Goal: Task Accomplishment & Management: Use online tool/utility

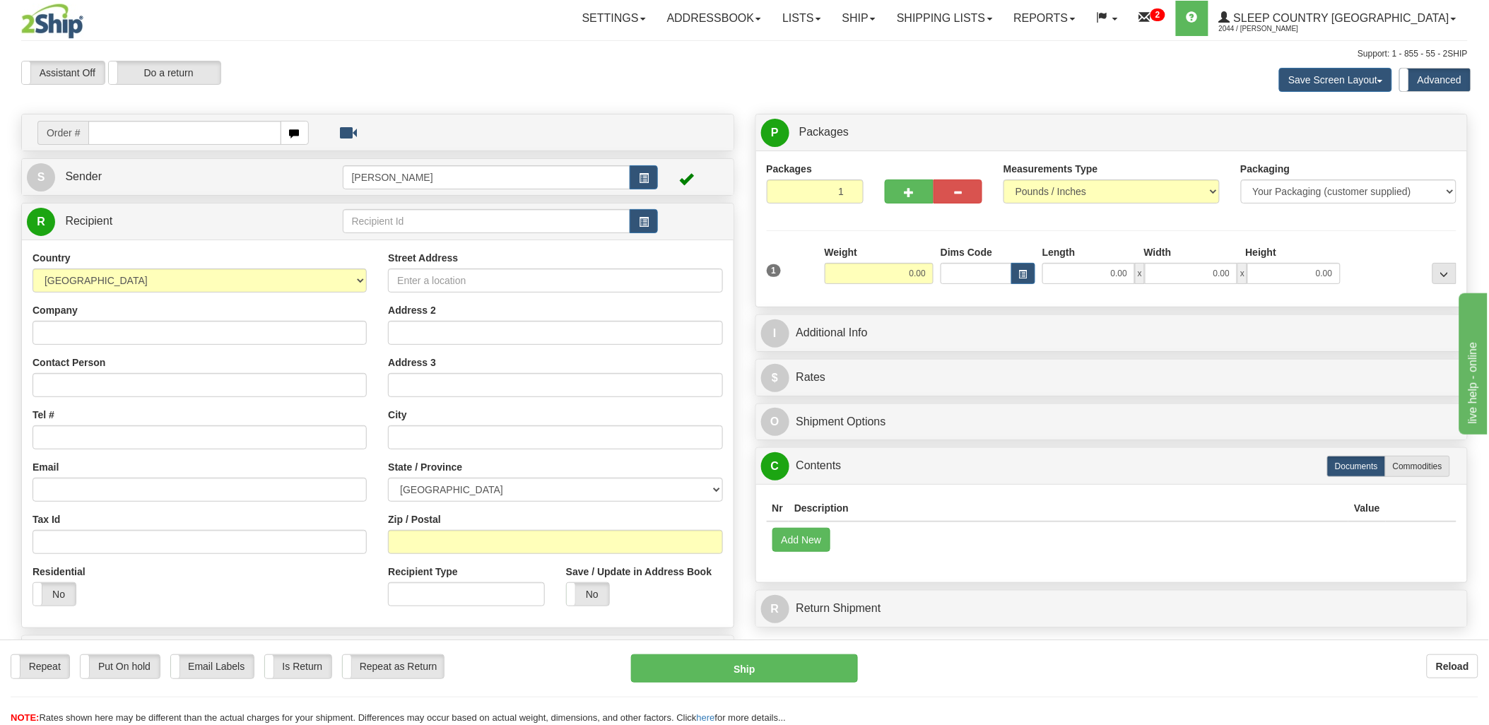
click at [185, 150] on div "Order #" at bounding box center [377, 132] width 711 height 36
click at [193, 131] on input "text" at bounding box center [184, 133] width 192 height 24
type input "9000i"
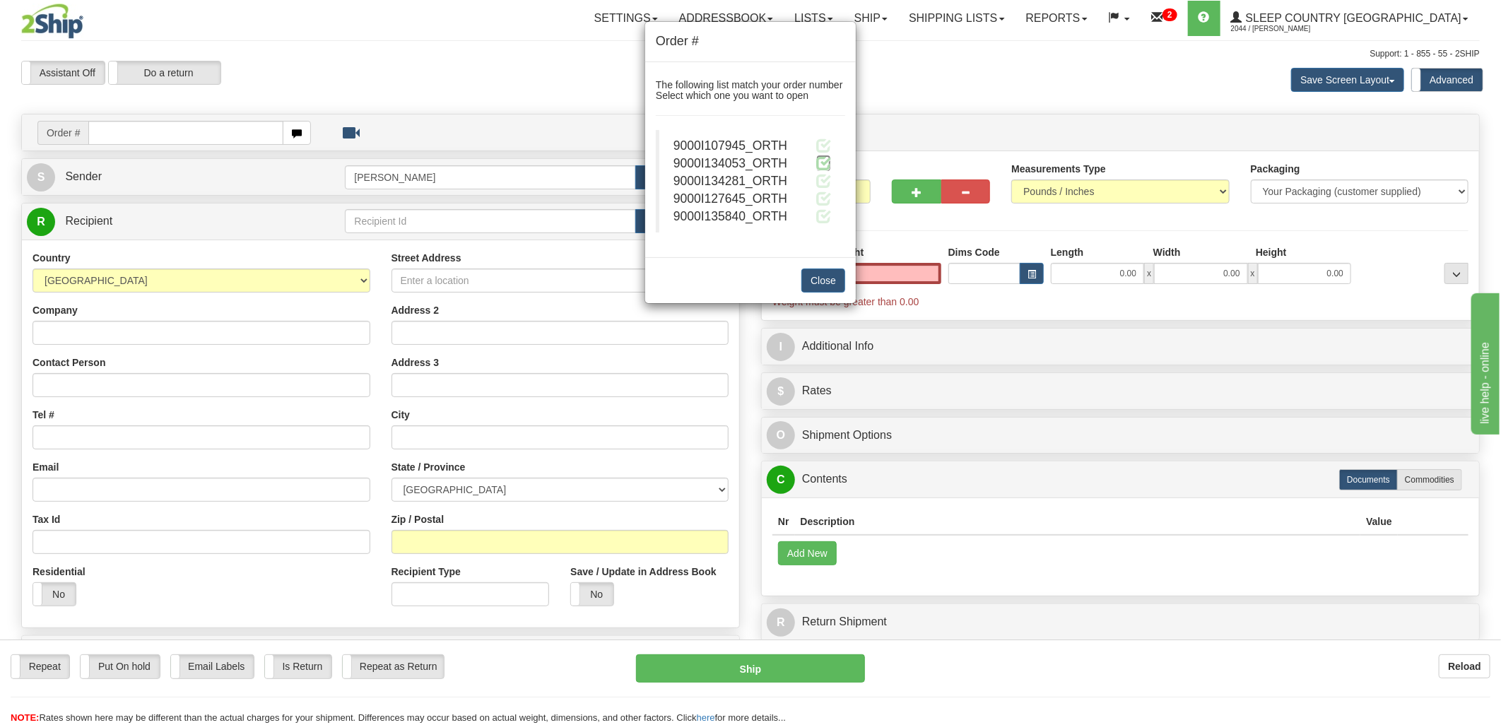
type input "0.00"
click at [825, 163] on span at bounding box center [823, 162] width 15 height 15
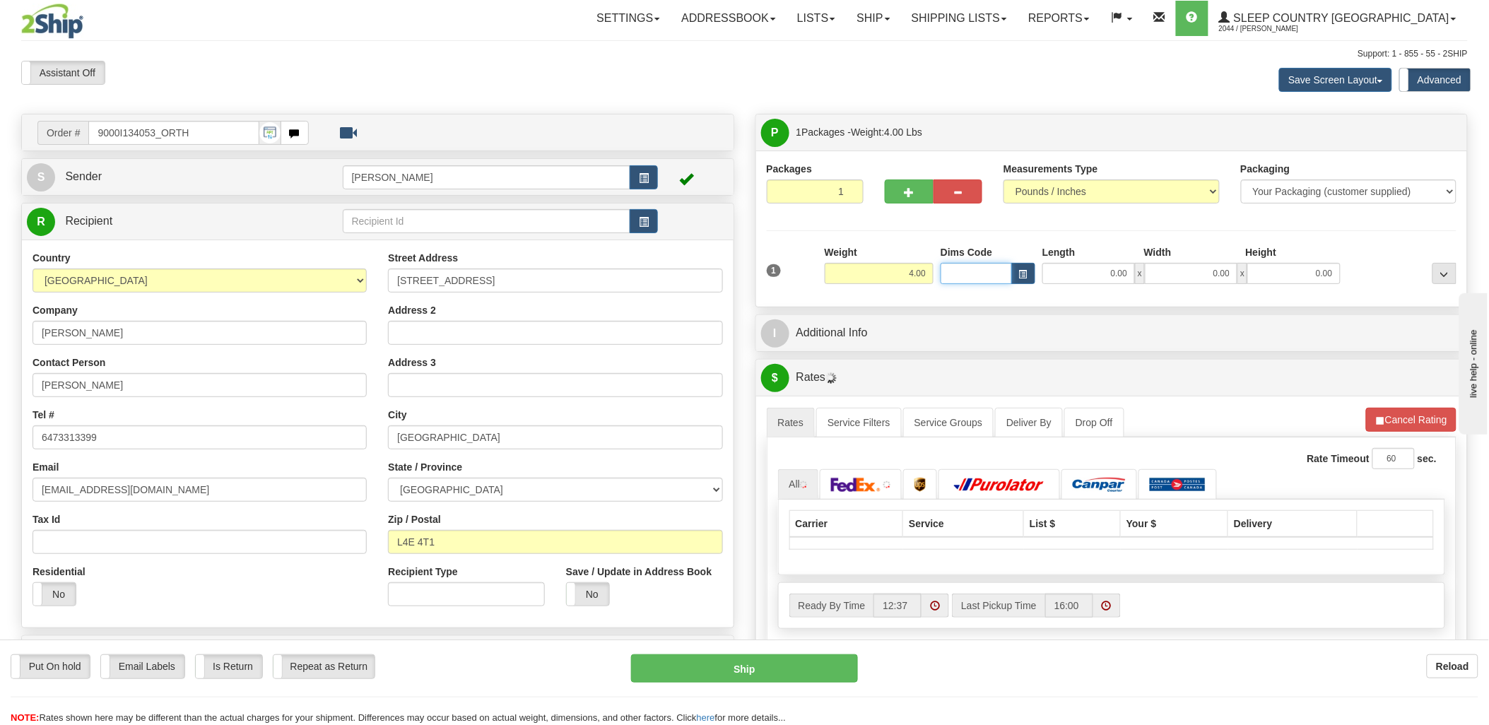
click at [959, 284] on input "Dims Code" at bounding box center [975, 273] width 71 height 21
type input "bte"
click button "Delete" at bounding box center [0, 0] width 0 height 0
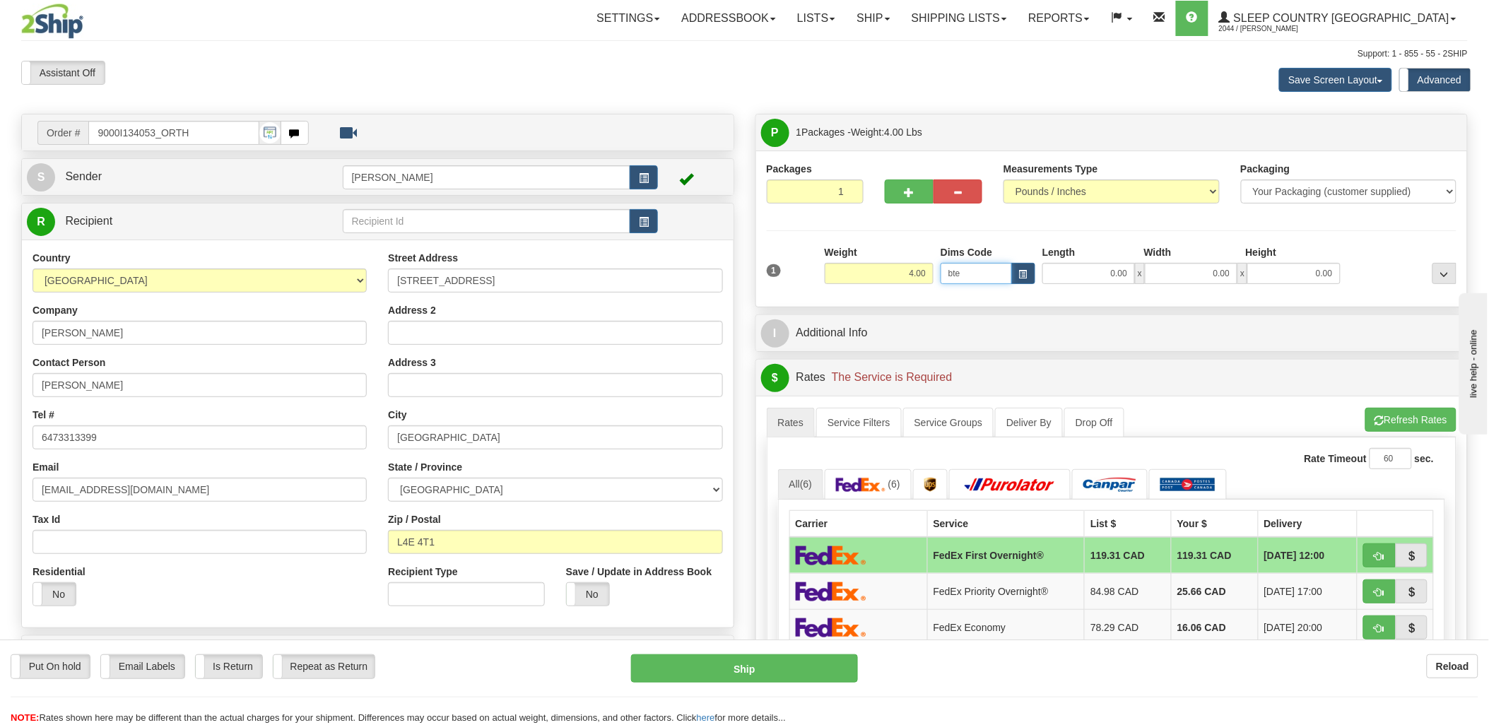
type input "15.00"
type input "5.00"
type input "25.00"
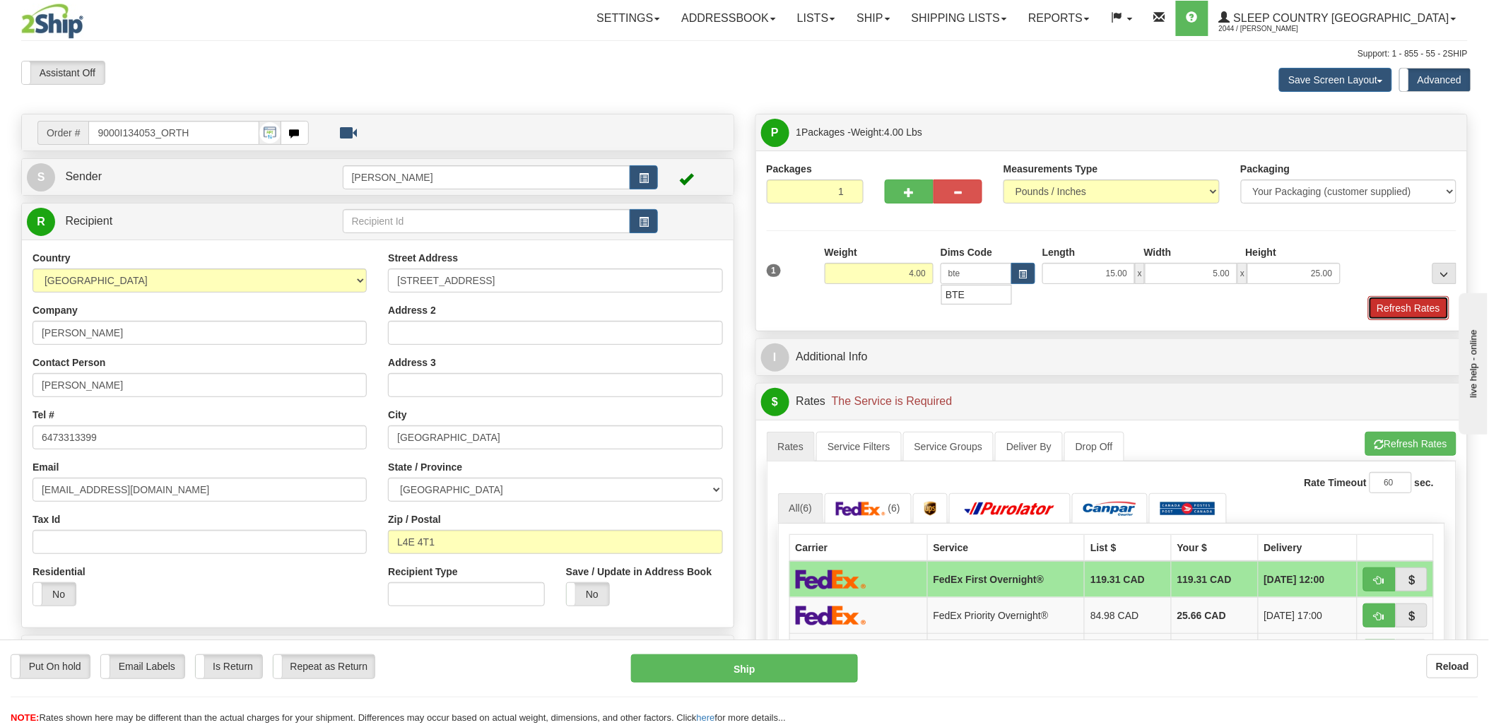
click at [1390, 300] on button "Refresh Rates" at bounding box center [1408, 308] width 81 height 24
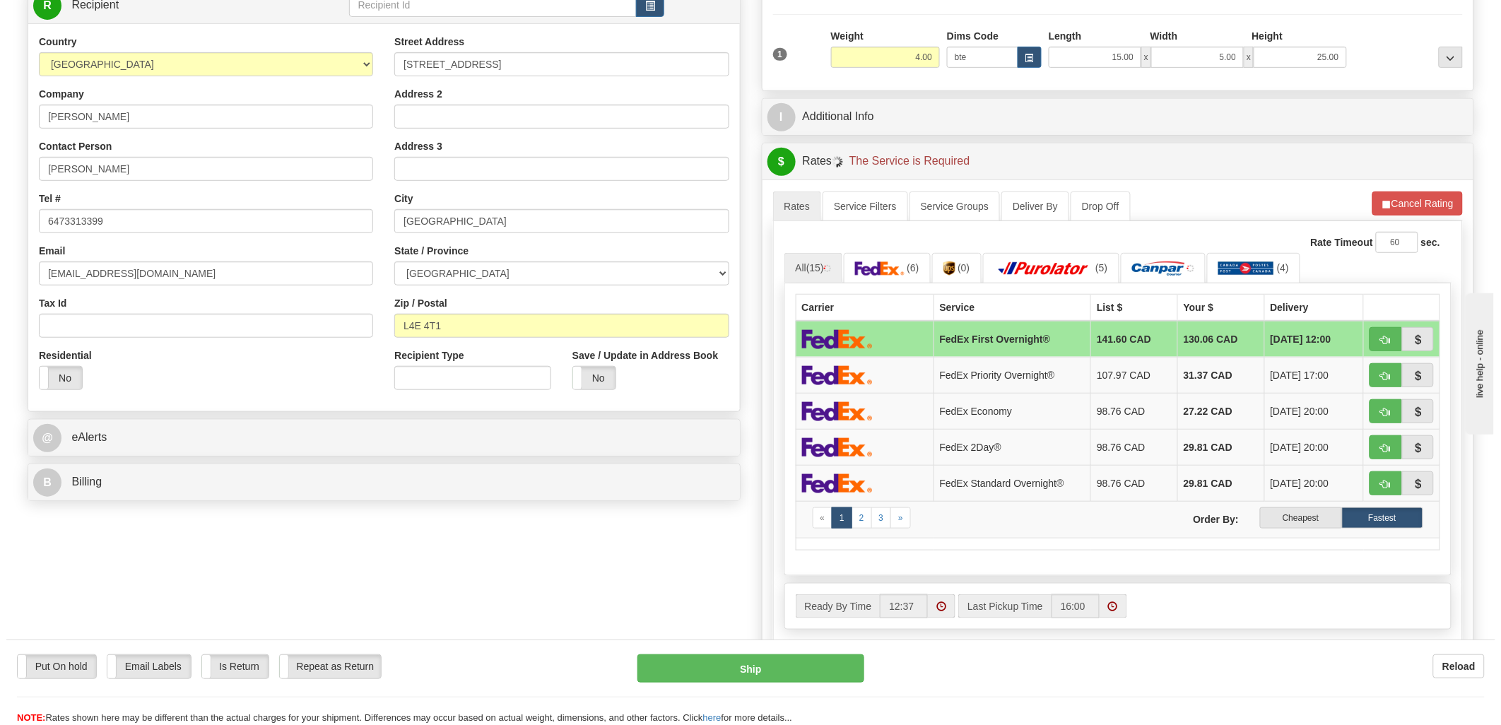
scroll to position [235, 0]
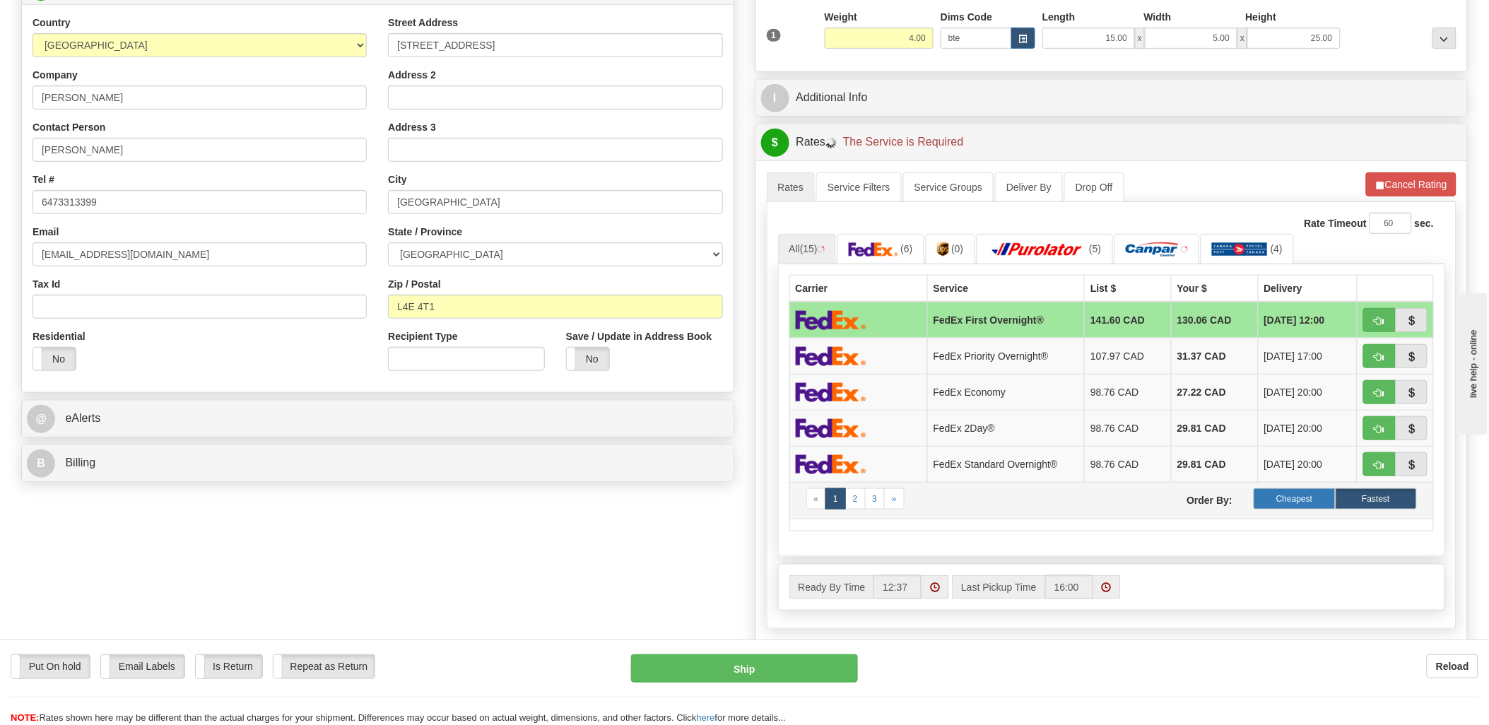
click at [1283, 499] on label "Cheapest" at bounding box center [1293, 498] width 81 height 21
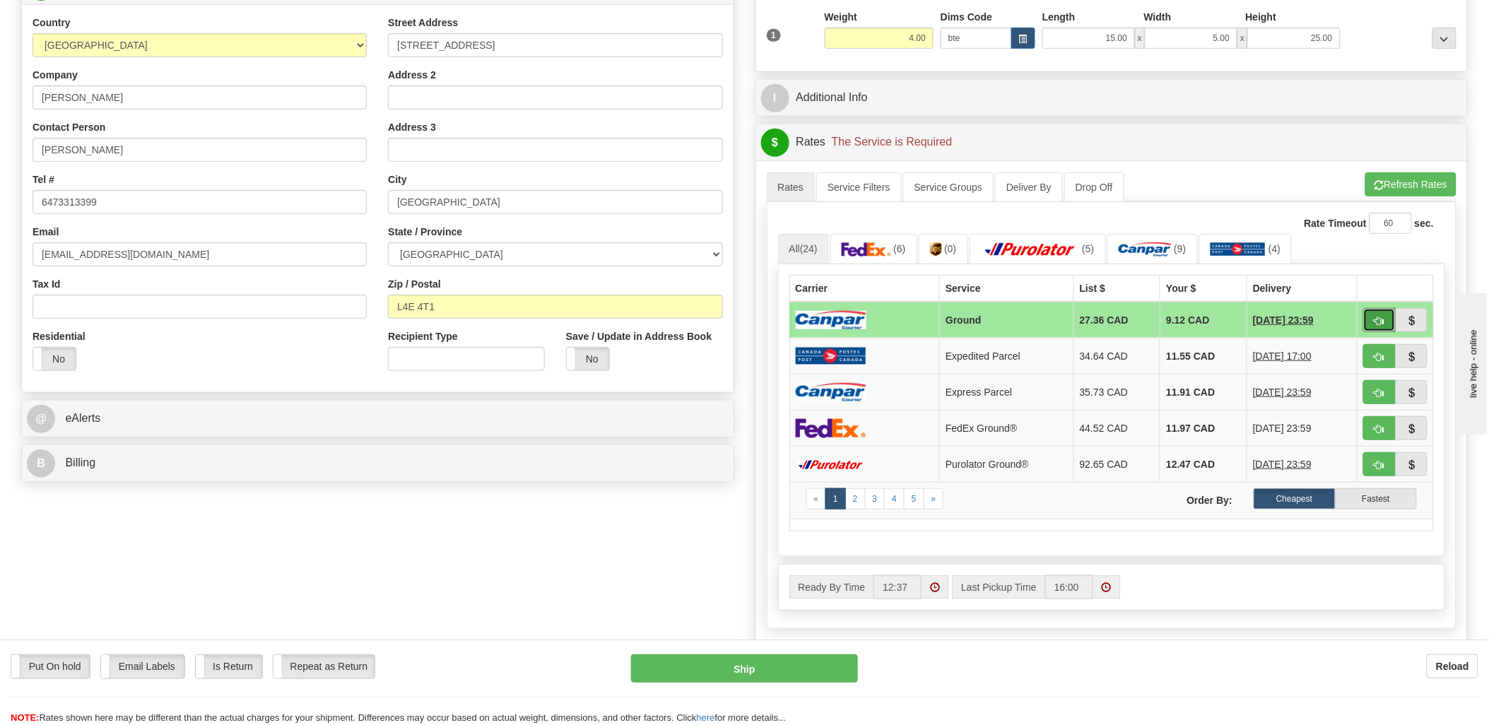
click at [1386, 315] on button "button" at bounding box center [1379, 320] width 32 height 24
type input "1"
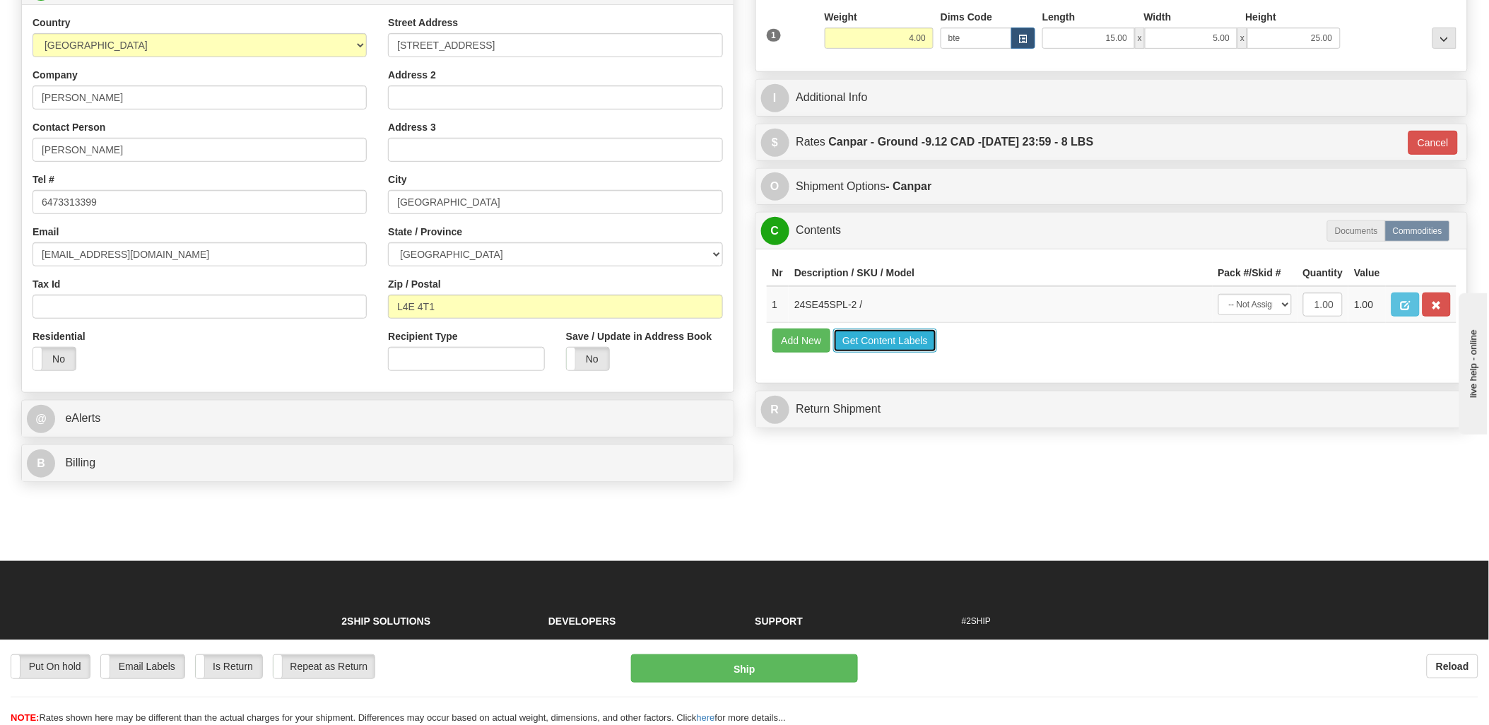
click at [877, 353] on button "Get Content Labels" at bounding box center [885, 341] width 104 height 24
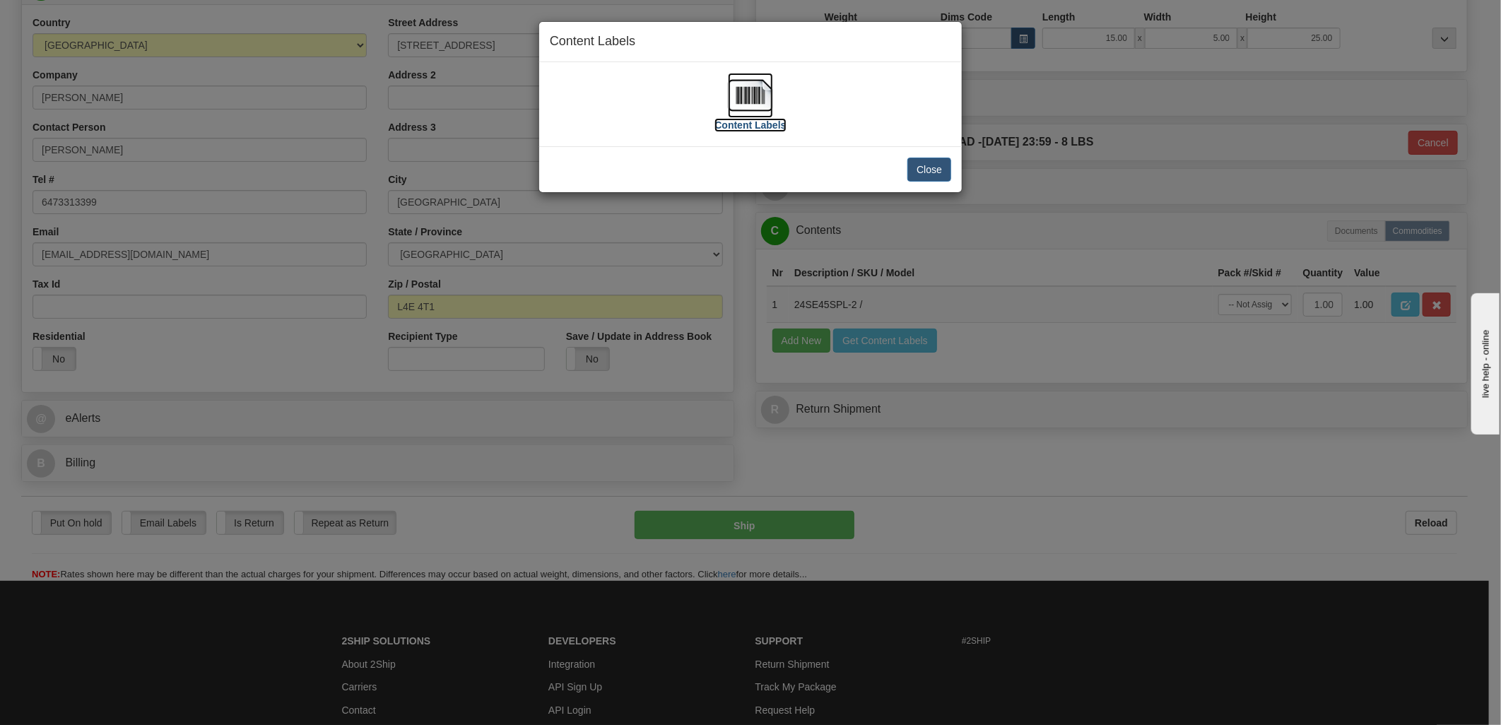
click at [743, 100] on img at bounding box center [750, 95] width 45 height 45
click at [909, 179] on button "Close" at bounding box center [929, 170] width 44 height 24
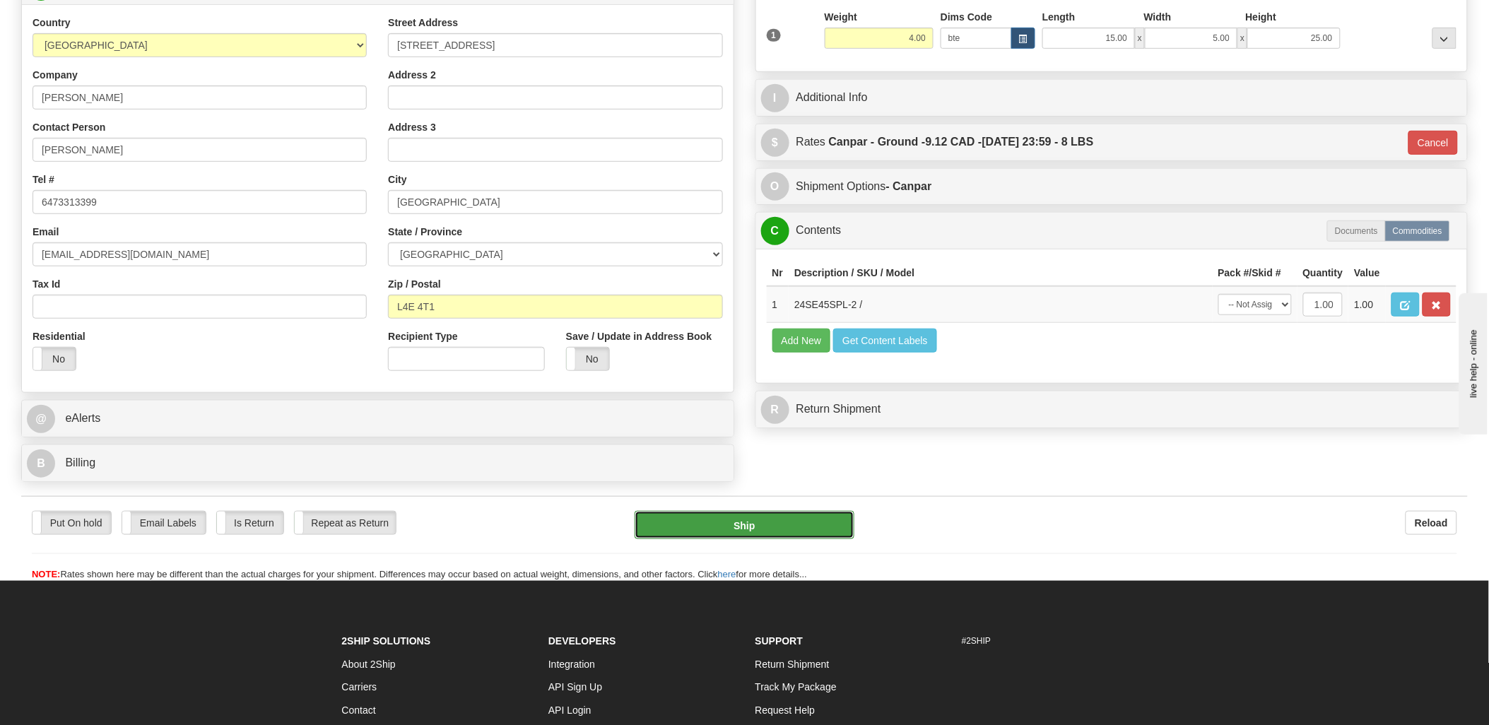
click at [759, 527] on button "Ship" at bounding box center [744, 525] width 220 height 28
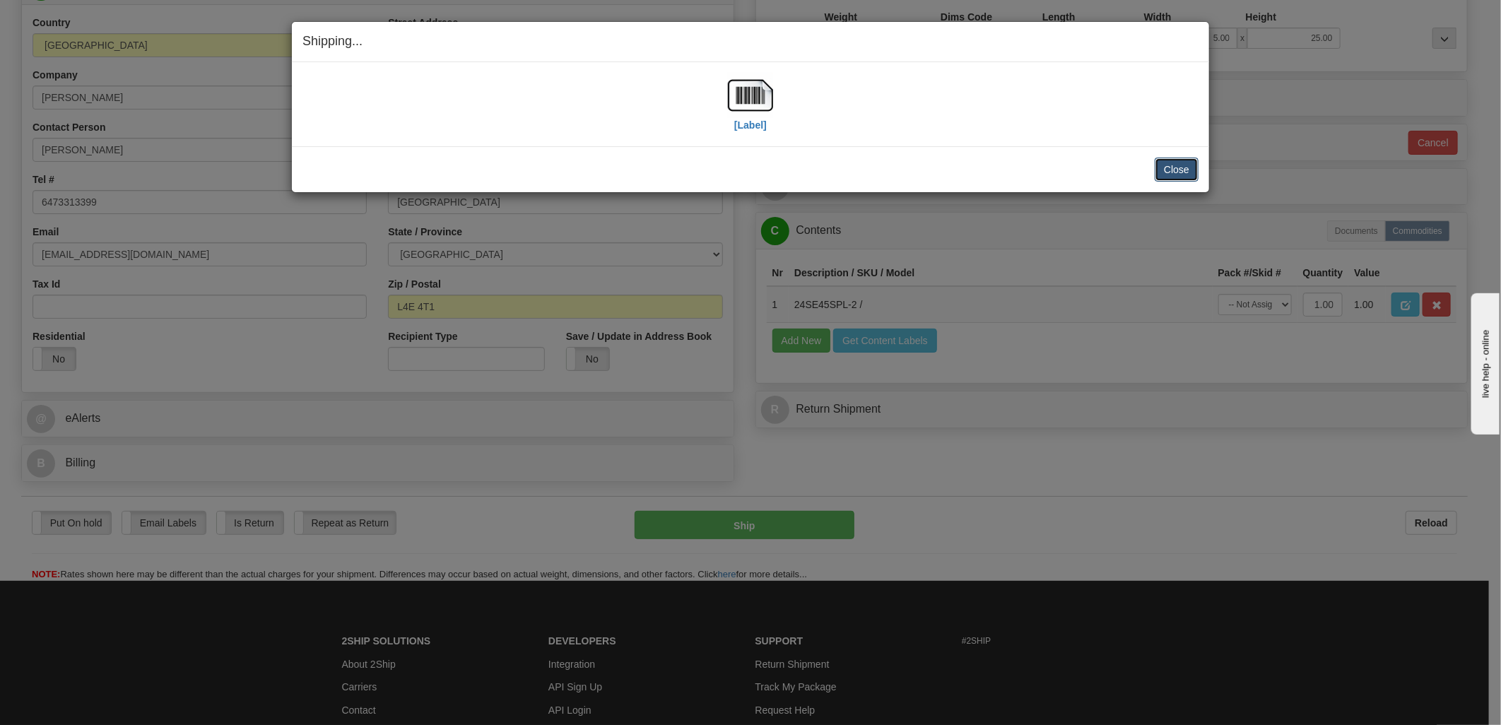
click at [1190, 178] on button "Close" at bounding box center [1176, 170] width 44 height 24
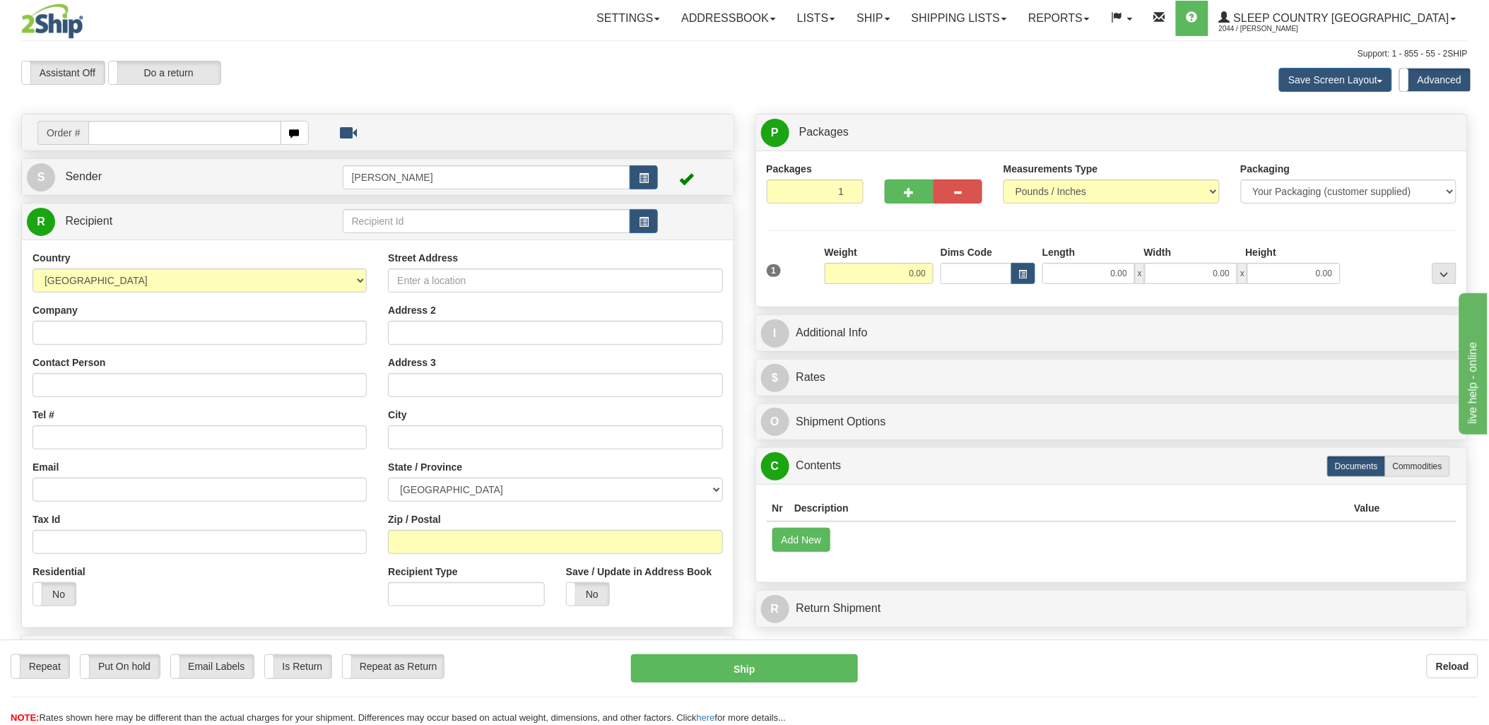
click at [212, 124] on input "text" at bounding box center [184, 133] width 192 height 24
click at [223, 133] on input "text" at bounding box center [184, 133] width 192 height 24
click at [240, 137] on input "text" at bounding box center [184, 133] width 192 height 24
click at [250, 136] on input "text" at bounding box center [184, 133] width 192 height 24
type input "9000i"
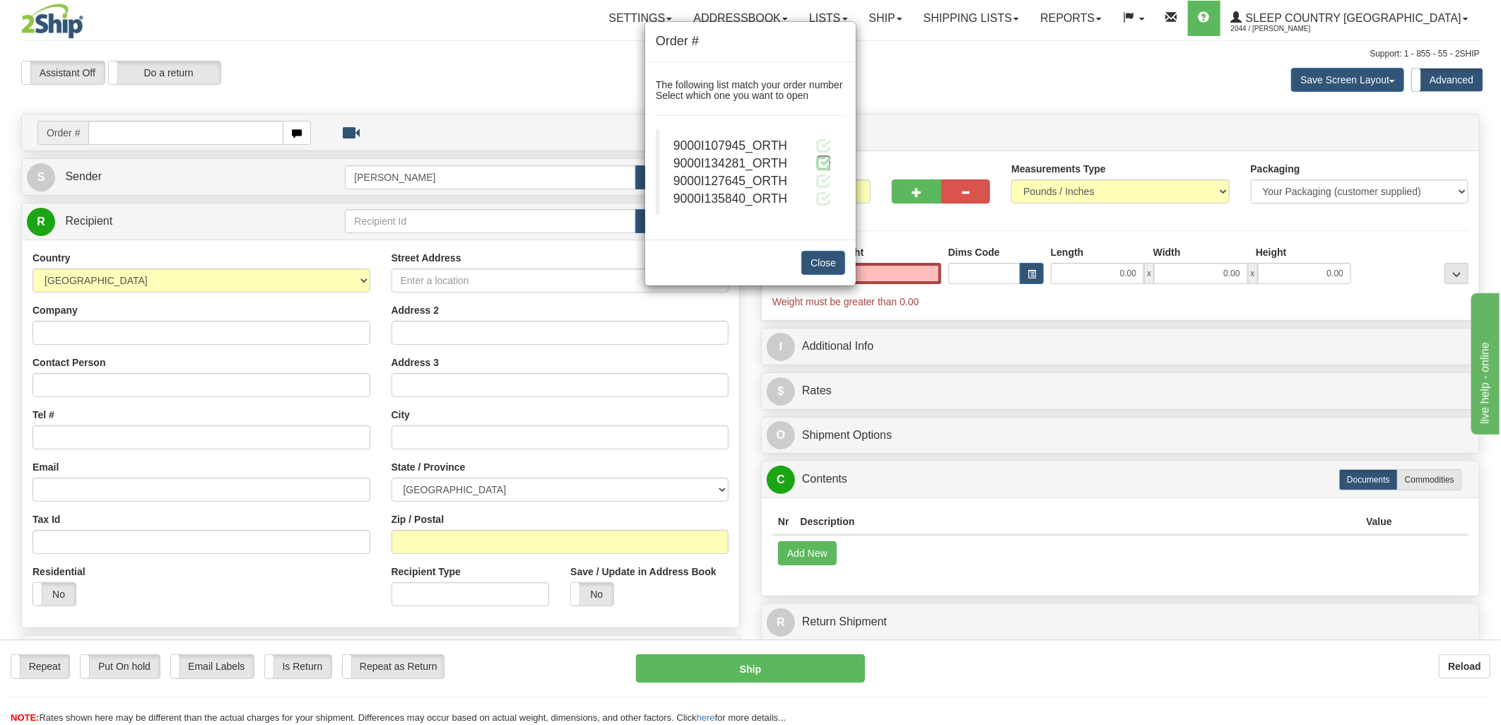
type input "0.00"
click at [820, 160] on span at bounding box center [823, 162] width 15 height 15
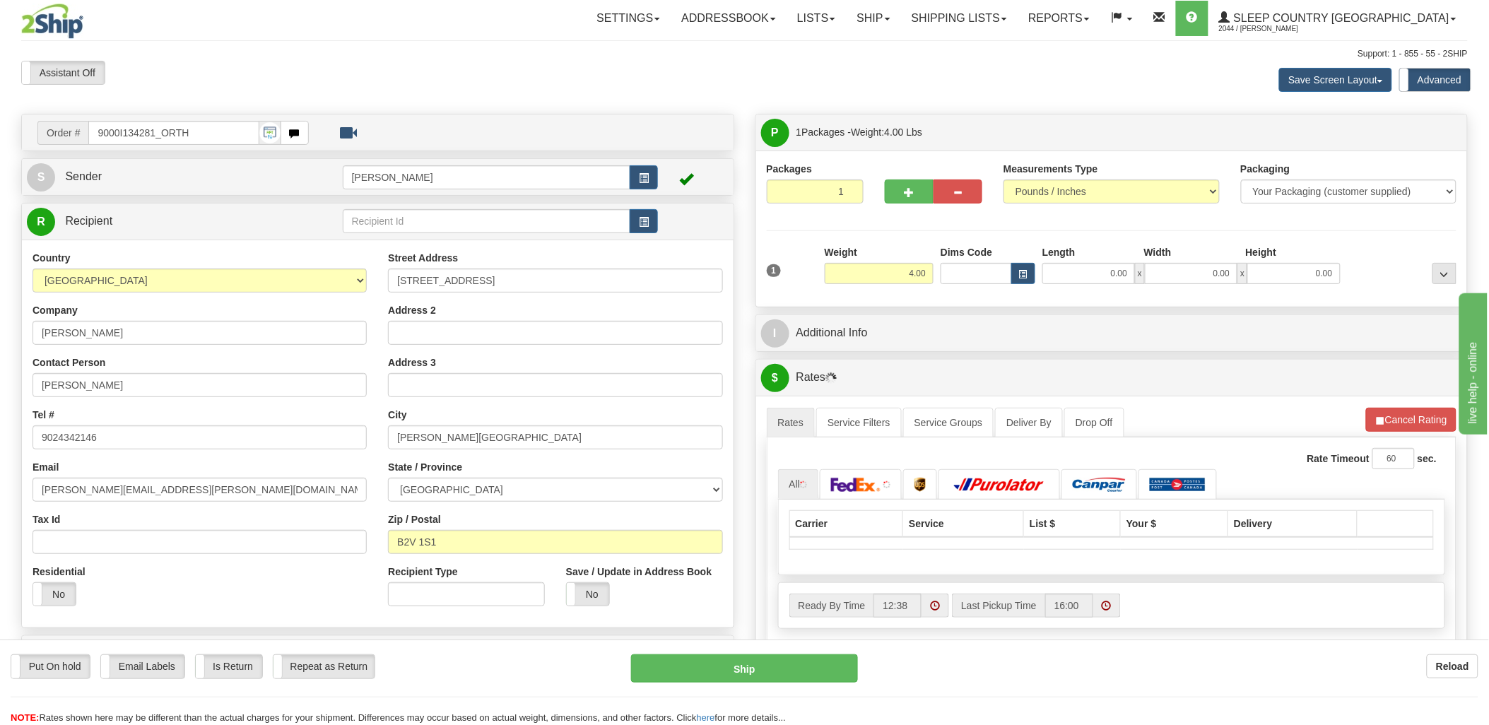
click at [961, 273] on div "Toggle navigation Settings Shipping Preferences Fields Preferences New" at bounding box center [744, 506] width 1489 height 1012
click at [957, 273] on input "Dims Code" at bounding box center [975, 273] width 71 height 21
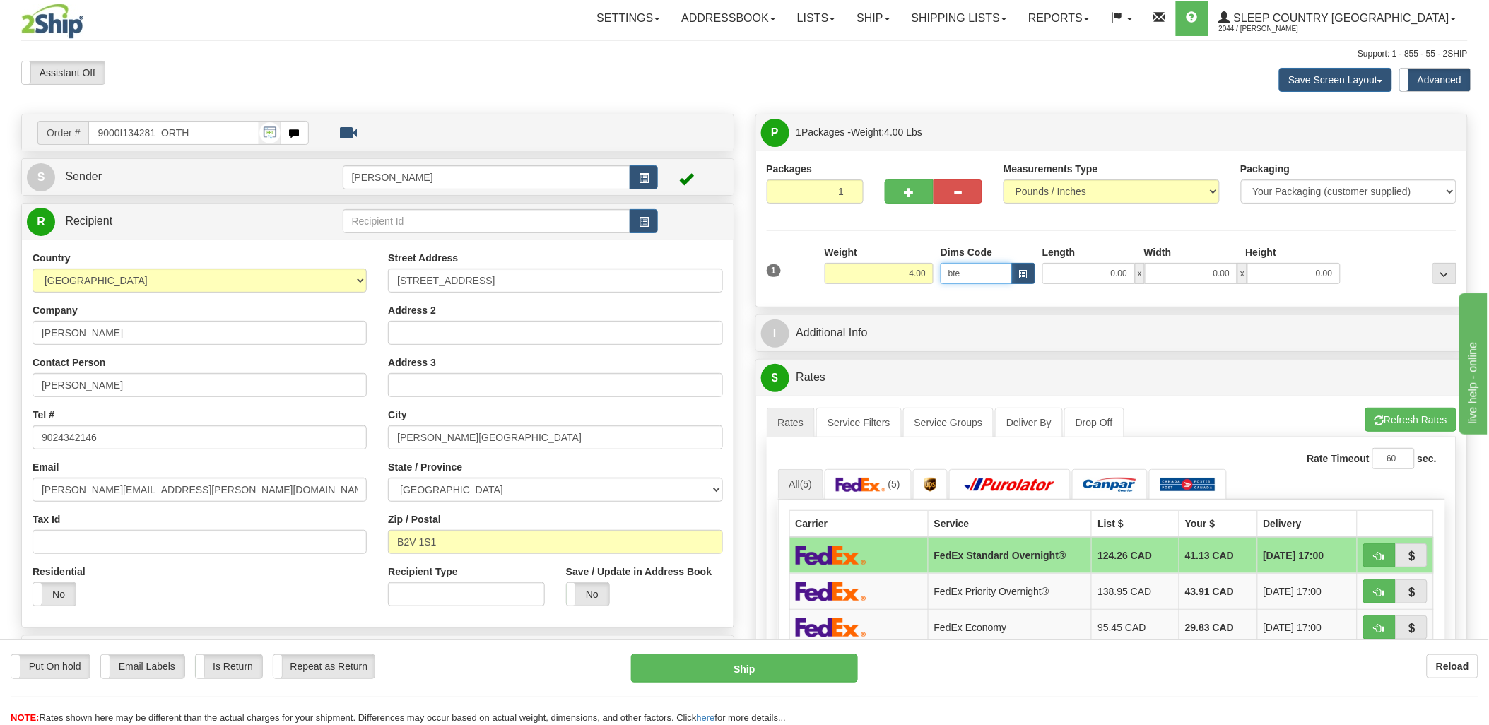
type input "bte"
click button "Delete" at bounding box center [0, 0] width 0 height 0
type input "15.00"
type input "5.00"
type input "25.00"
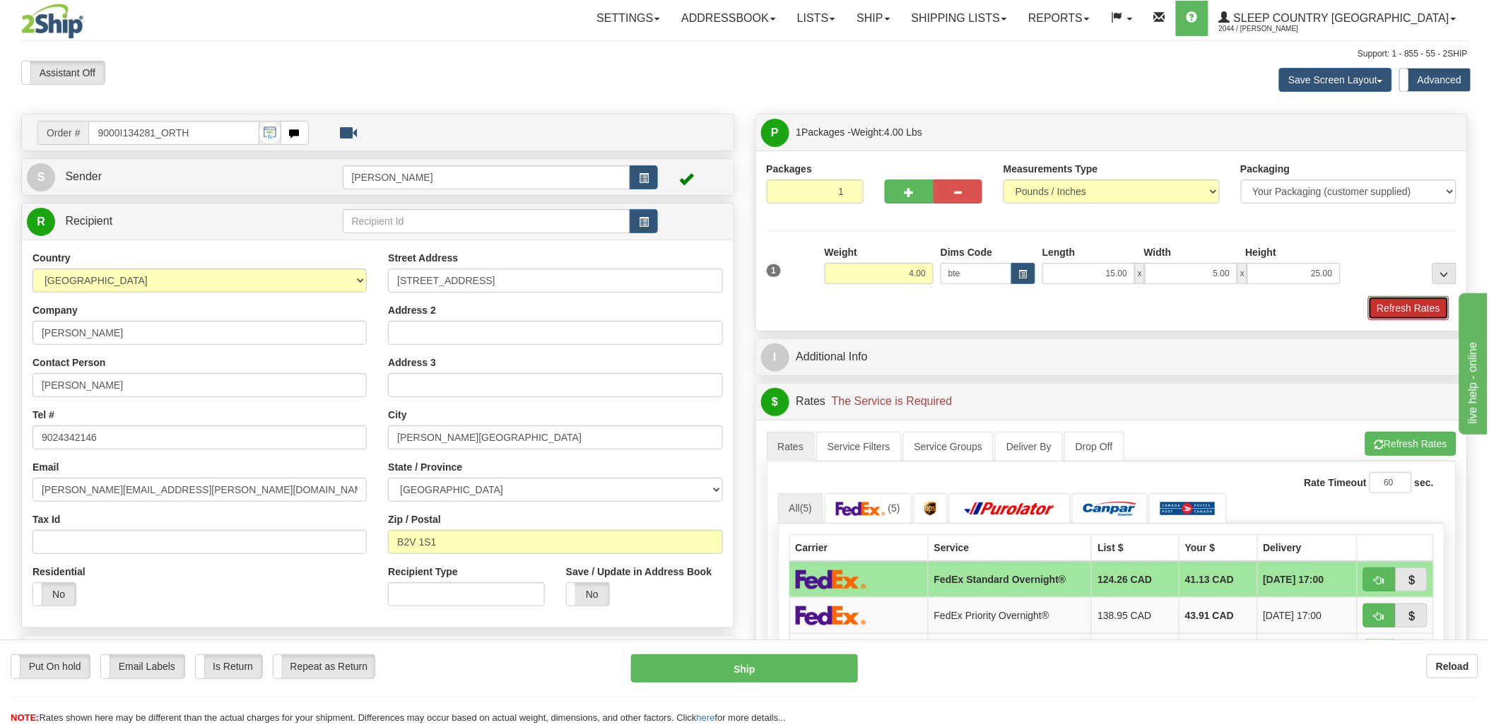
click at [1431, 309] on button "Refresh Rates" at bounding box center [1408, 308] width 81 height 24
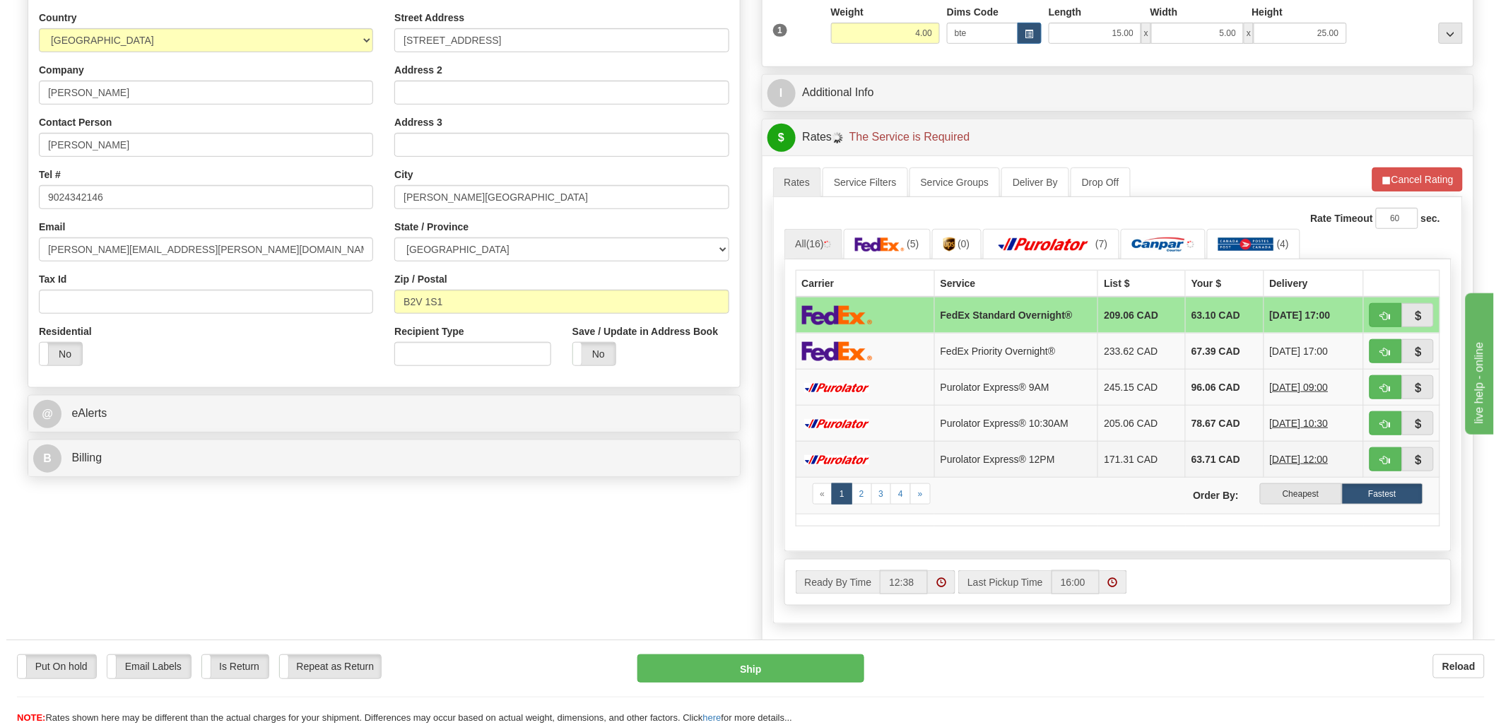
scroll to position [314, 0]
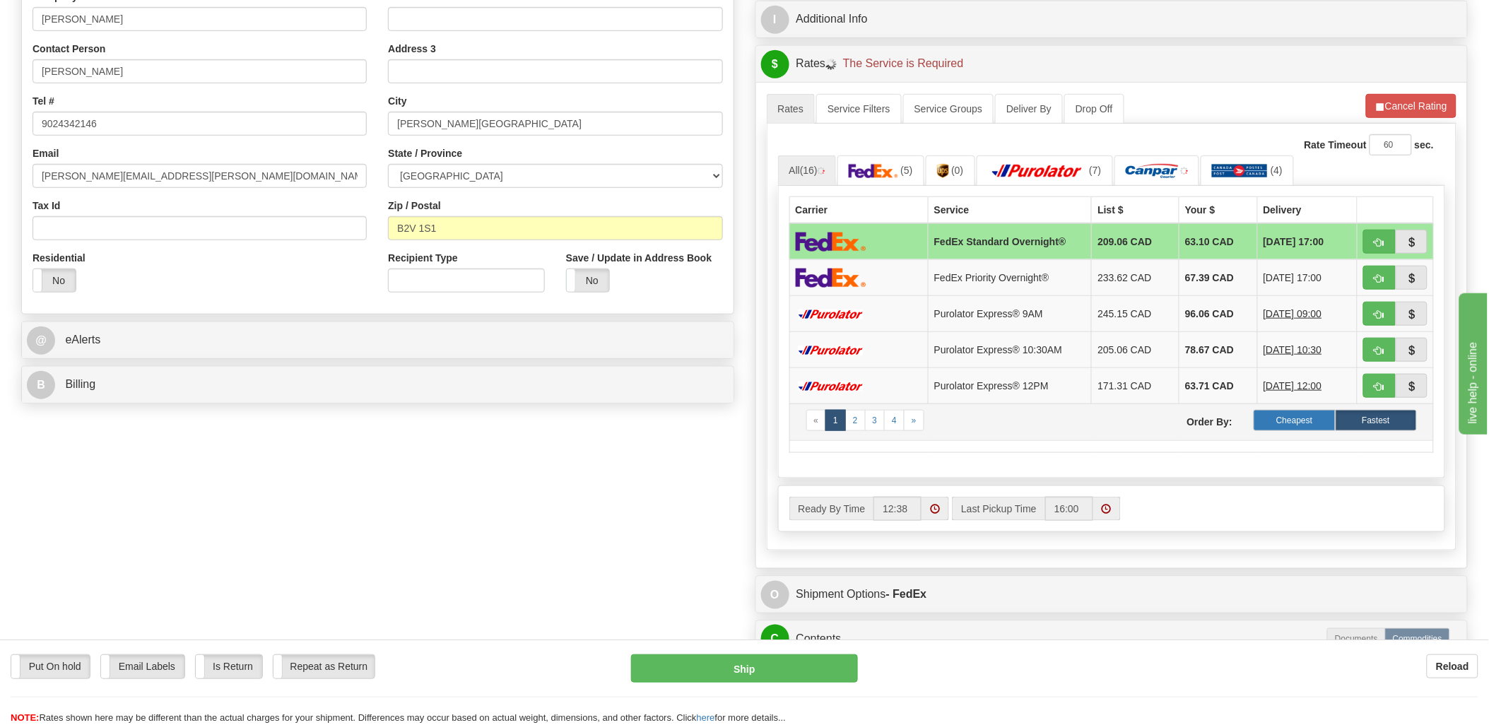
click at [1294, 415] on label "Cheapest" at bounding box center [1293, 420] width 81 height 21
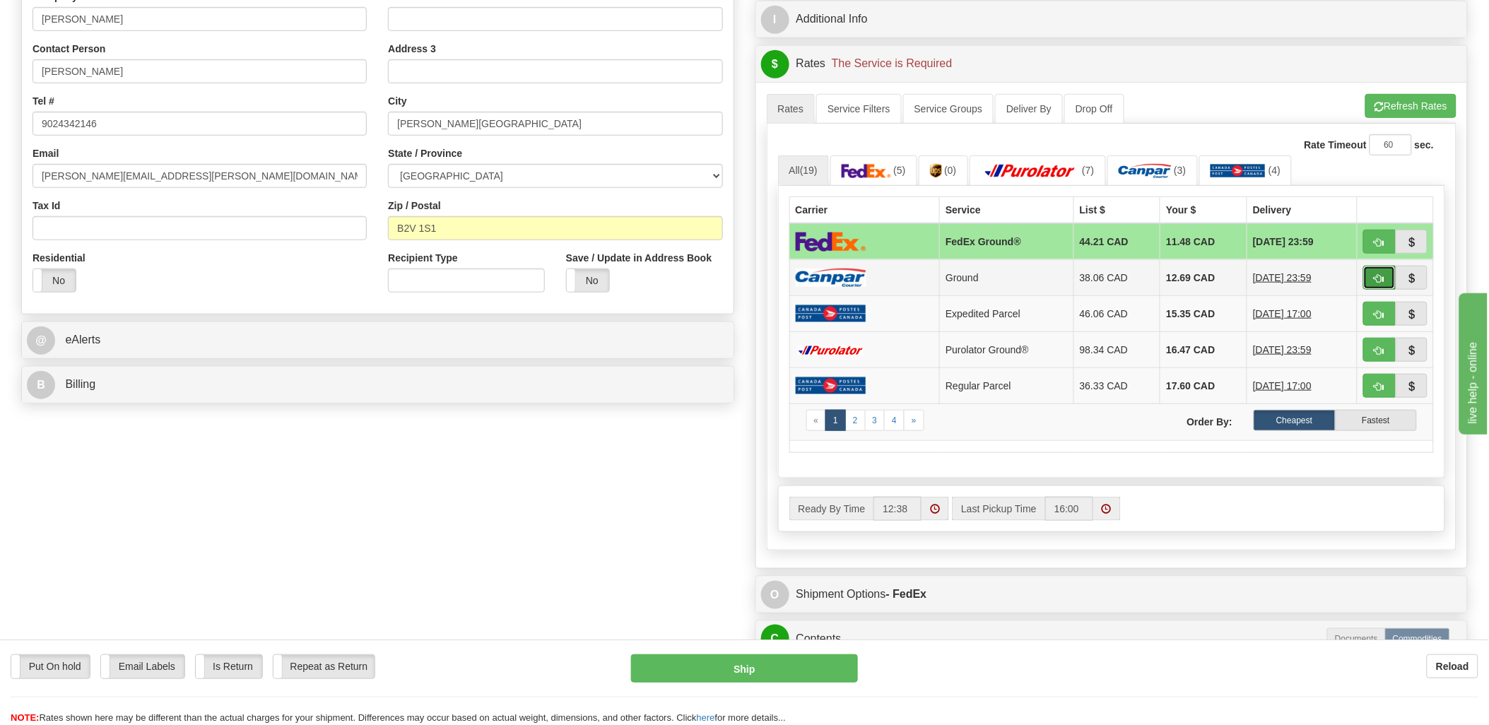
click at [1376, 281] on span "button" at bounding box center [1379, 278] width 10 height 9
type input "1"
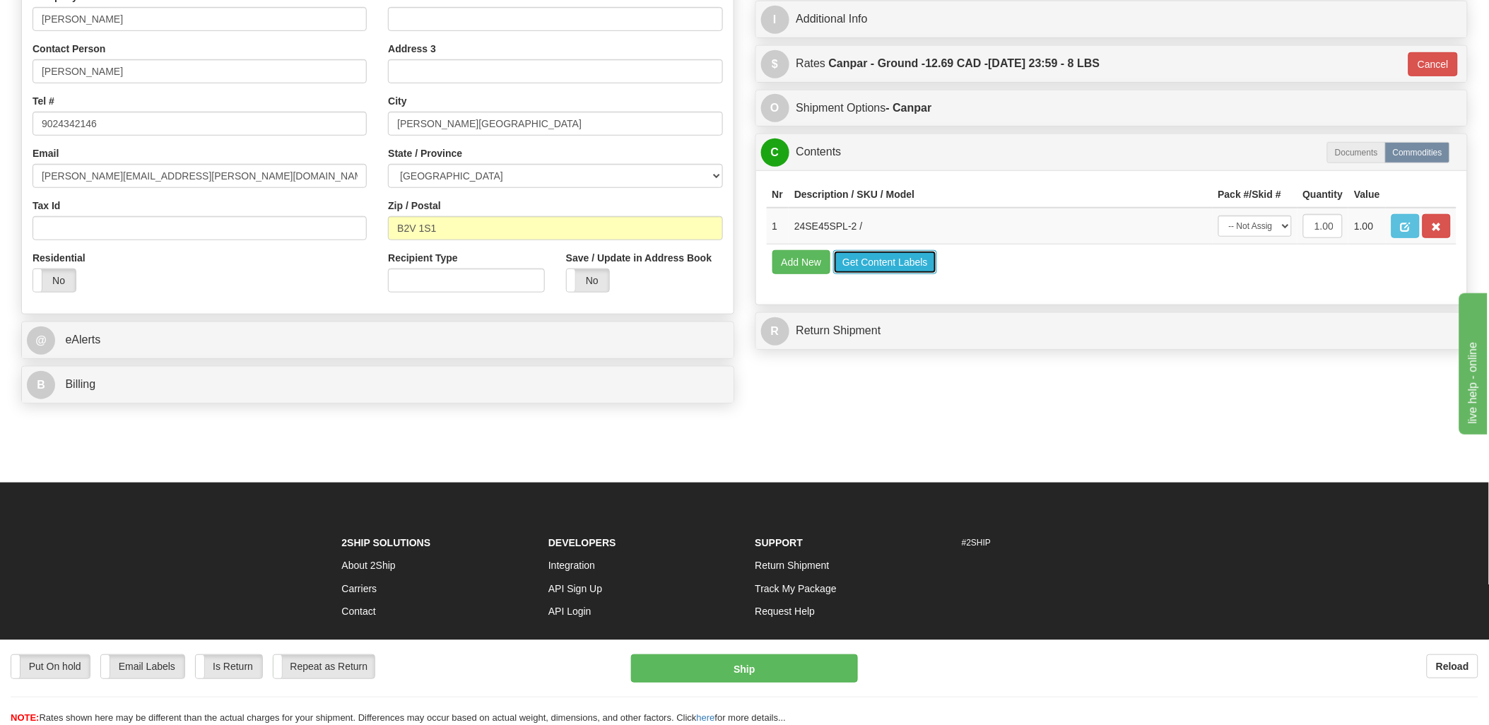
click at [935, 274] on button "Get Content Labels" at bounding box center [885, 262] width 104 height 24
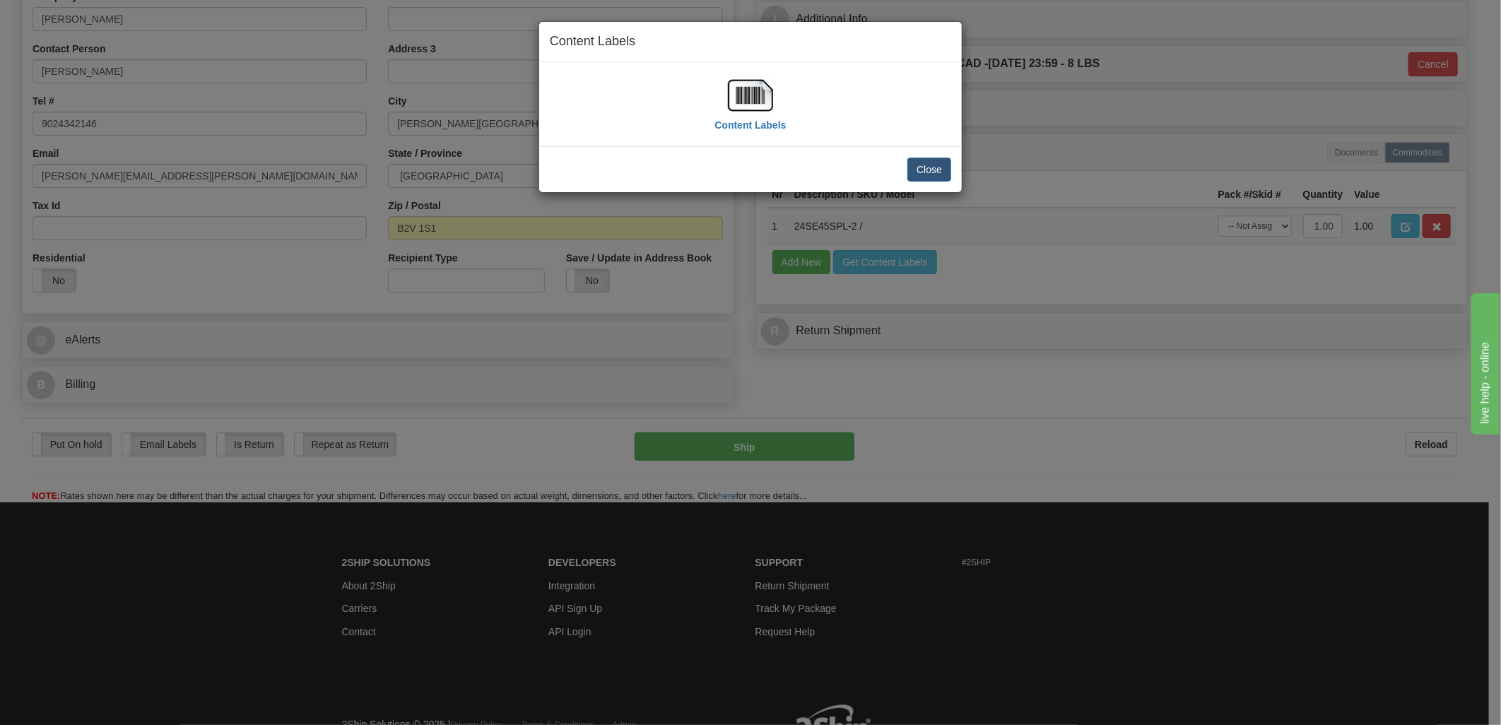
click at [754, 69] on div "Content Labels" at bounding box center [750, 104] width 422 height 84
click at [752, 81] on img at bounding box center [750, 95] width 45 height 45
click at [923, 172] on button "Close" at bounding box center [929, 170] width 44 height 24
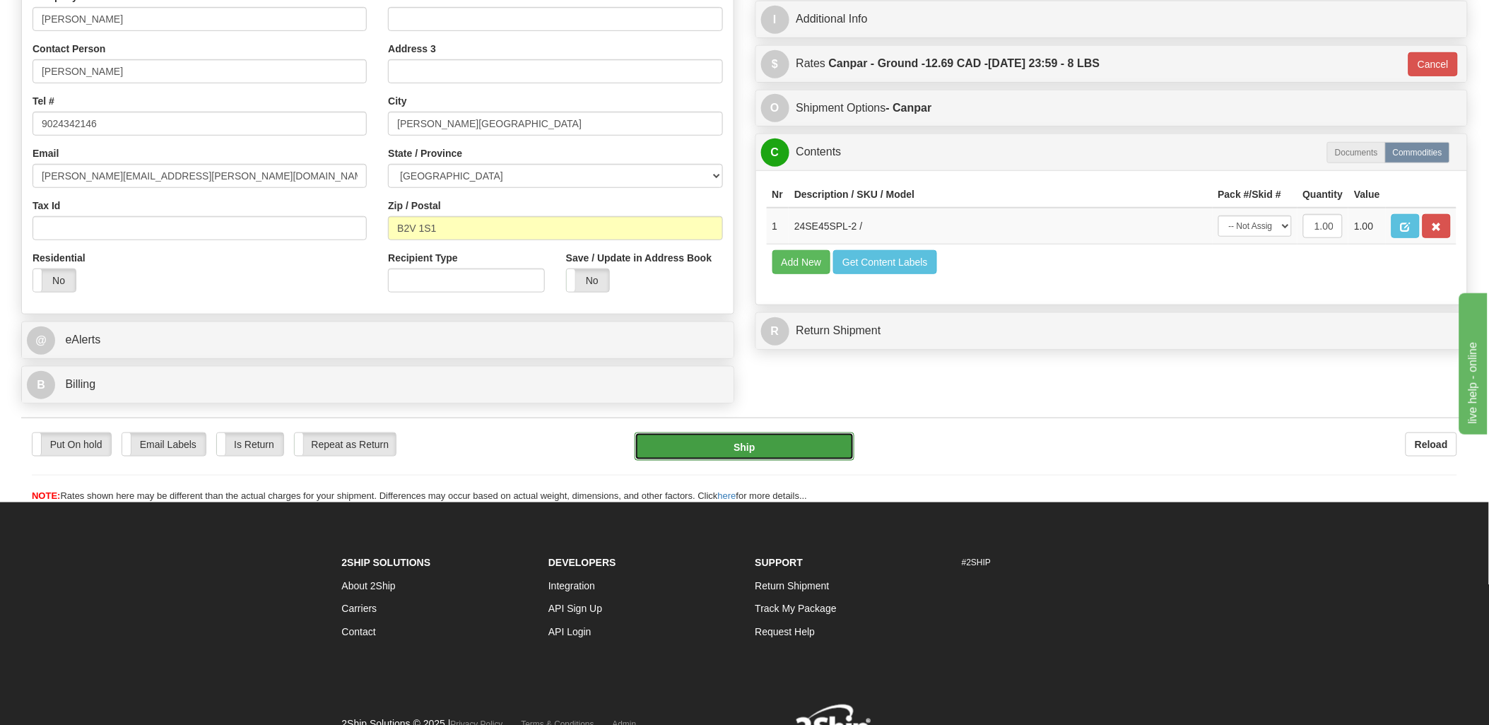
click at [732, 457] on button "Ship" at bounding box center [744, 446] width 220 height 28
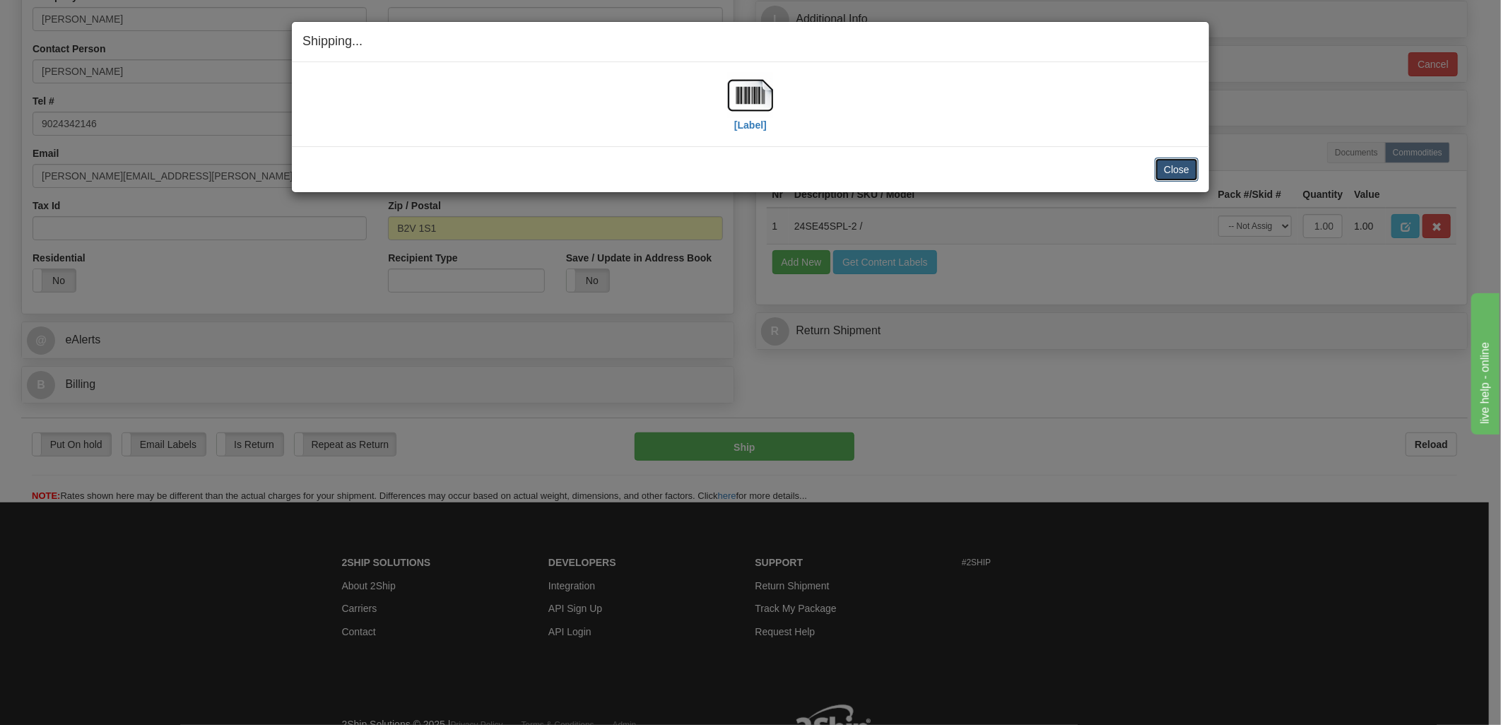
click at [1170, 167] on button "Close" at bounding box center [1176, 170] width 44 height 24
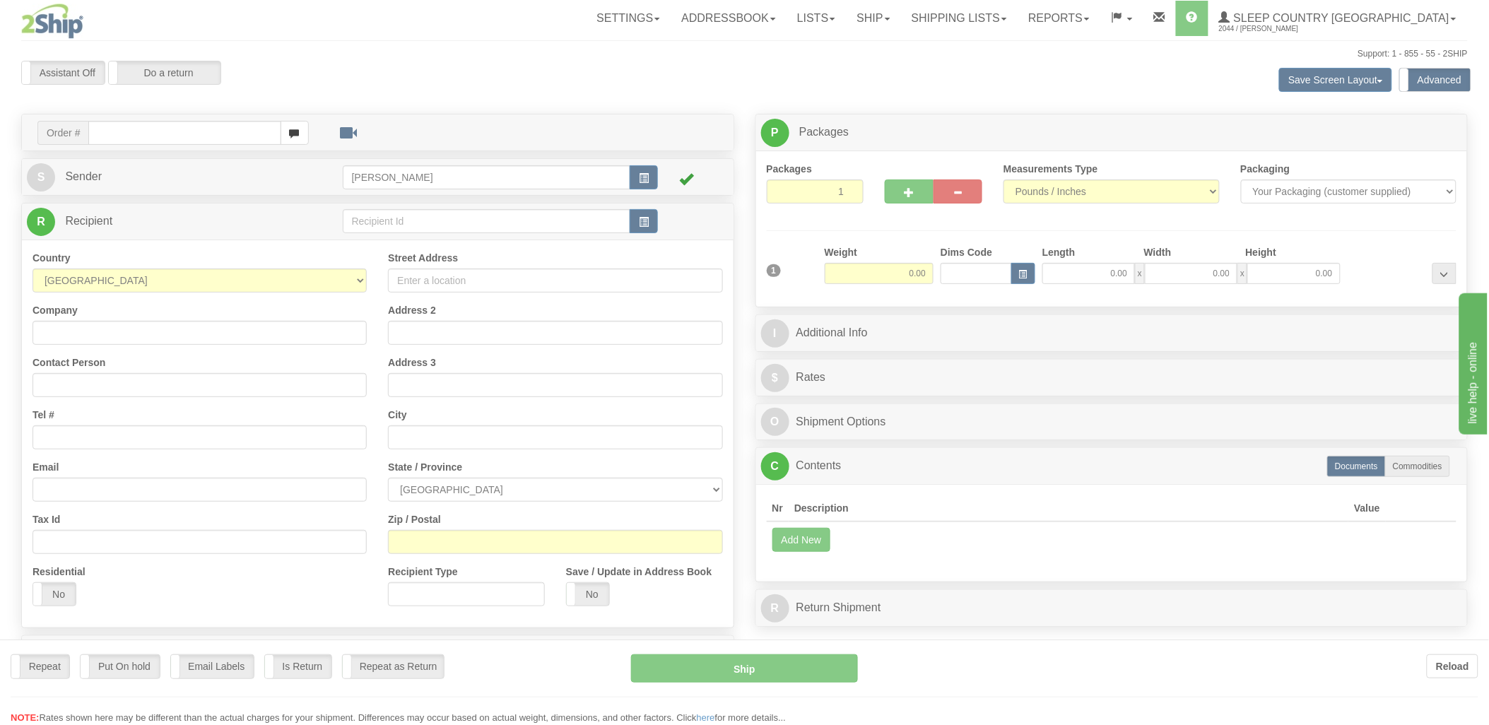
click at [140, 126] on div at bounding box center [744, 362] width 1489 height 725
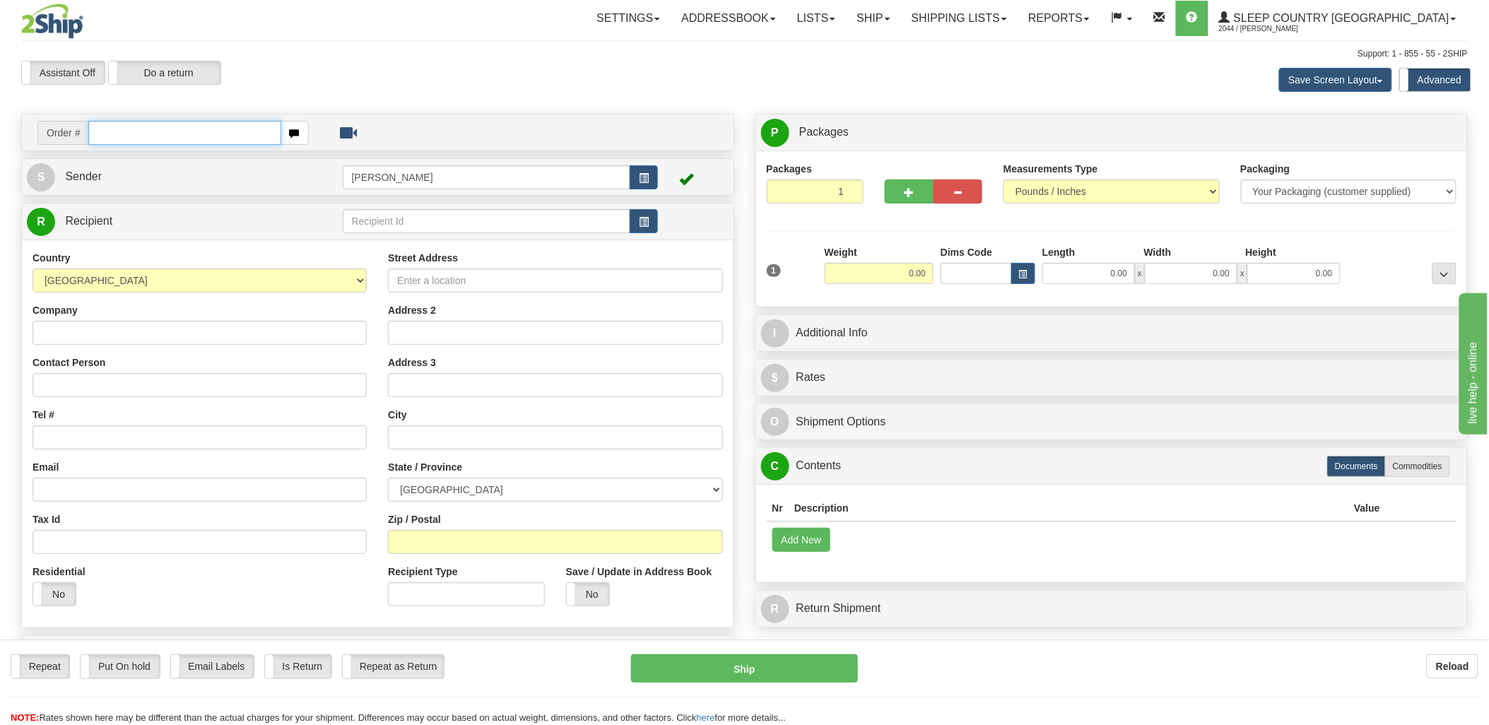
click at [144, 135] on input "text" at bounding box center [184, 133] width 192 height 24
type input "9007"
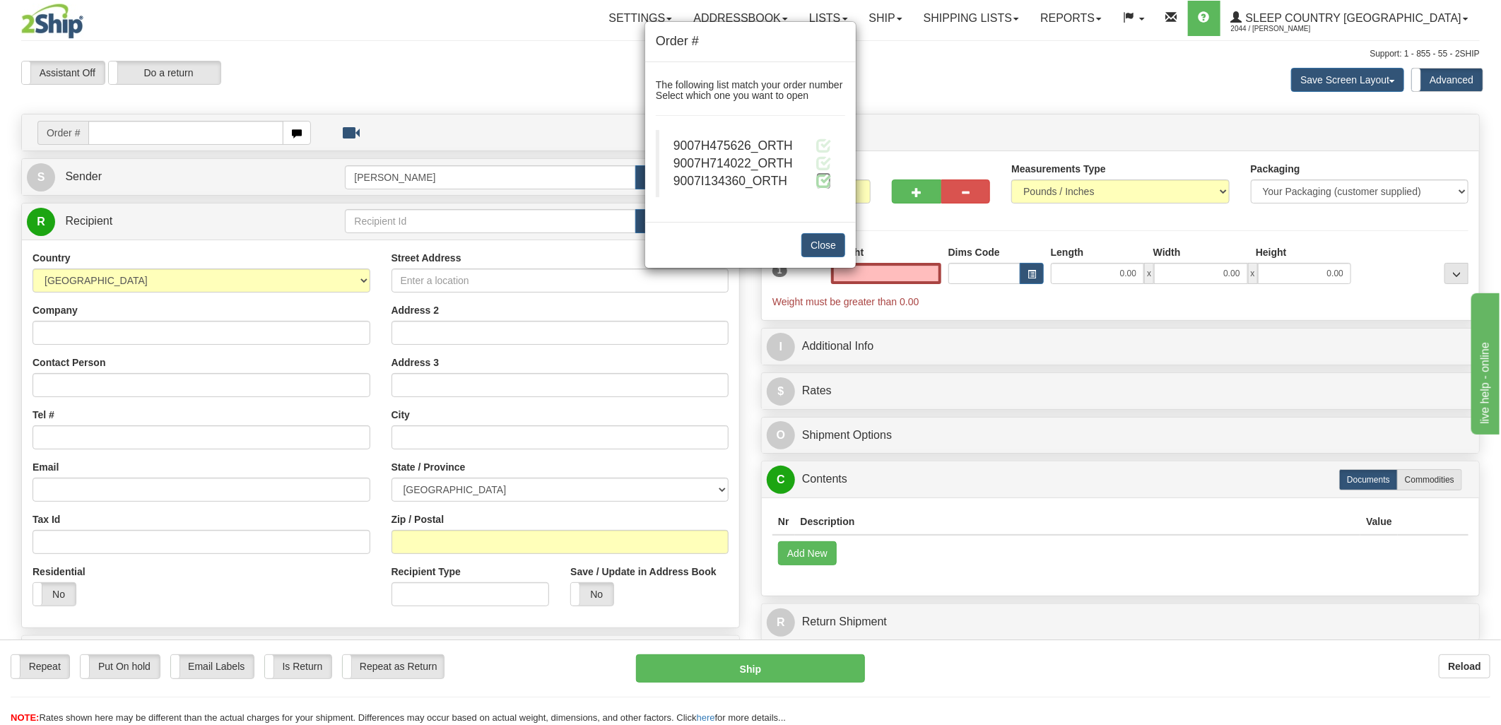
type input "0.00"
click at [817, 179] on span at bounding box center [823, 180] width 15 height 15
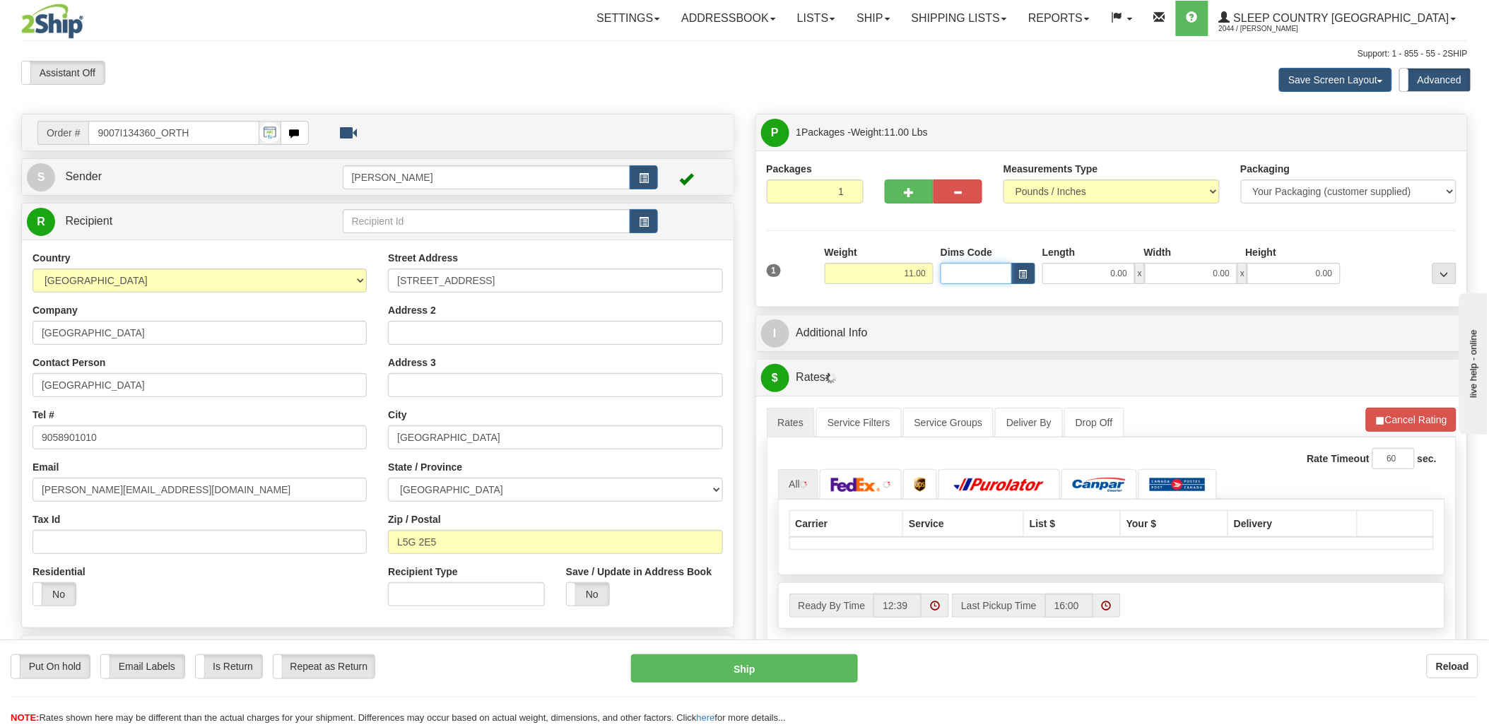
click at [958, 272] on input "Dims Code" at bounding box center [975, 273] width 71 height 21
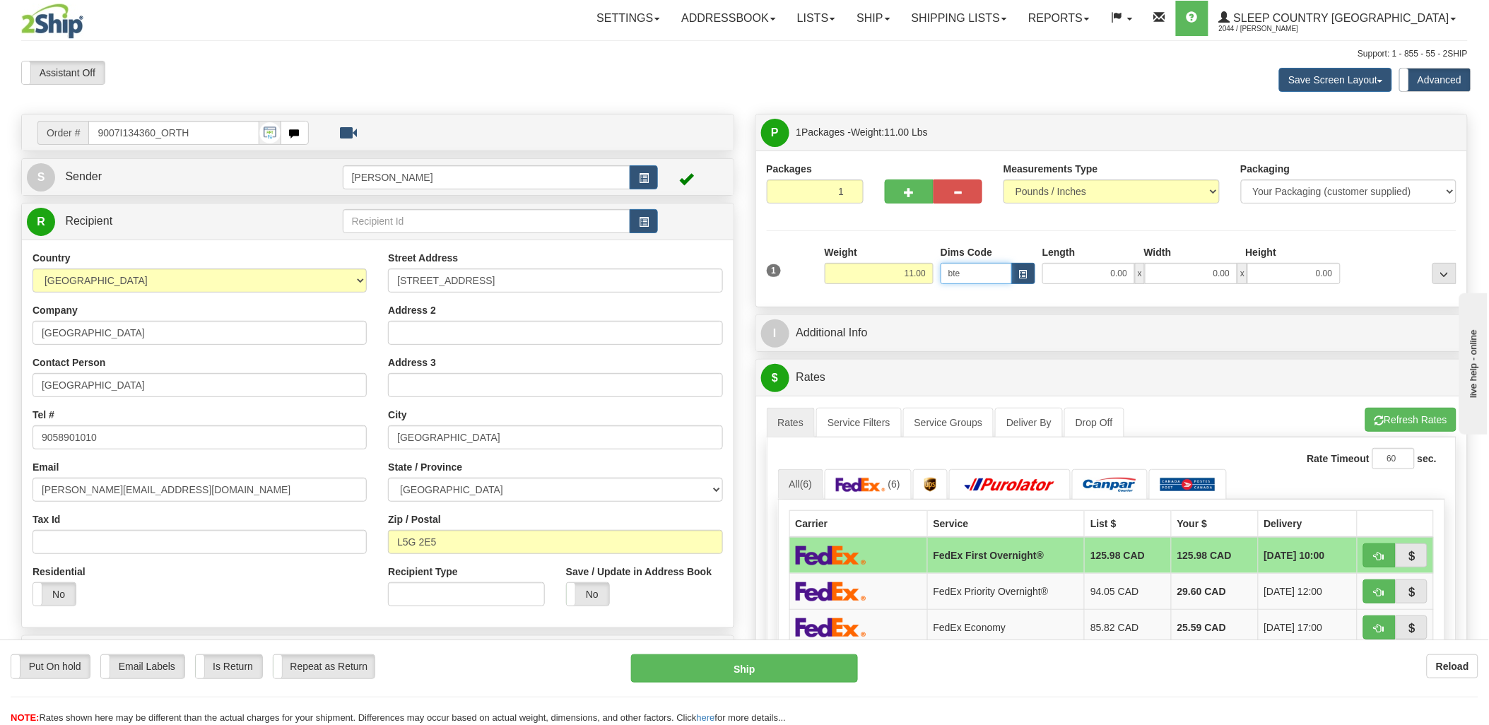
type input "bte"
click button "Delete" at bounding box center [0, 0] width 0 height 0
type input "15.00"
type input "5.00"
type input "25.00"
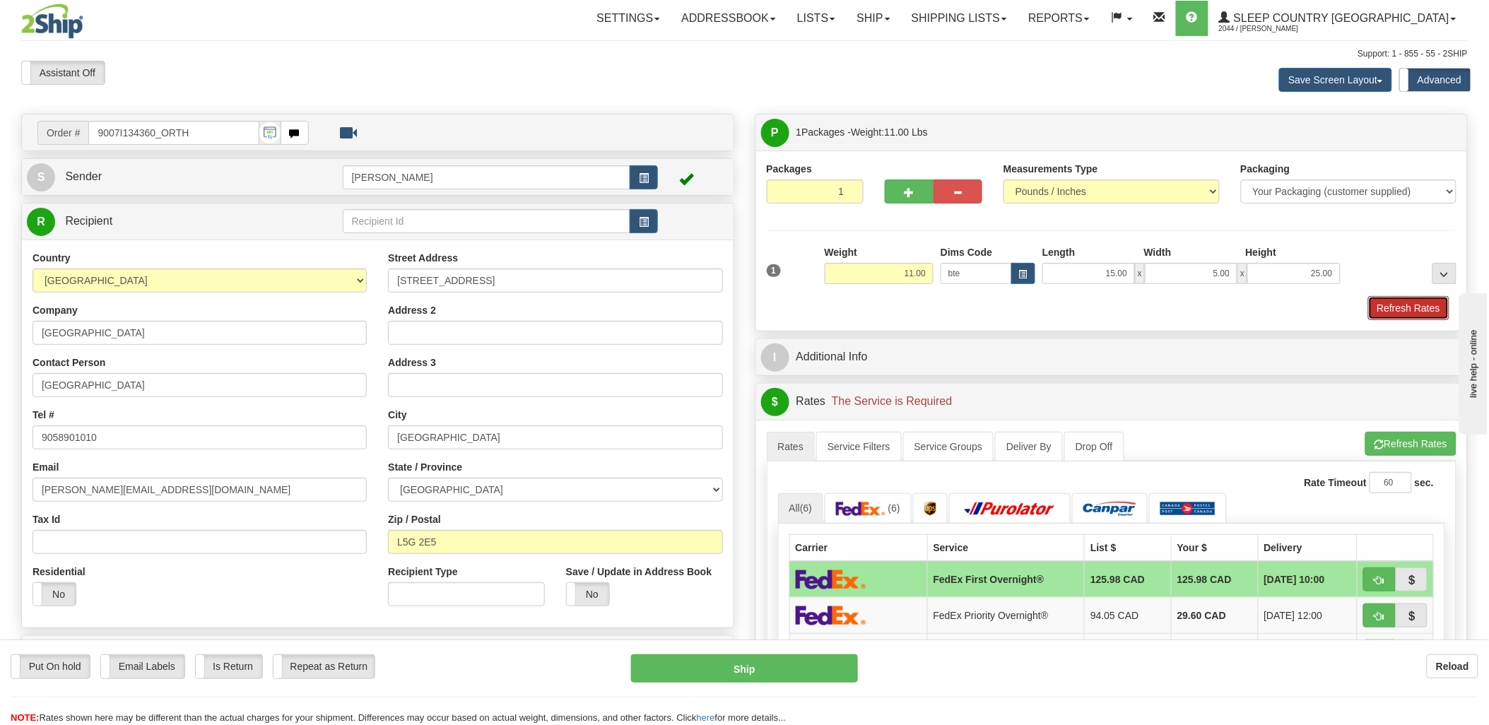
click at [1381, 309] on button "Refresh Rates" at bounding box center [1408, 308] width 81 height 24
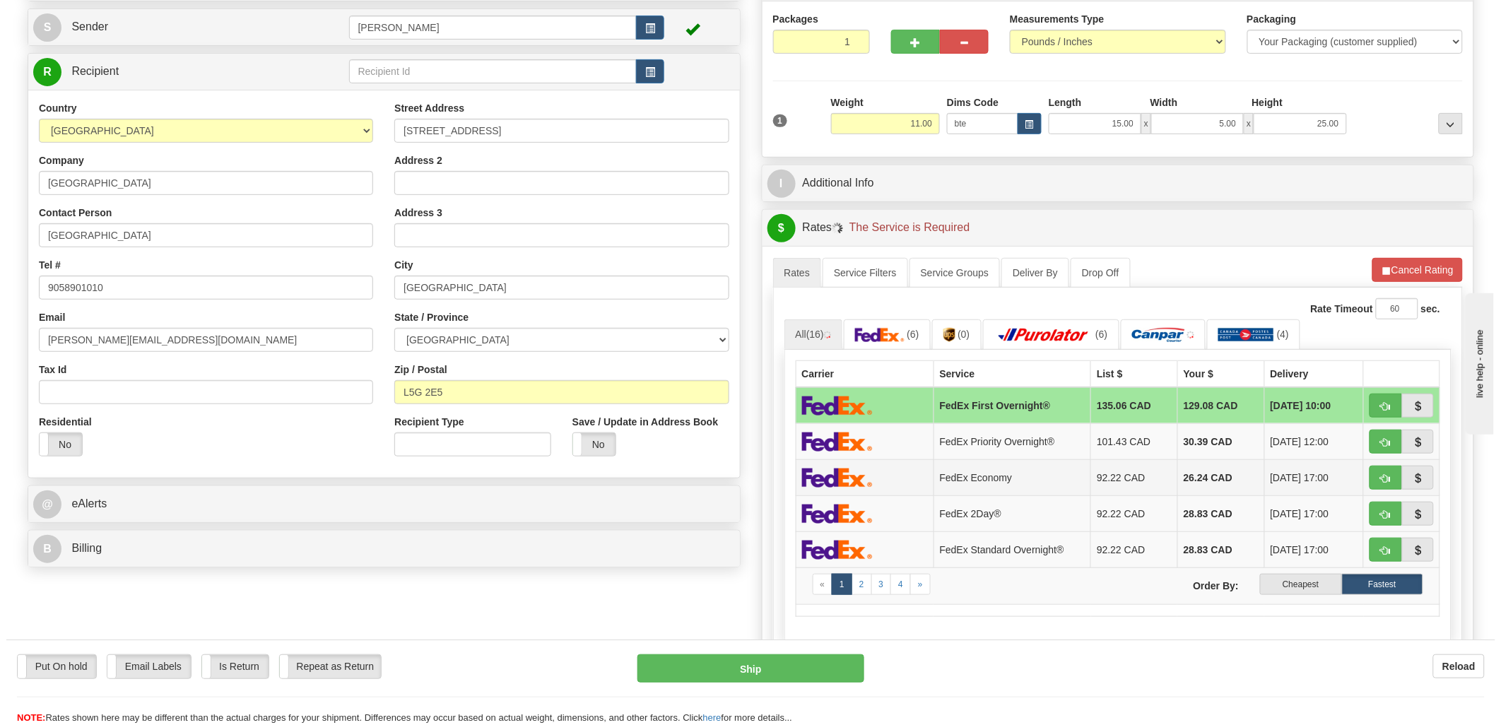
scroll to position [157, 0]
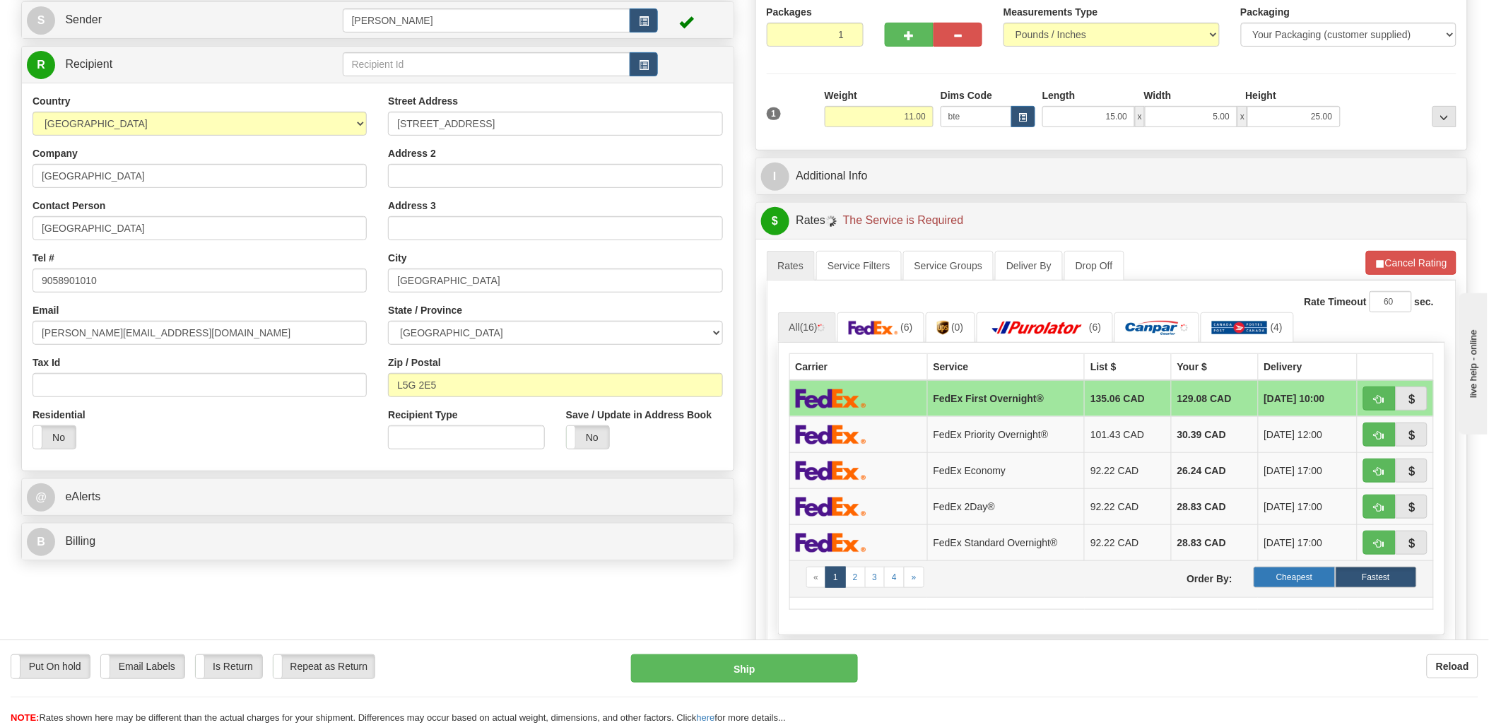
click at [1307, 577] on label "Cheapest" at bounding box center [1293, 577] width 81 height 21
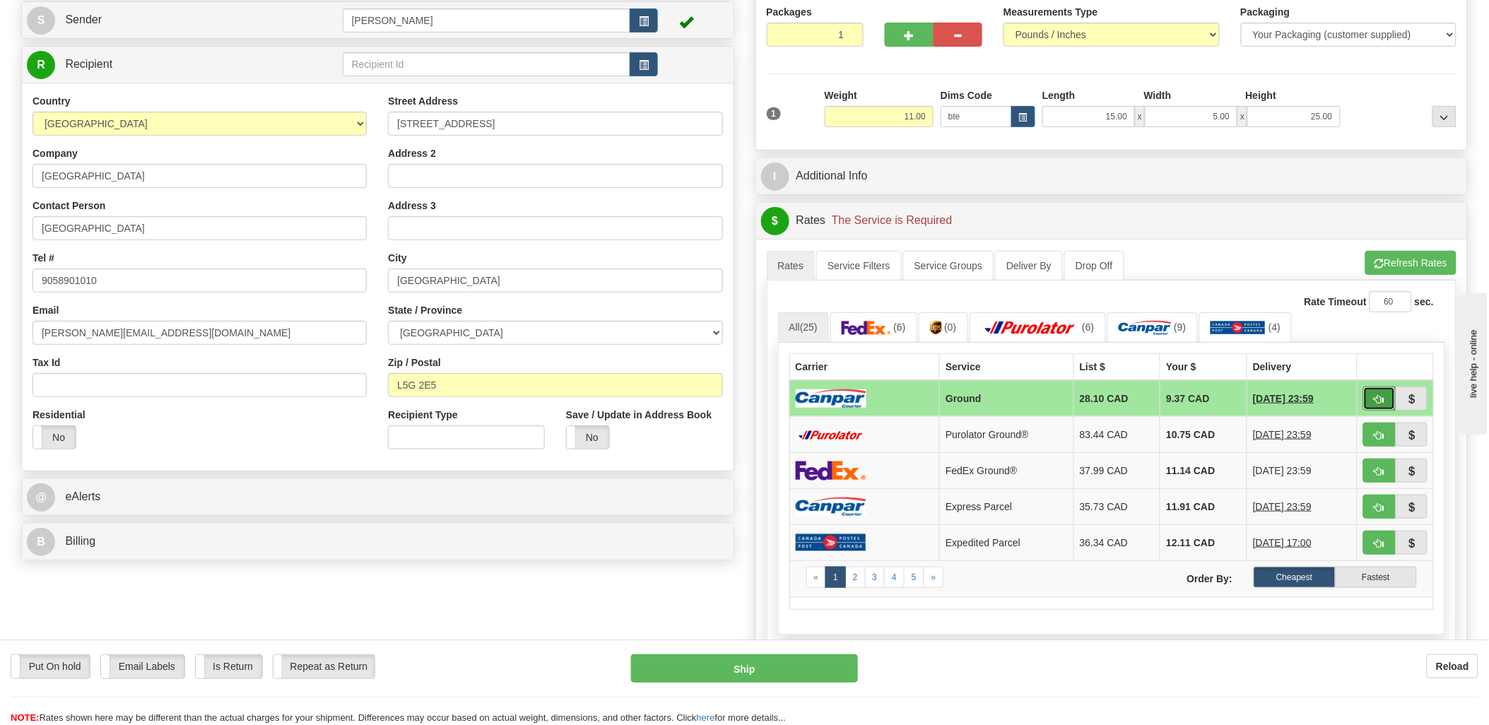
click at [1378, 396] on span "button" at bounding box center [1379, 399] width 10 height 9
type input "1"
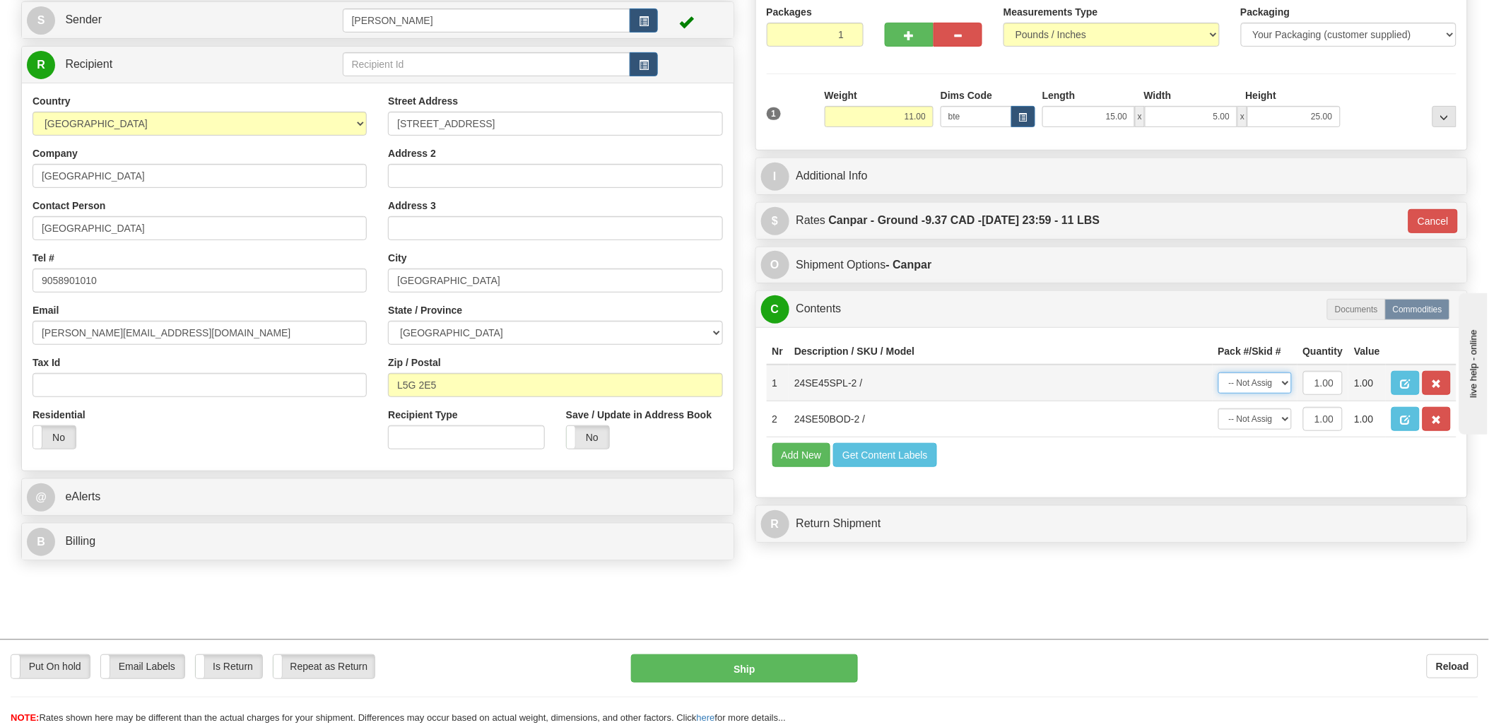
click at [1260, 394] on select "-- Not Assigned -- Package 1" at bounding box center [1254, 382] width 73 height 21
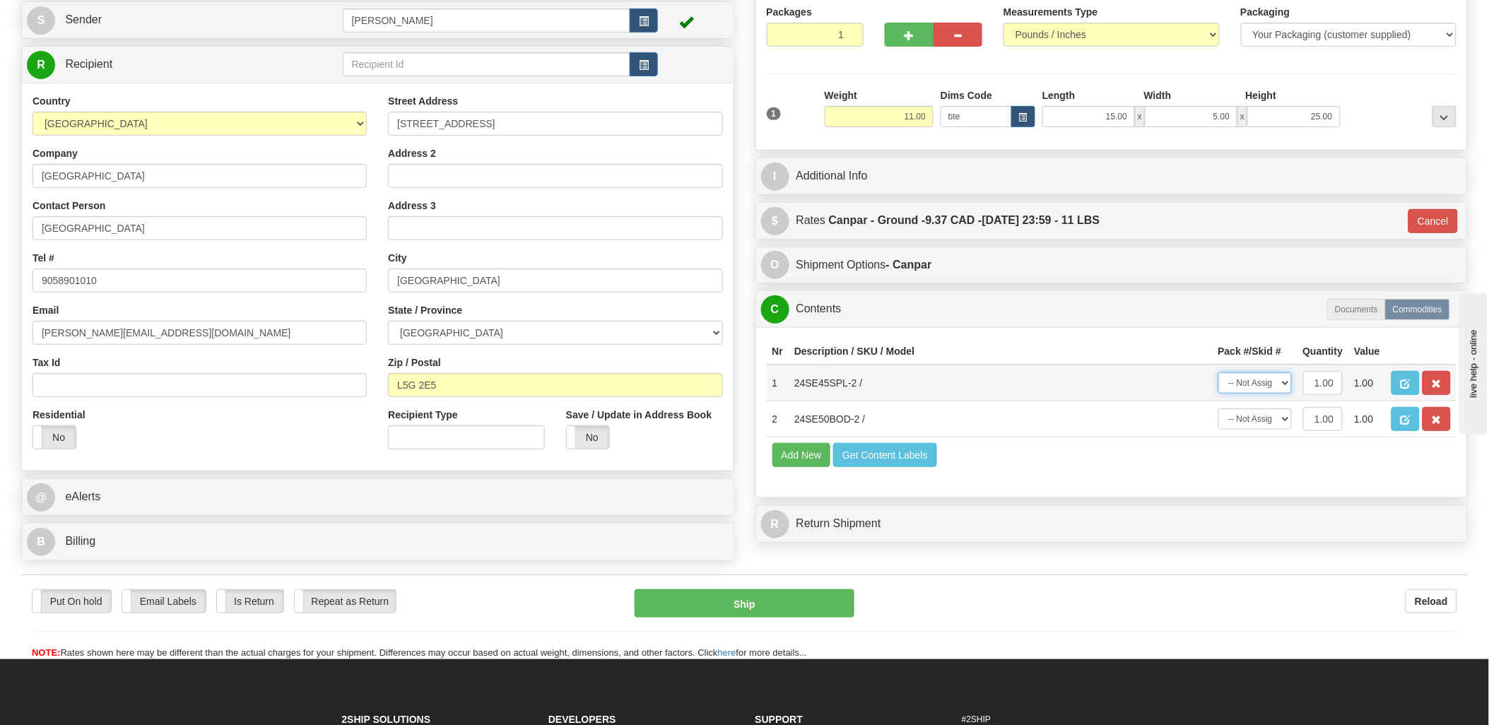
select select "0"
click at [1218, 386] on select "-- Not Assigned -- Package 1" at bounding box center [1254, 382] width 73 height 21
click at [1258, 430] on select "-- Not Assigned -- Package 1" at bounding box center [1254, 418] width 73 height 21
select select "0"
click at [1218, 430] on select "-- Not Assigned -- Package 1" at bounding box center [1254, 418] width 73 height 21
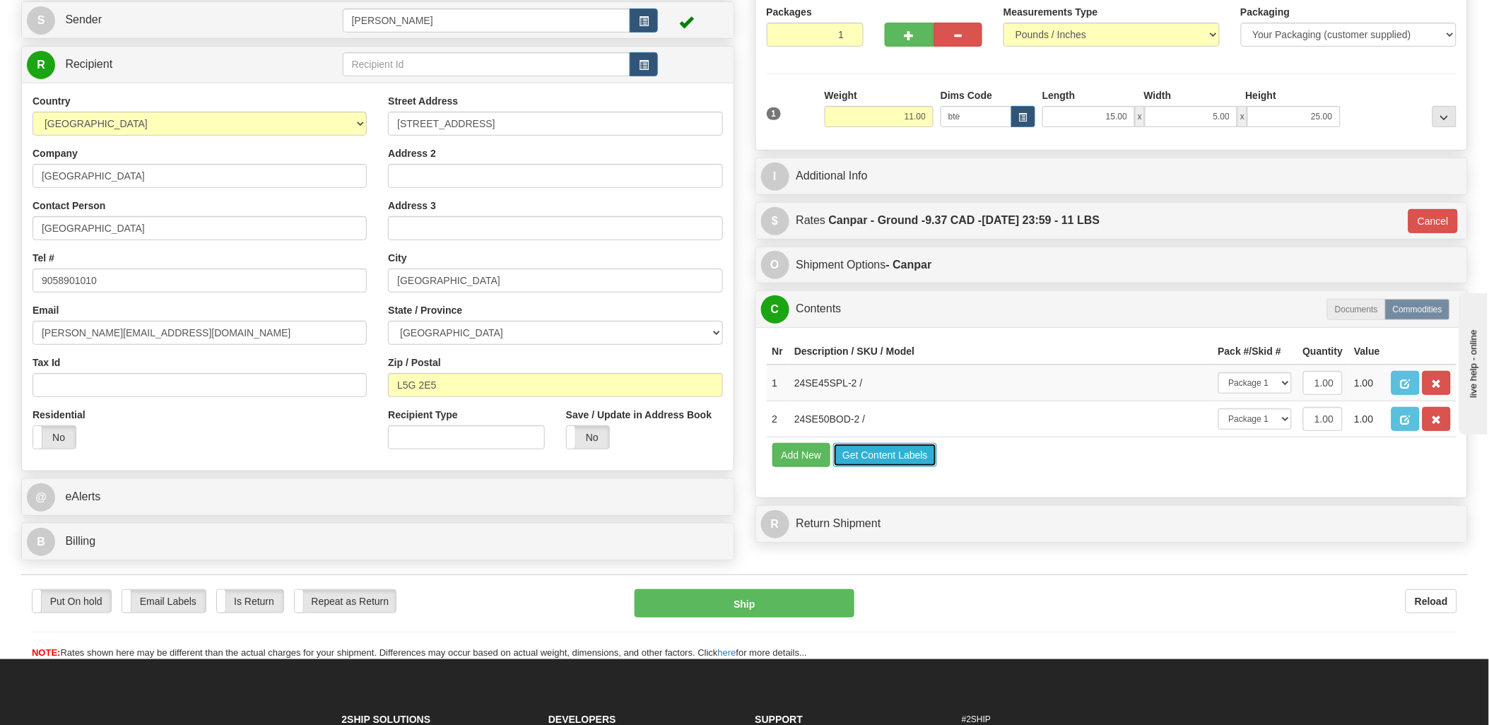
click at [842, 467] on button "Get Content Labels" at bounding box center [885, 455] width 104 height 24
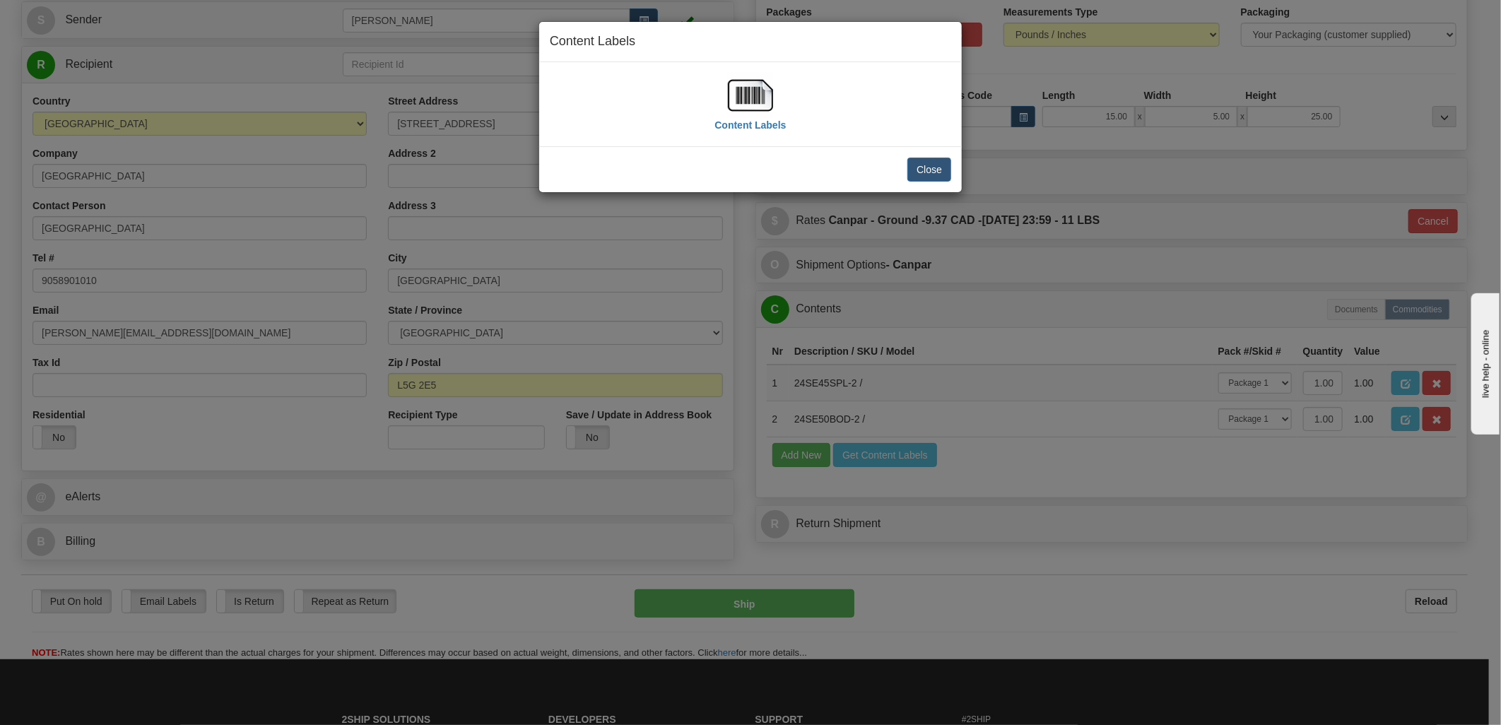
click at [712, 112] on div "Content Labels" at bounding box center [750, 104] width 401 height 63
click at [754, 107] on img at bounding box center [750, 95] width 45 height 45
click at [938, 166] on button "Close" at bounding box center [929, 170] width 44 height 24
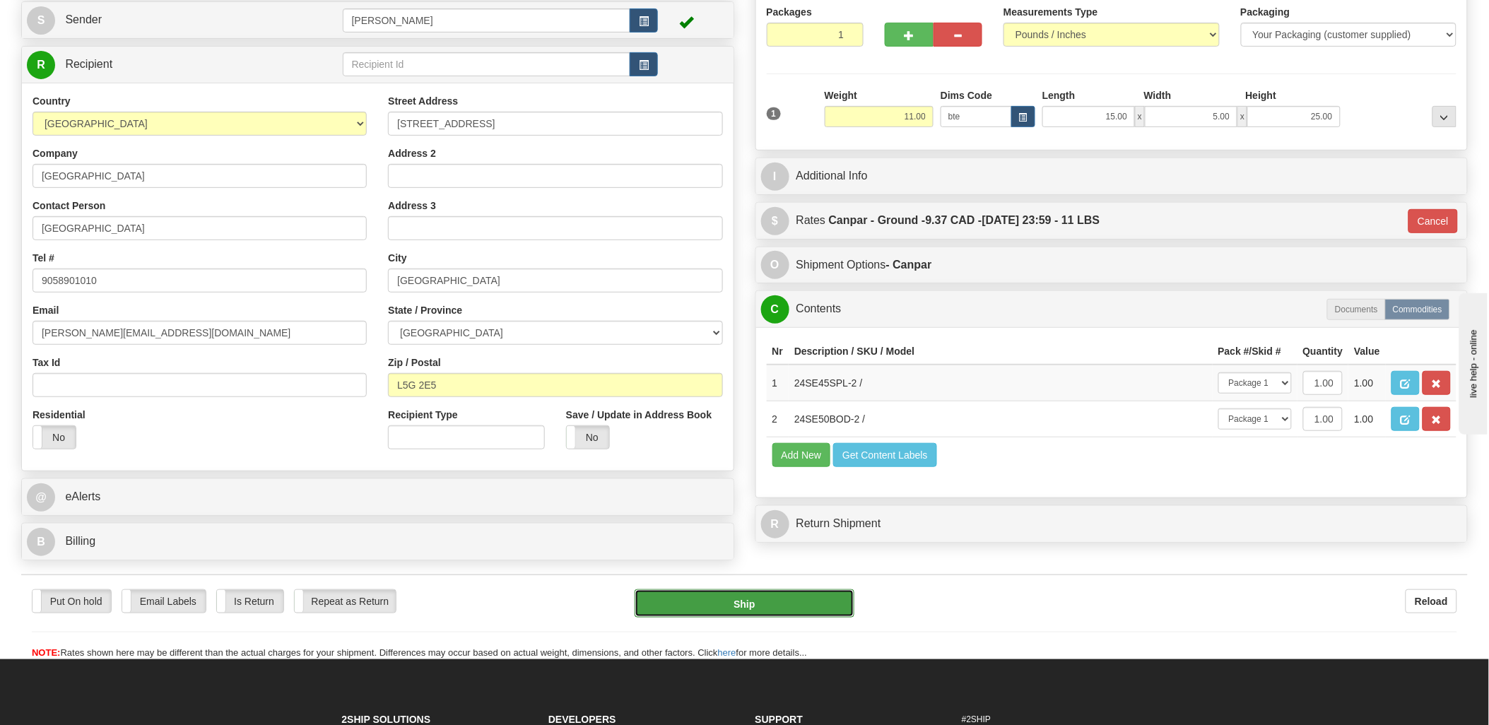
click at [769, 617] on button "Ship" at bounding box center [744, 603] width 220 height 28
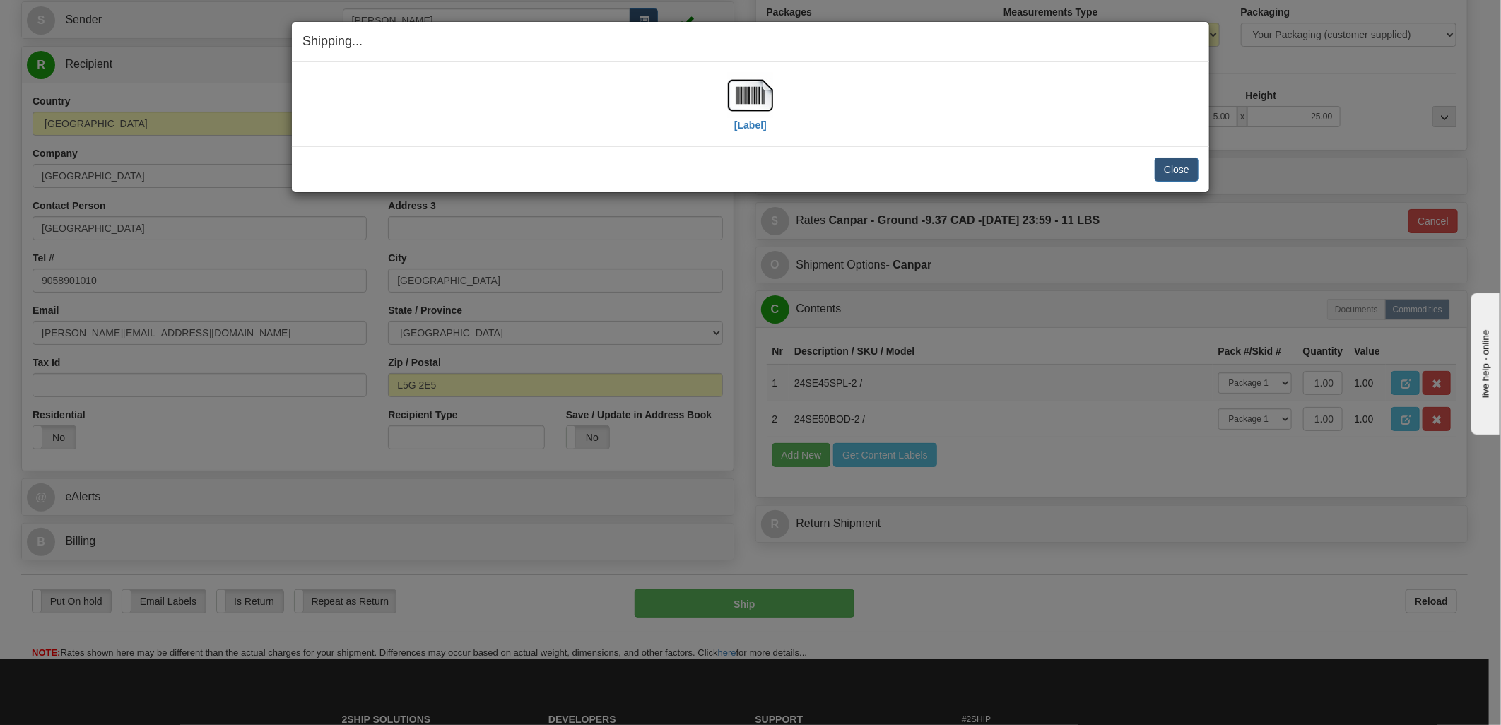
click at [1204, 166] on div "Close Cancel Cancel Shipment and Quit Pickup Quit Pickup ONLY" at bounding box center [750, 169] width 917 height 46
click at [1192, 166] on button "Close" at bounding box center [1176, 170] width 44 height 24
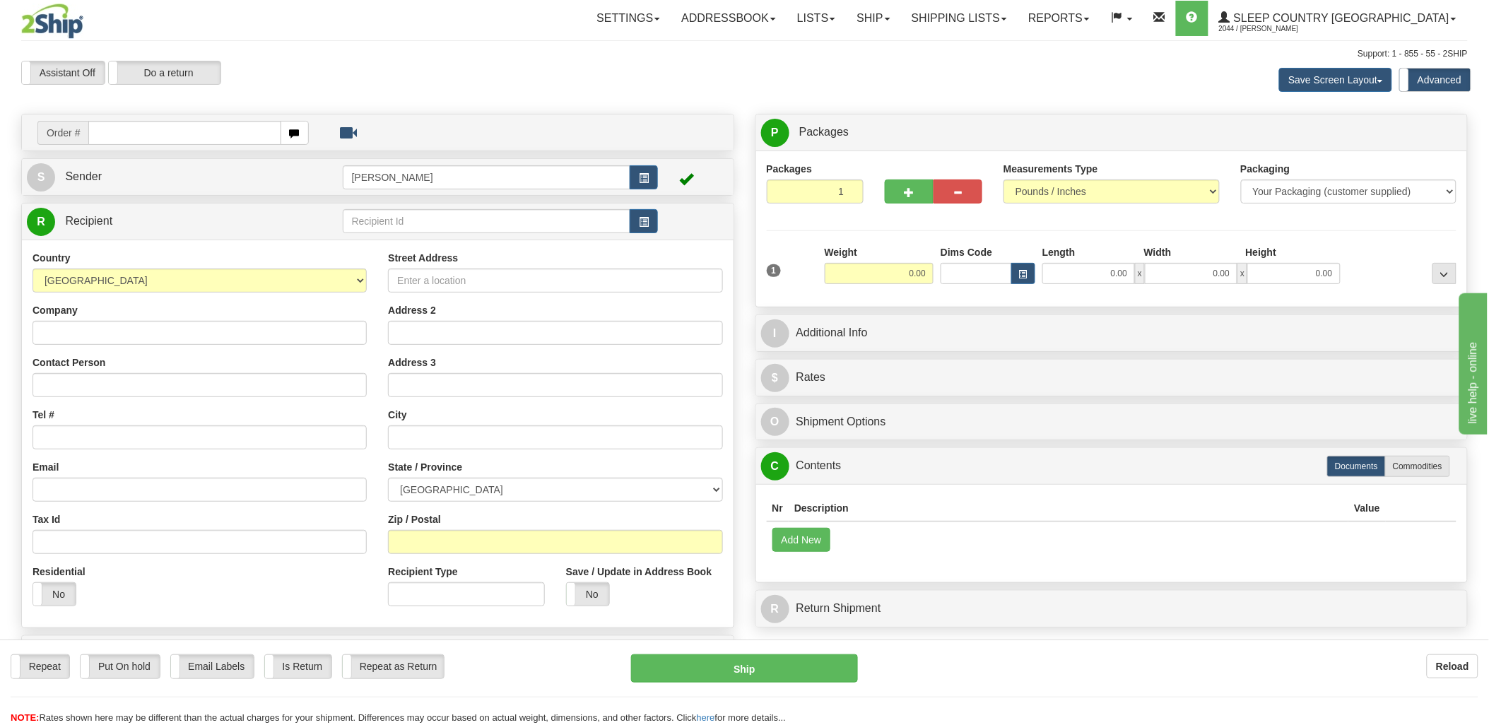
click at [150, 132] on input "text" at bounding box center [184, 133] width 192 height 24
drag, startPoint x: 151, startPoint y: 132, endPoint x: 175, endPoint y: 136, distance: 24.4
click at [150, 132] on input "text" at bounding box center [184, 133] width 192 height 24
type input "9002i"
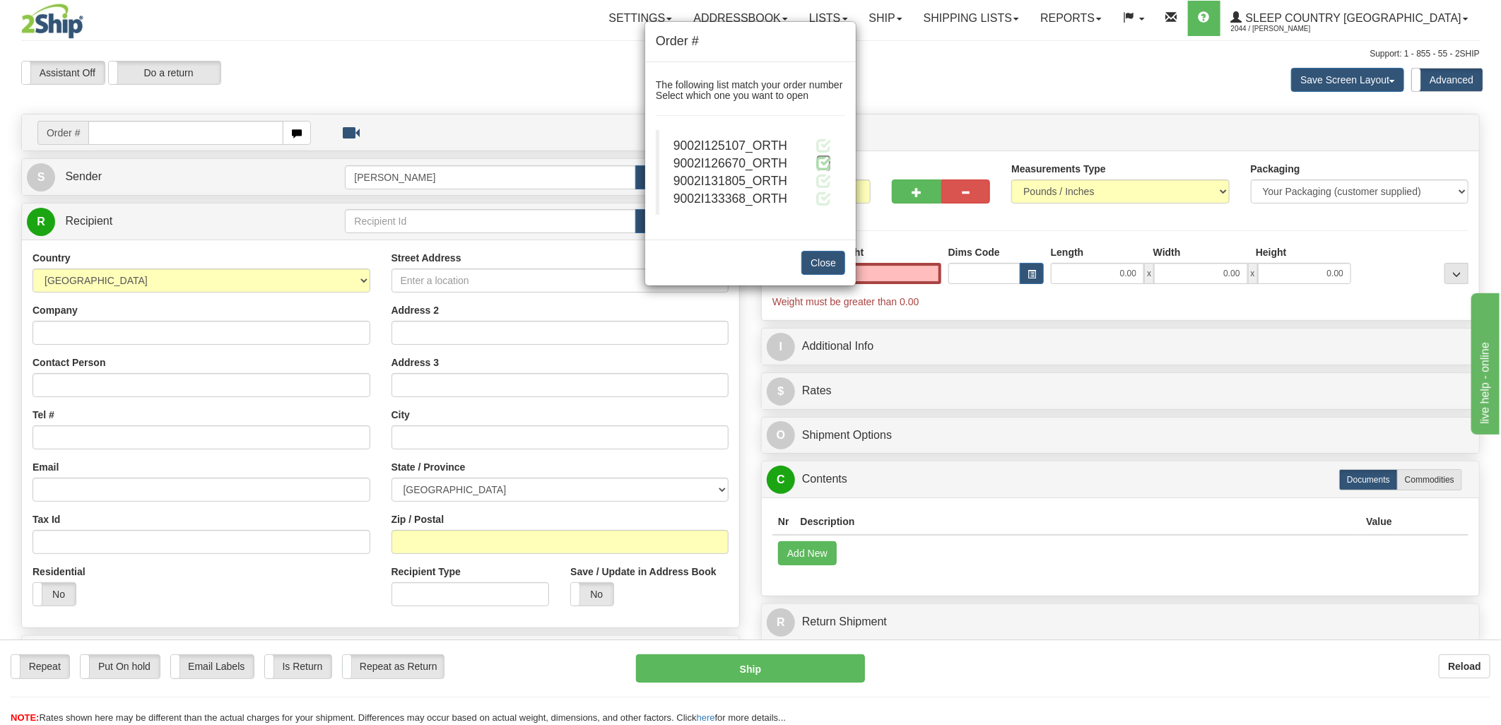
type input "0.00"
click at [828, 163] on span at bounding box center [823, 162] width 15 height 15
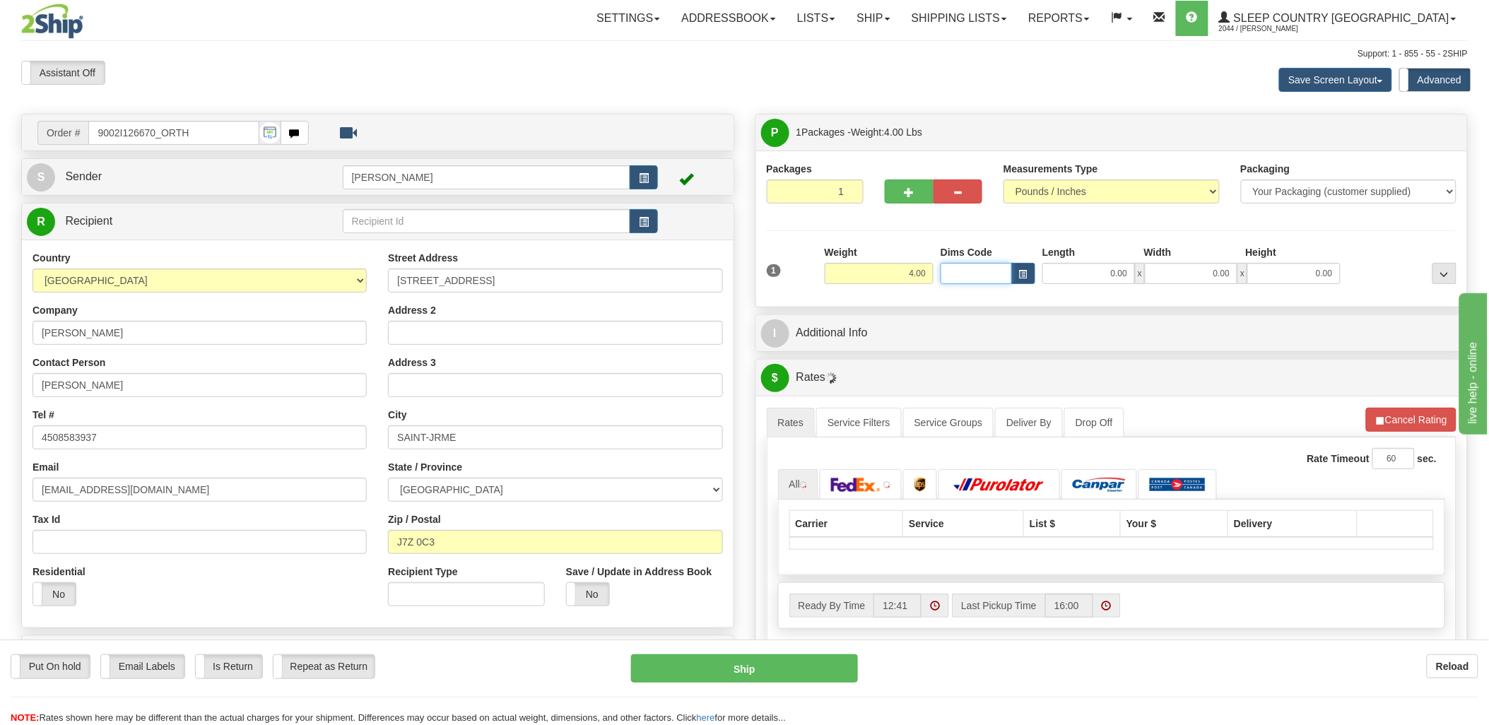
click at [979, 276] on input "Dims Code" at bounding box center [975, 273] width 71 height 21
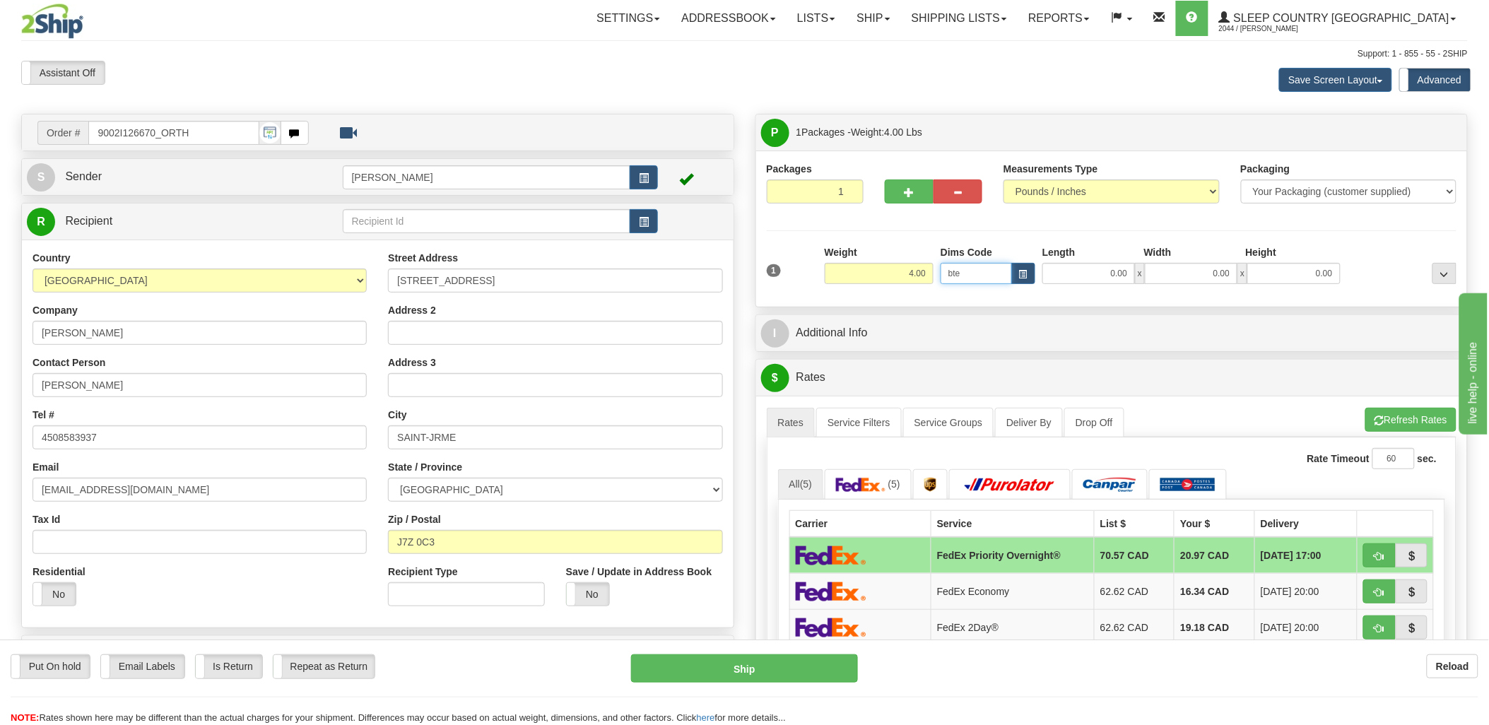
type input "bte"
click button "Delete" at bounding box center [0, 0] width 0 height 0
type input "15.00"
type input "5.00"
type input "25.00"
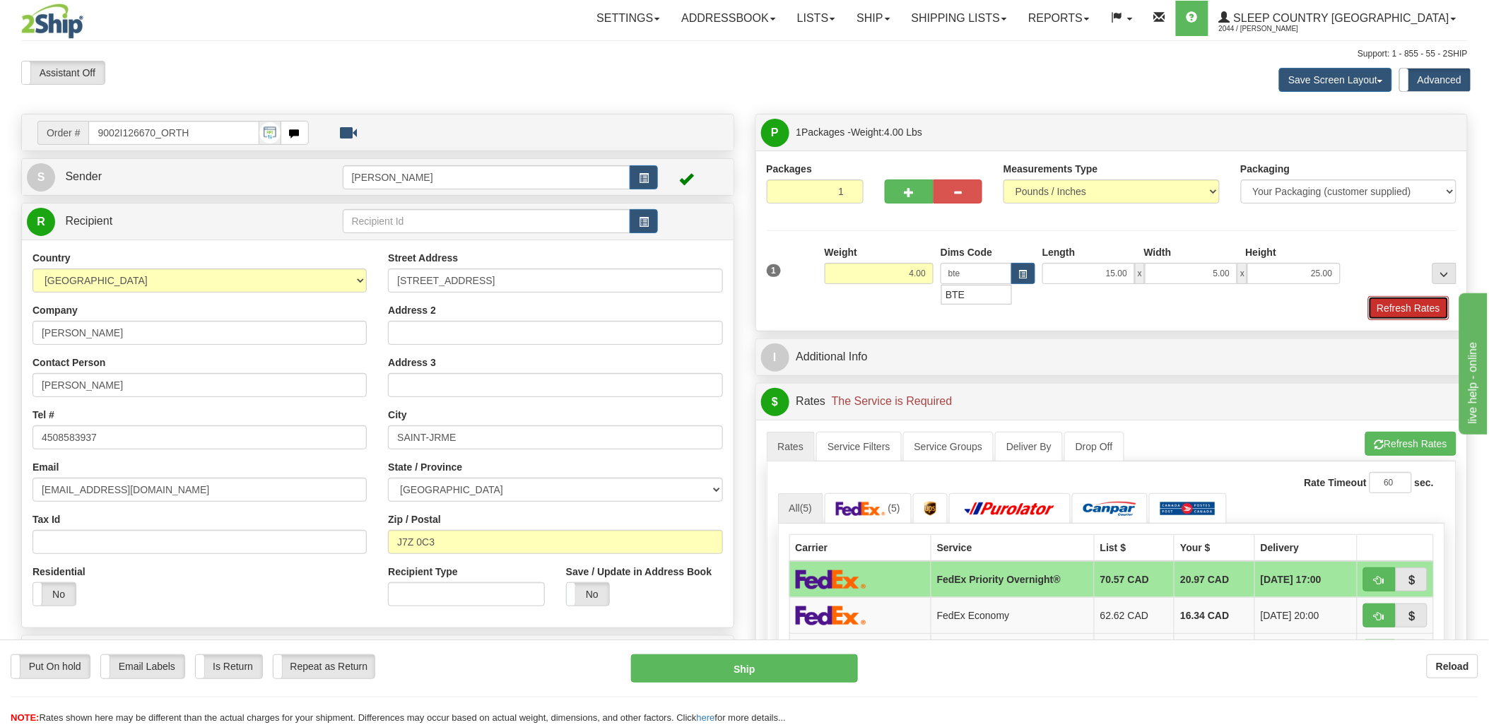
click at [1395, 313] on button "Refresh Rates" at bounding box center [1408, 308] width 81 height 24
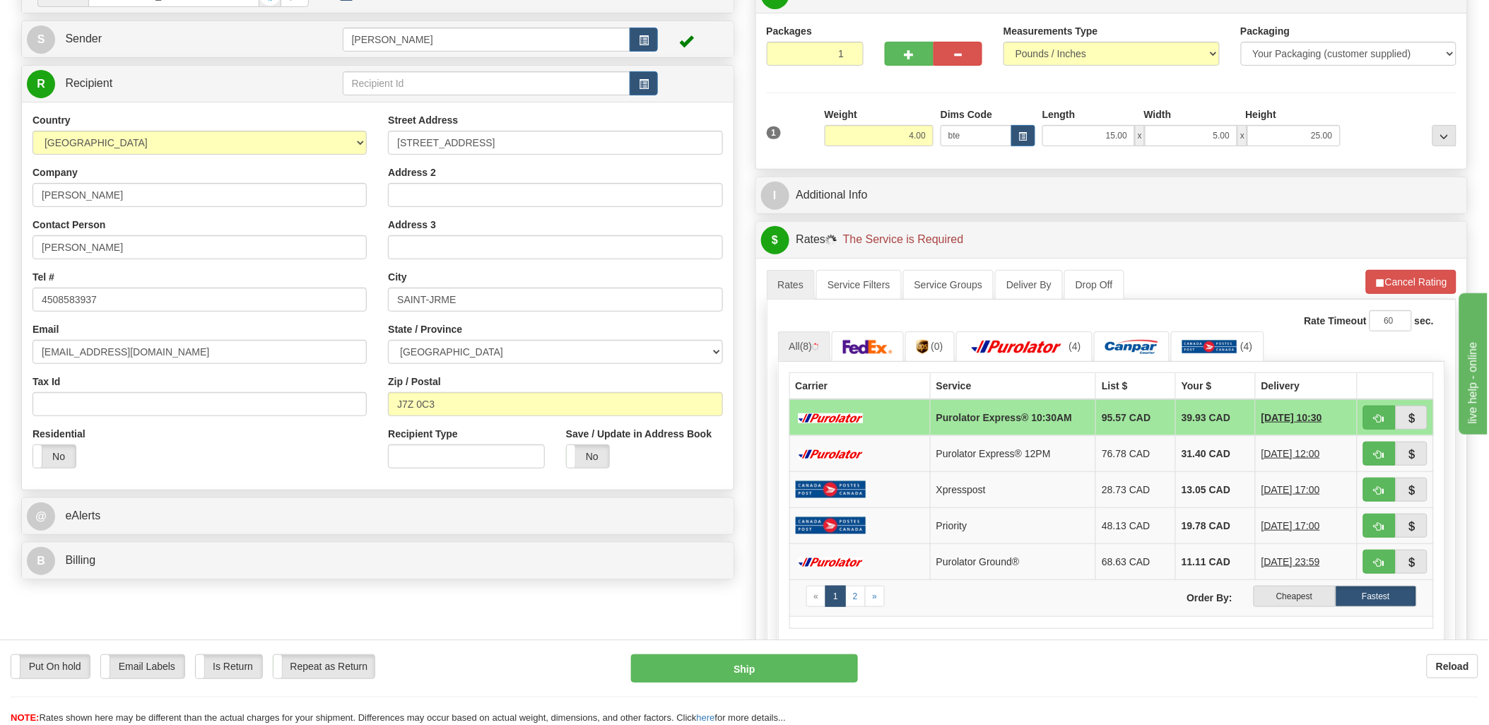
scroll to position [235, 0]
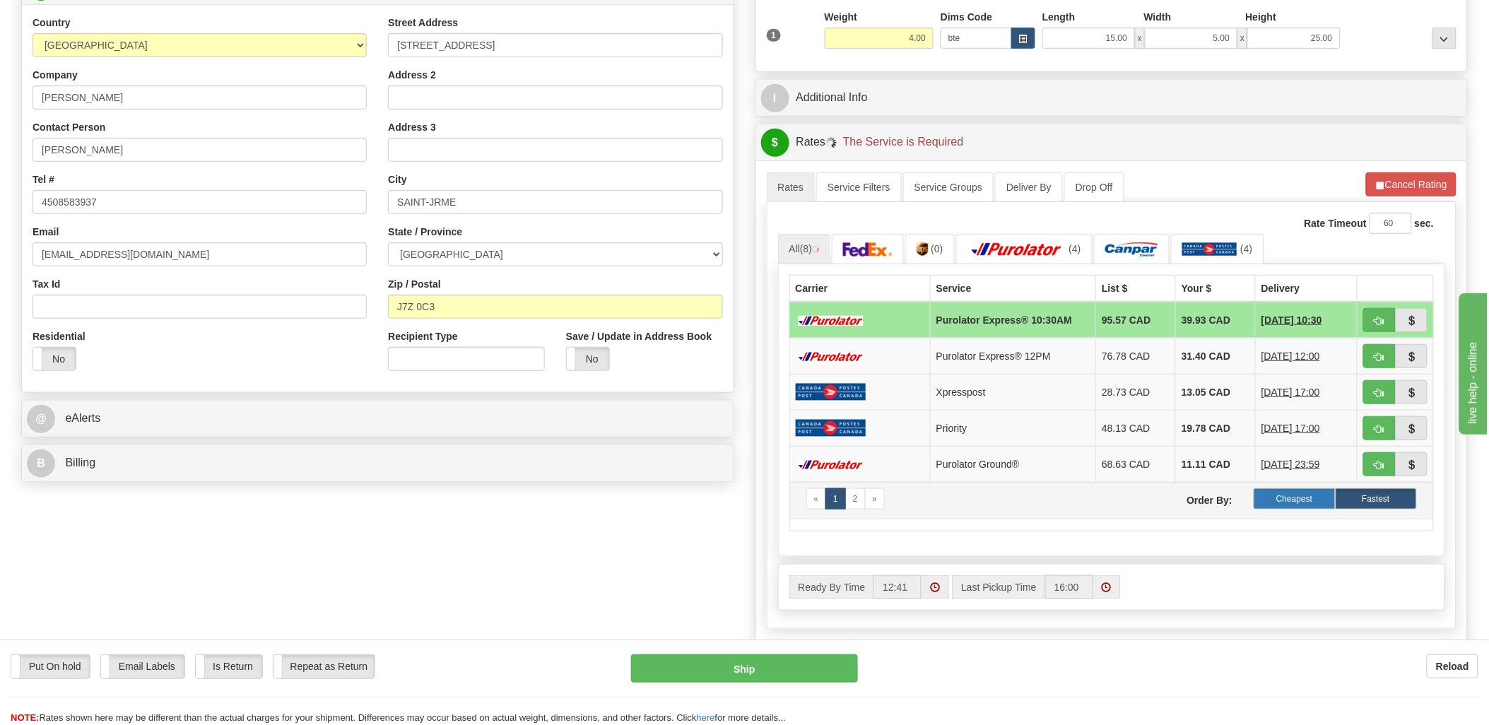
click at [1277, 504] on label "Cheapest" at bounding box center [1293, 498] width 81 height 21
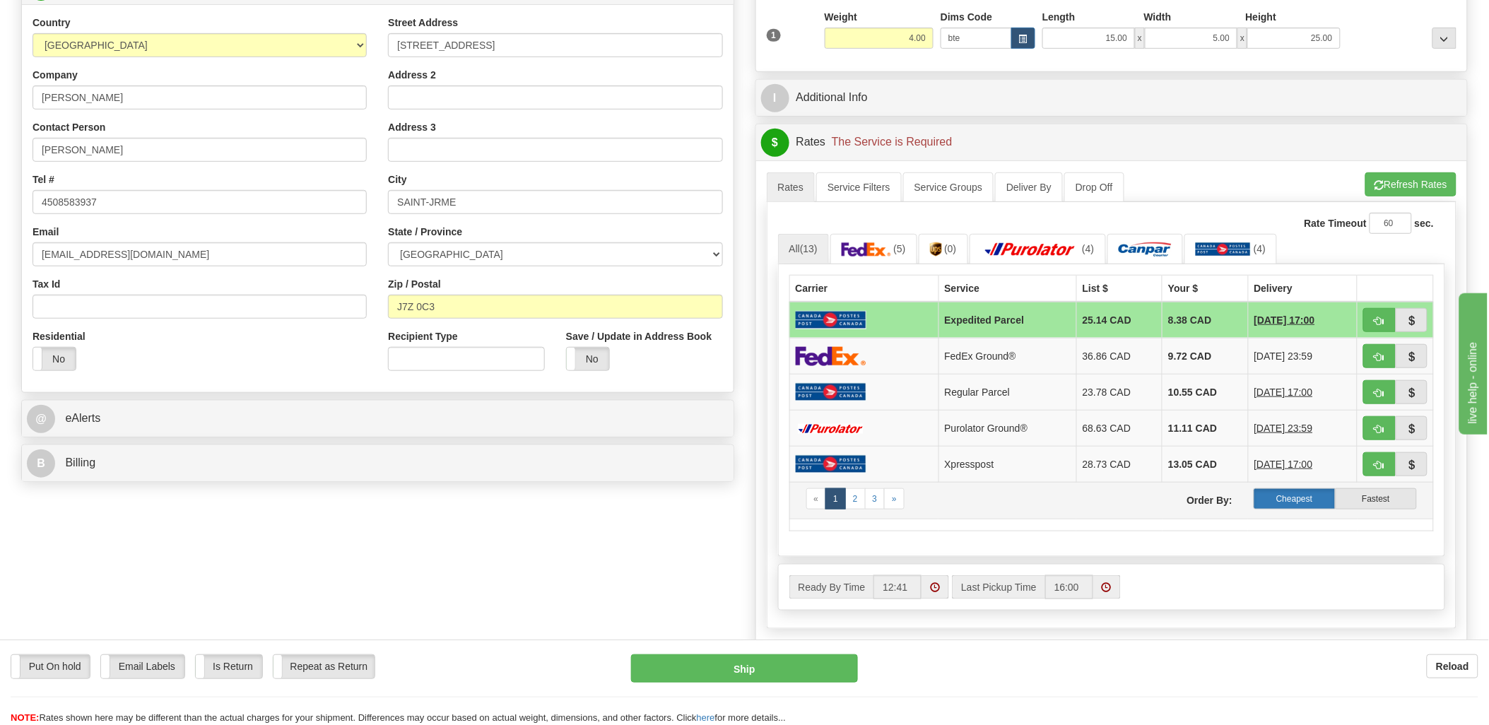
click at [1302, 502] on label "Cheapest" at bounding box center [1293, 498] width 81 height 21
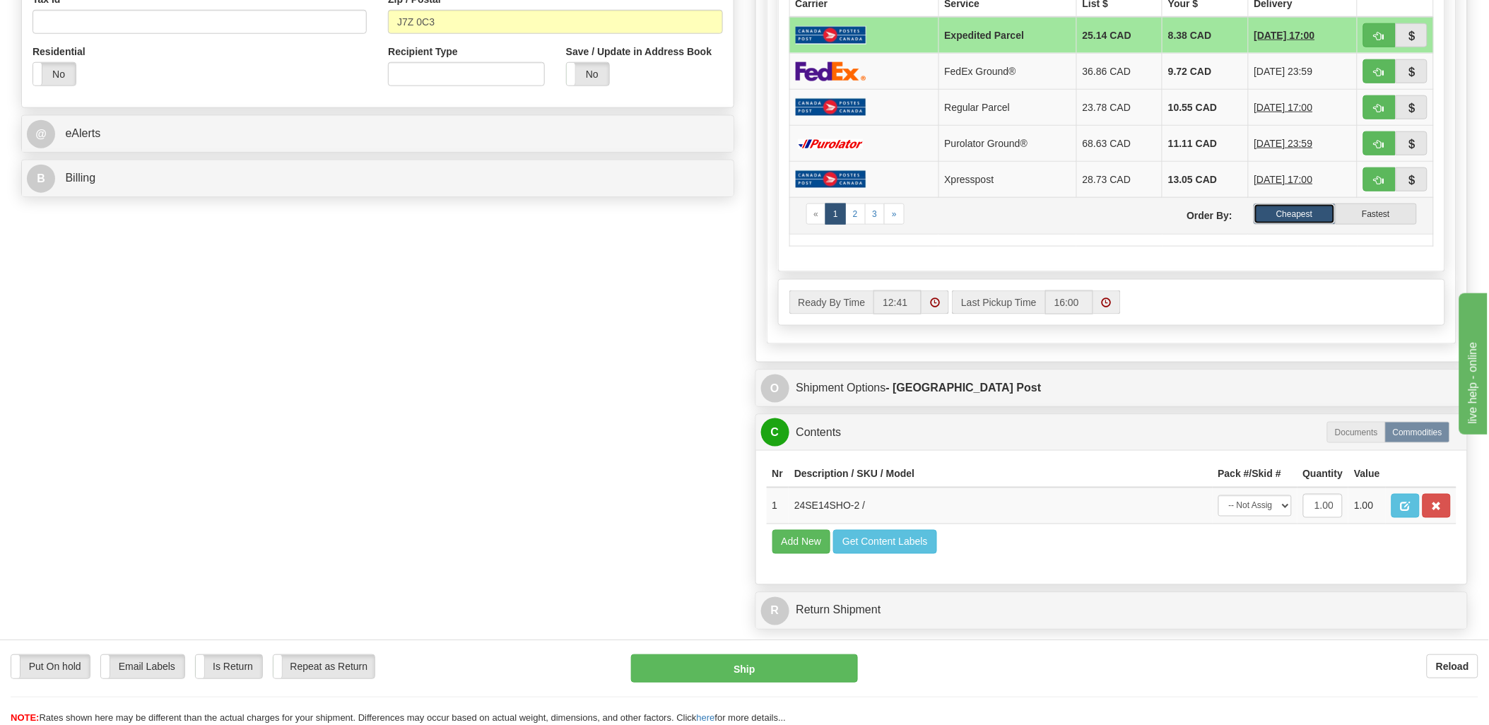
scroll to position [471, 0]
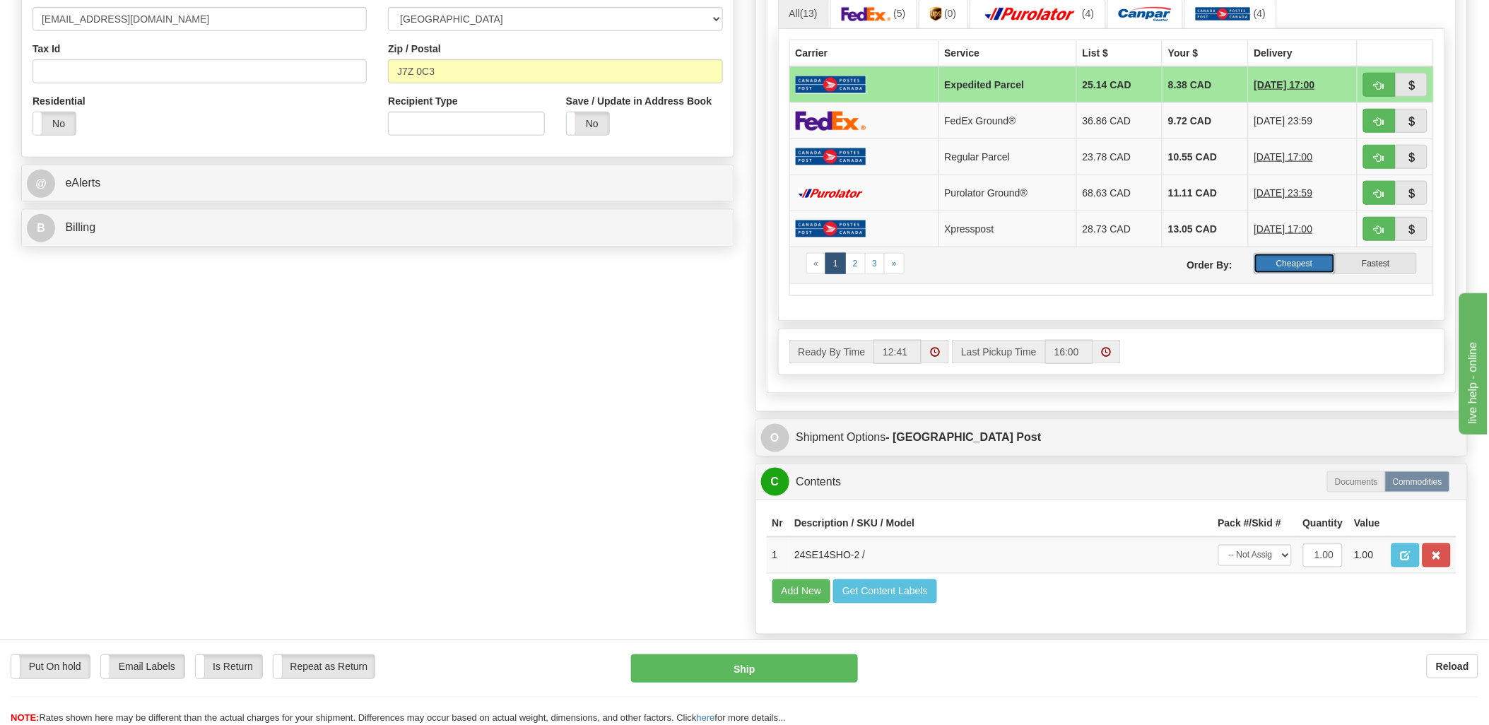
click at [1294, 258] on label "Cheapest" at bounding box center [1293, 263] width 81 height 21
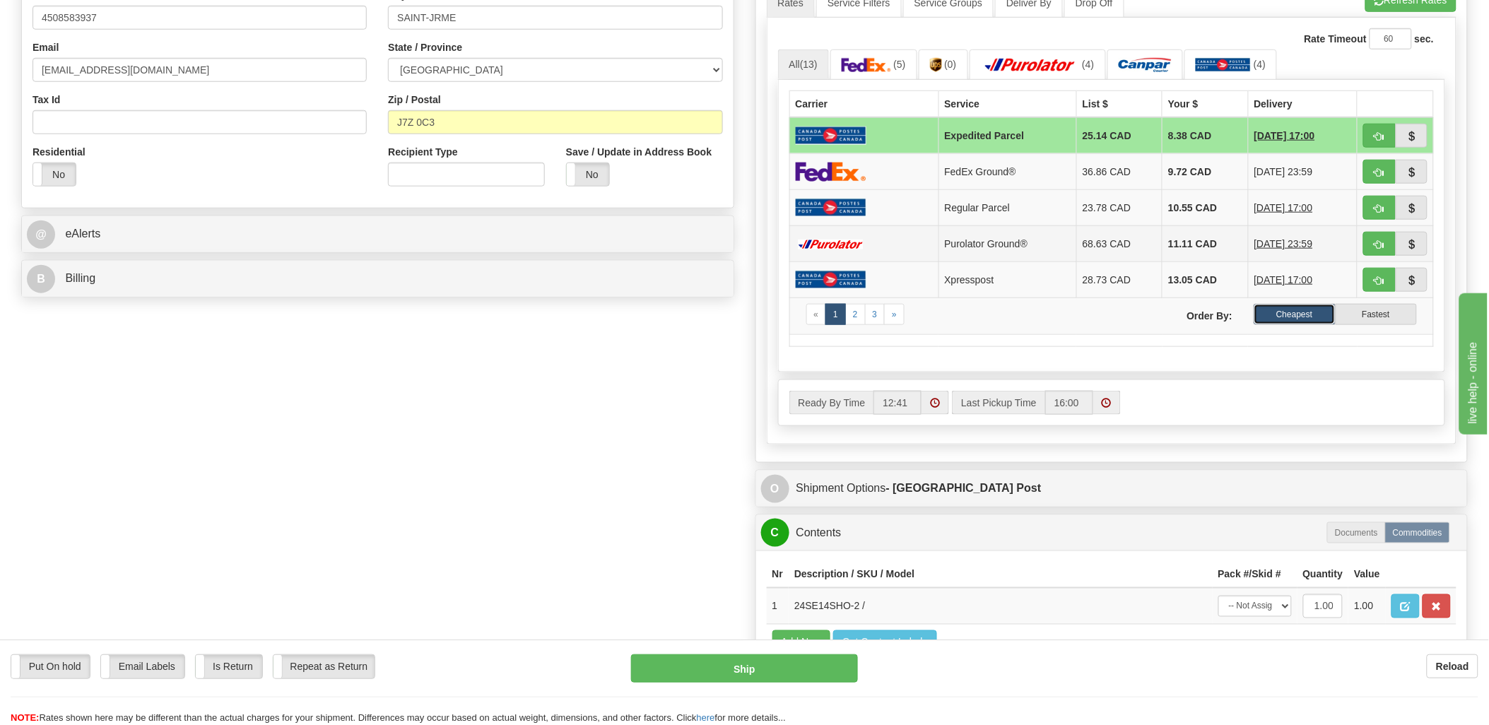
scroll to position [392, 0]
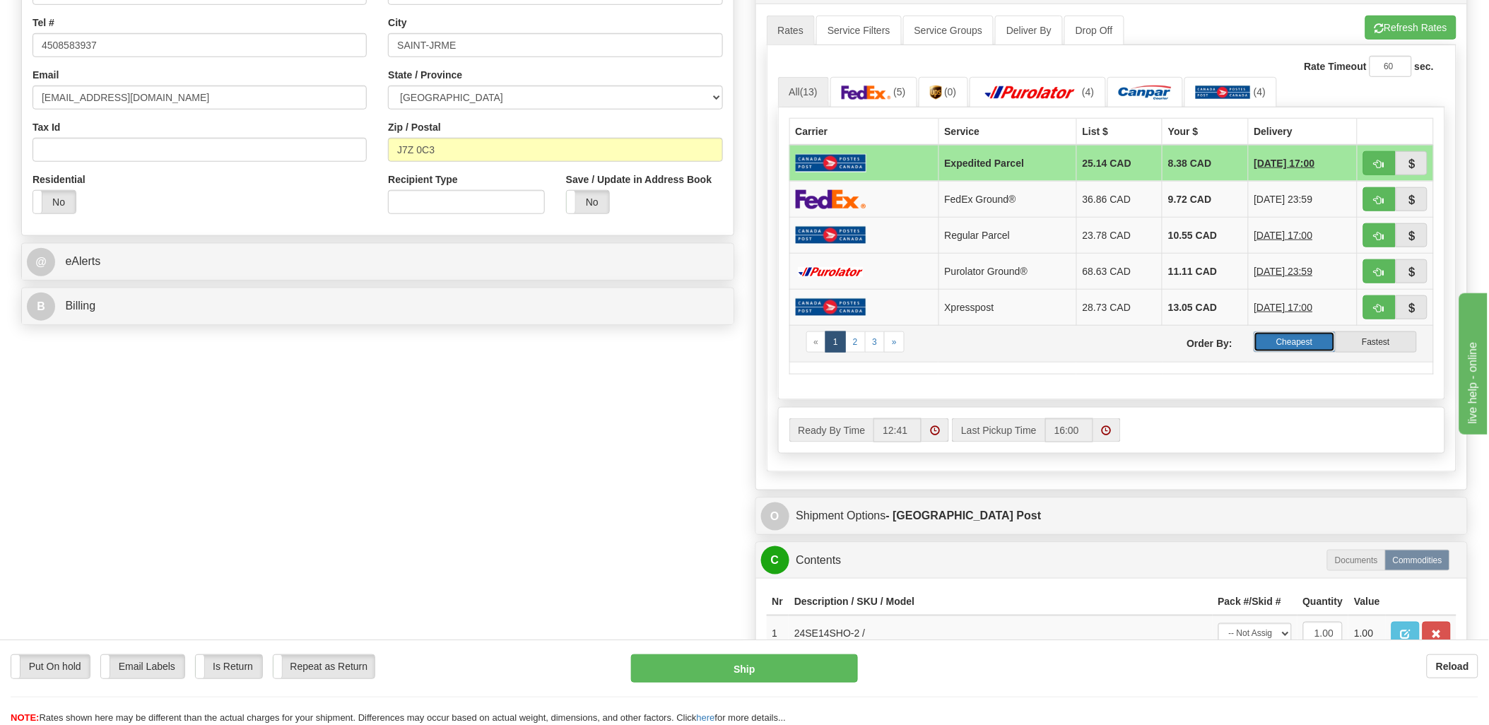
click at [1305, 335] on label "Cheapest" at bounding box center [1293, 341] width 81 height 21
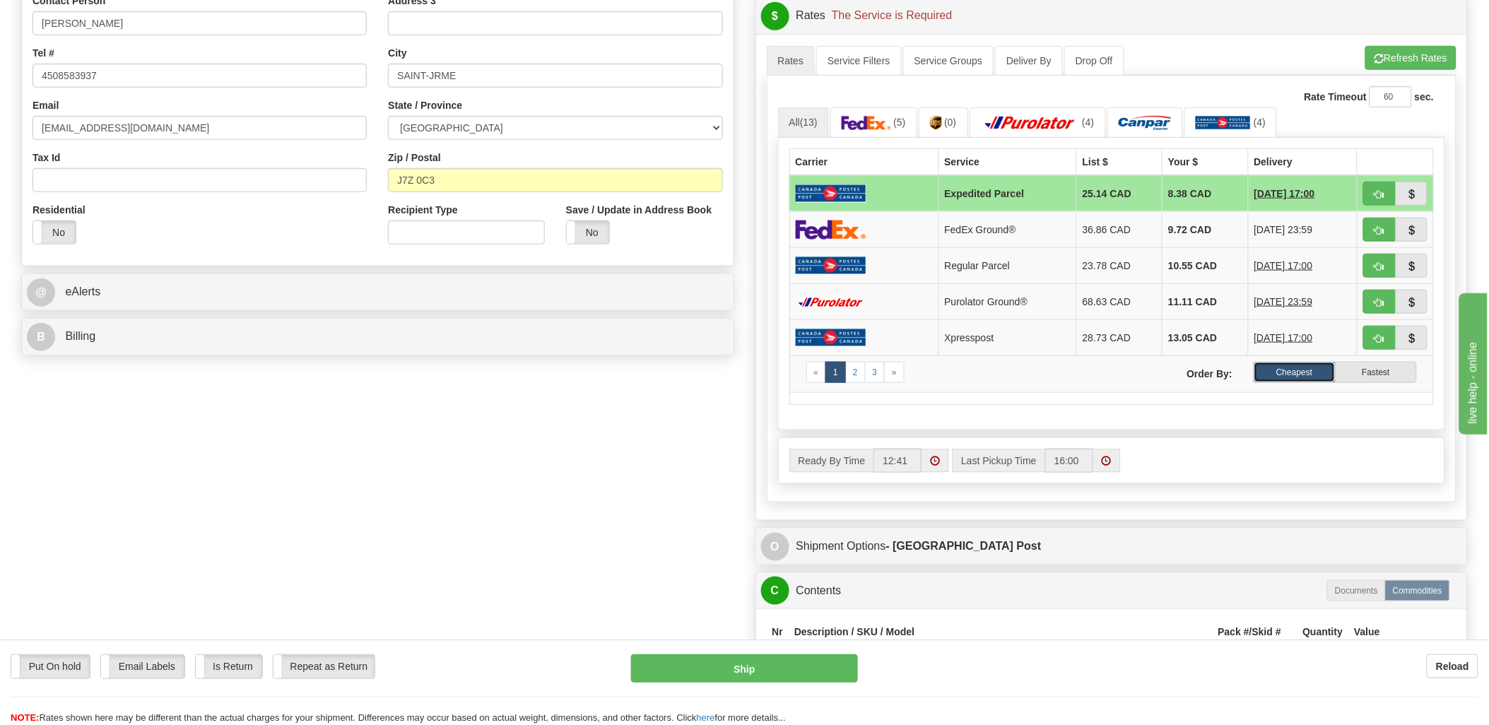
scroll to position [314, 0]
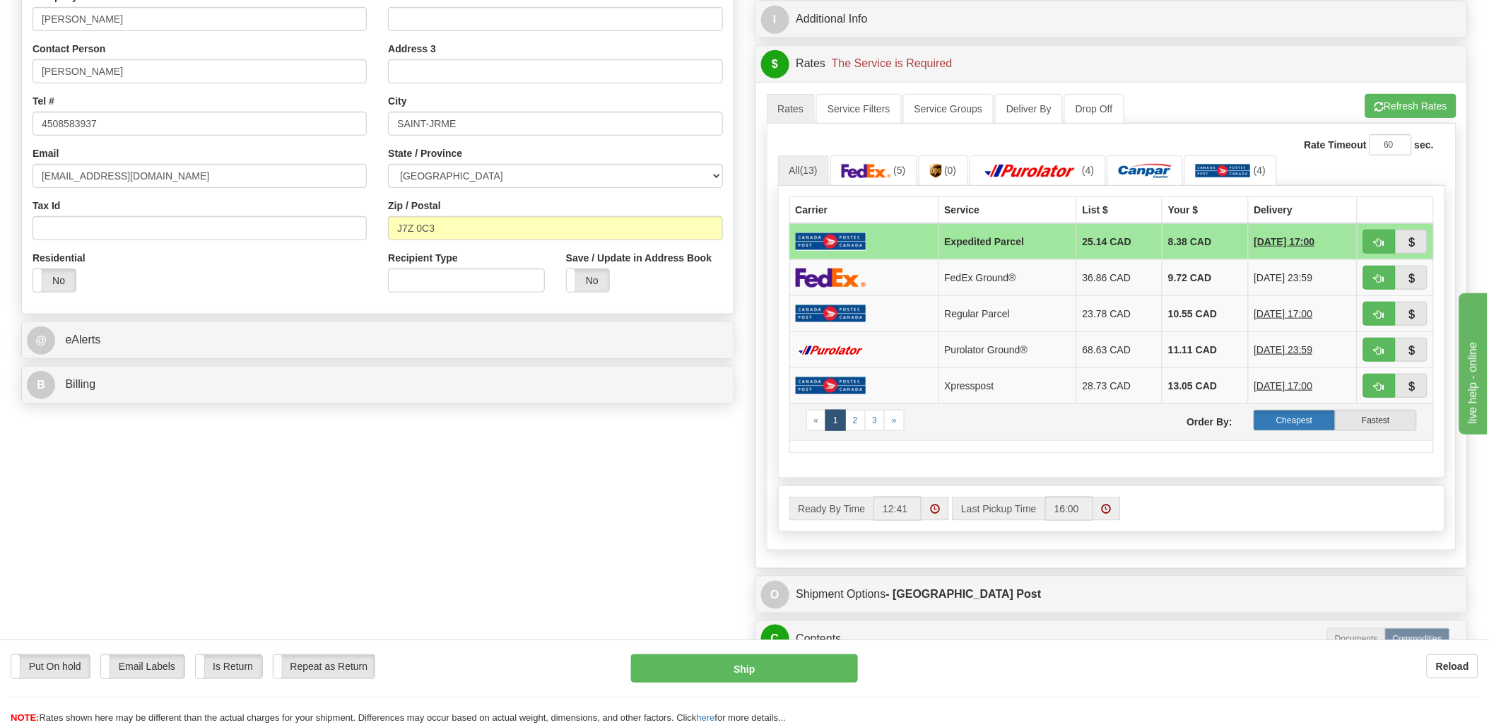
click at [1306, 424] on label "Cheapest" at bounding box center [1293, 420] width 81 height 21
click at [1132, 164] on link at bounding box center [1145, 170] width 76 height 30
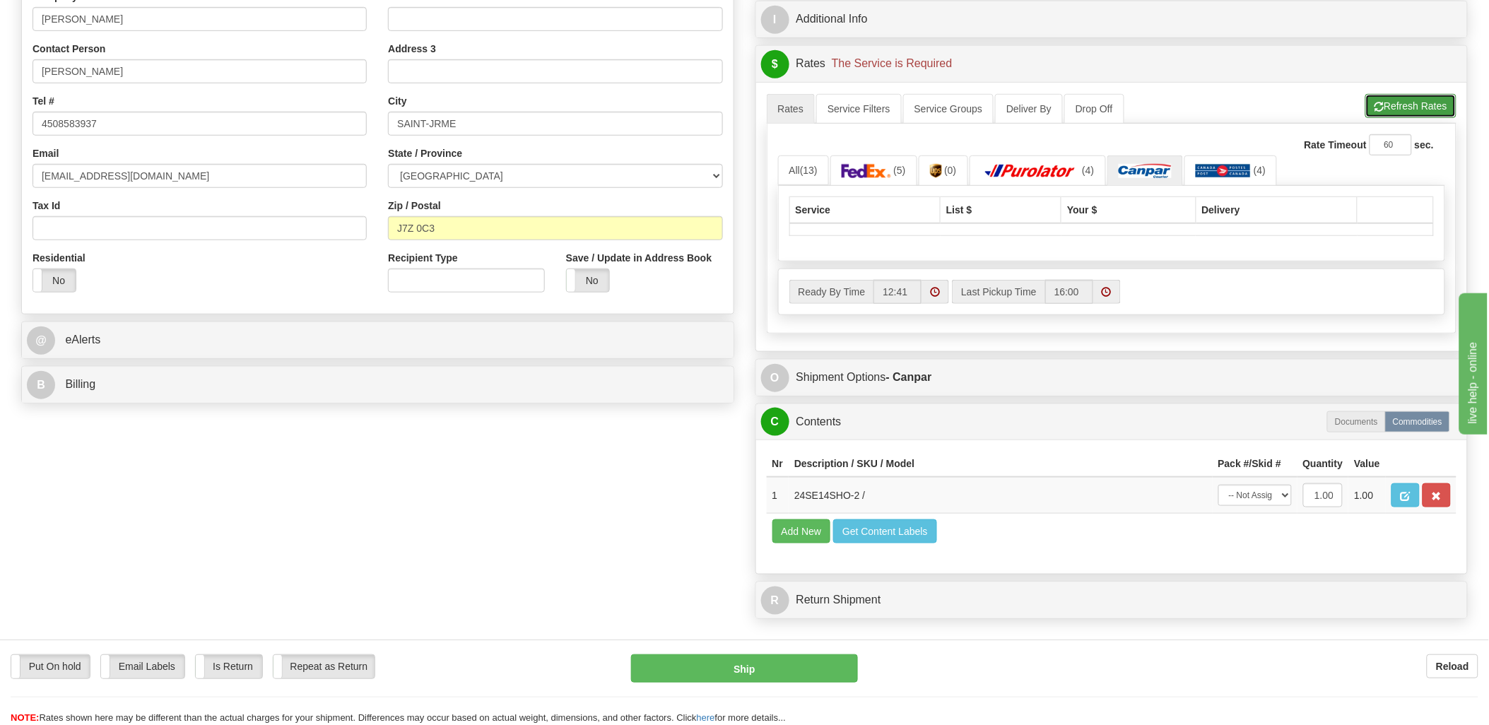
click at [1395, 104] on button "Refresh Rates" at bounding box center [1410, 106] width 91 height 24
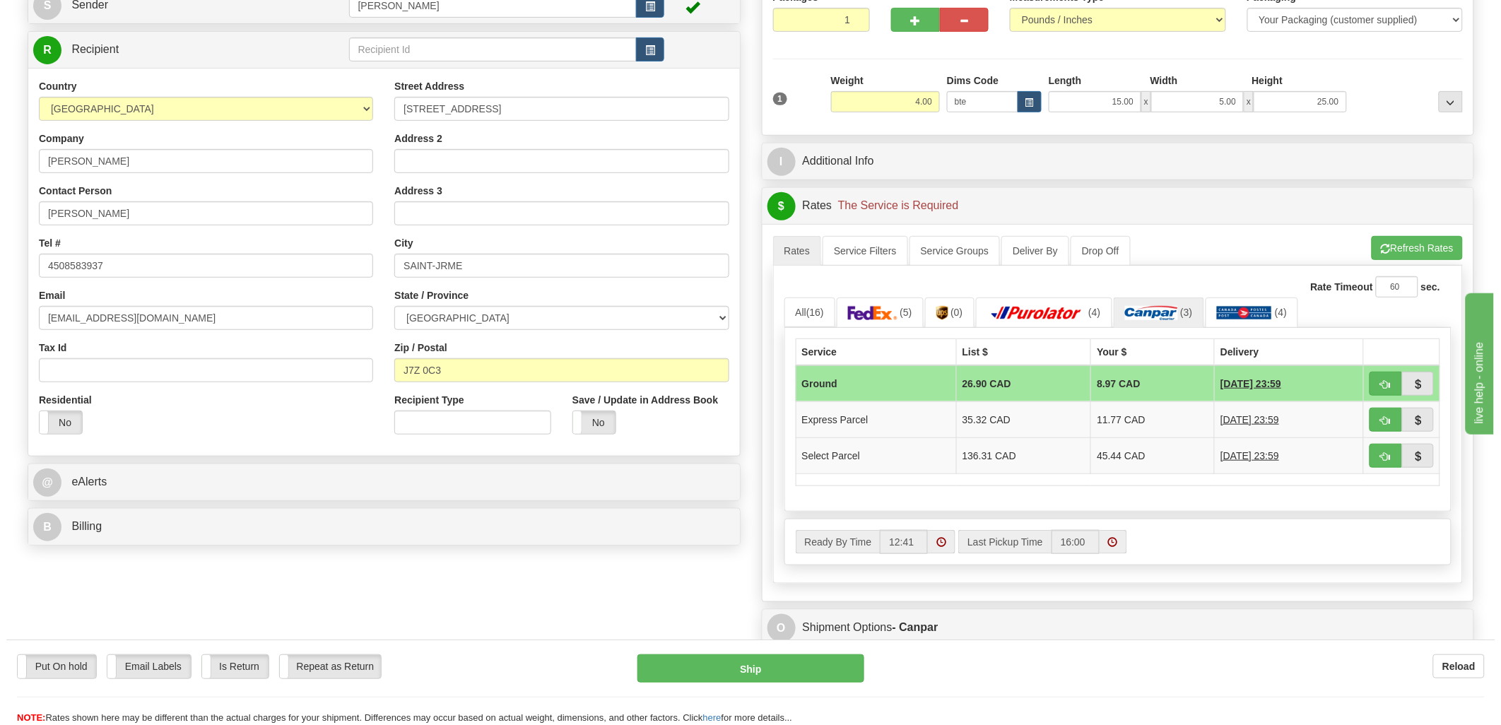
scroll to position [157, 0]
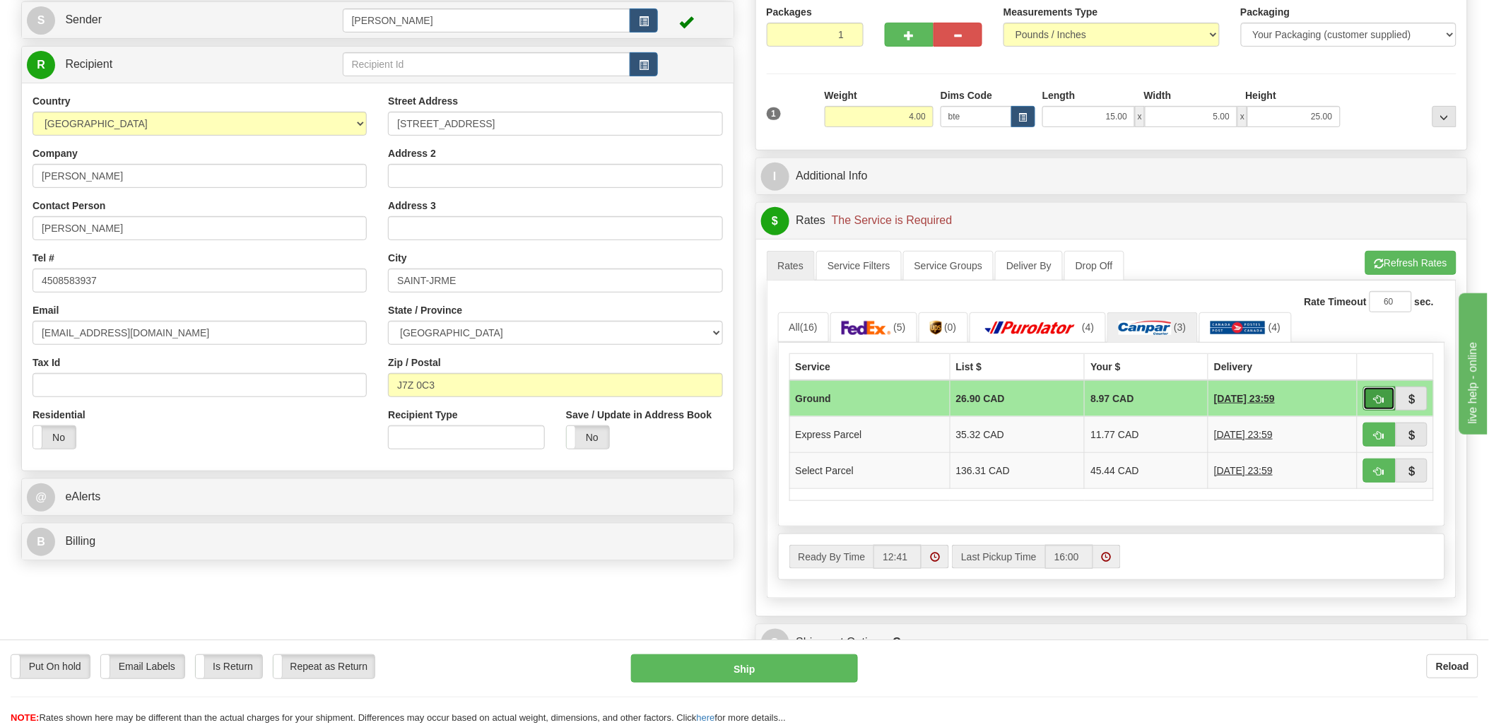
click at [1383, 399] on span "button" at bounding box center [1379, 399] width 10 height 9
type input "1"
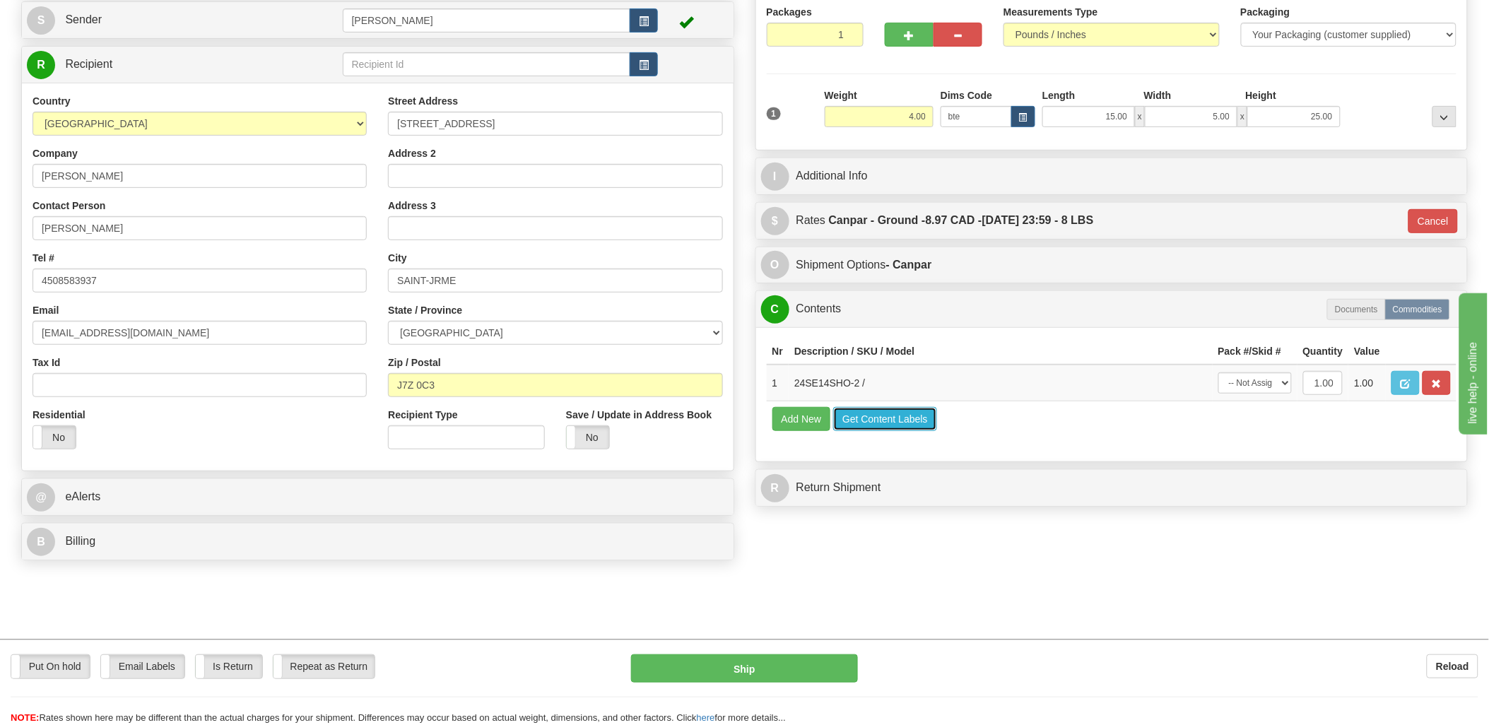
click at [875, 431] on button "Get Content Labels" at bounding box center [885, 419] width 104 height 24
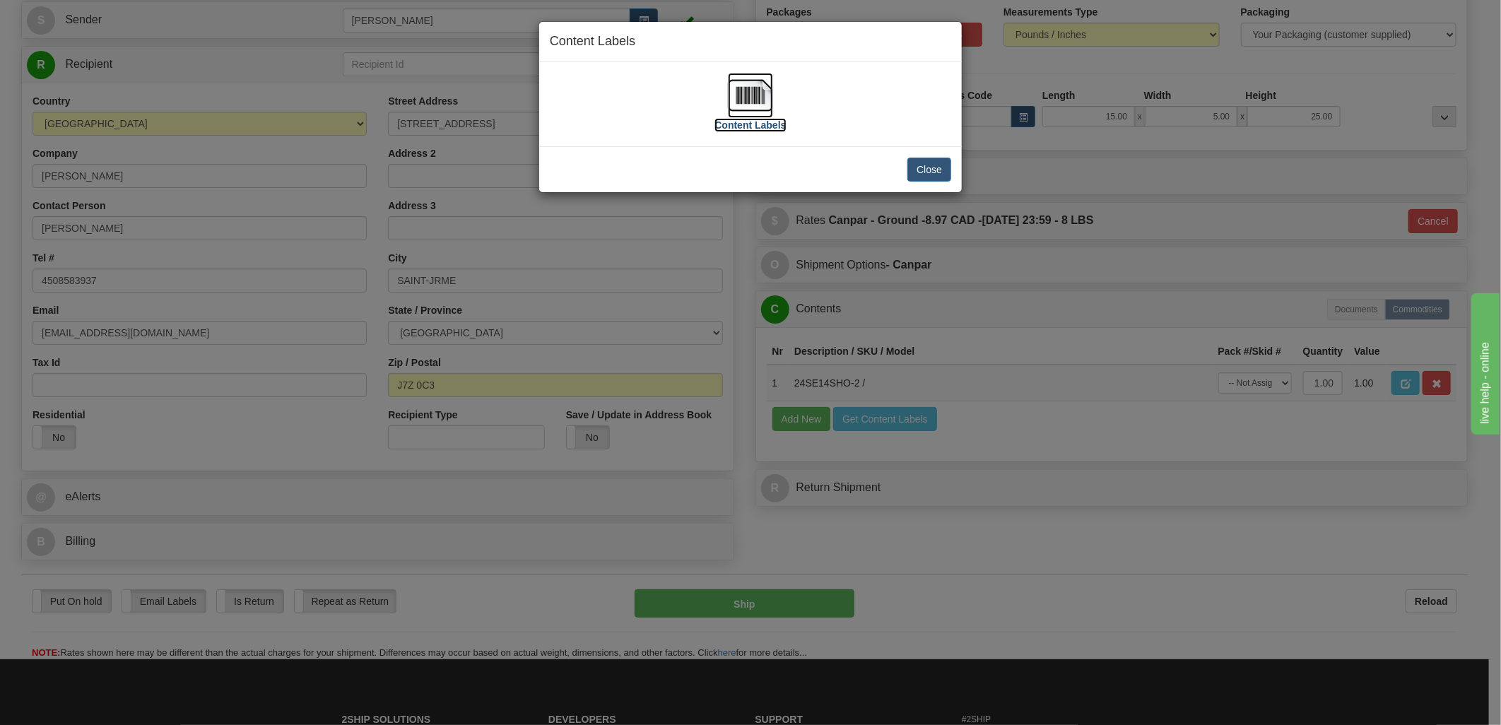
click at [745, 89] on img at bounding box center [750, 95] width 45 height 45
click at [908, 175] on button "Close" at bounding box center [929, 170] width 44 height 24
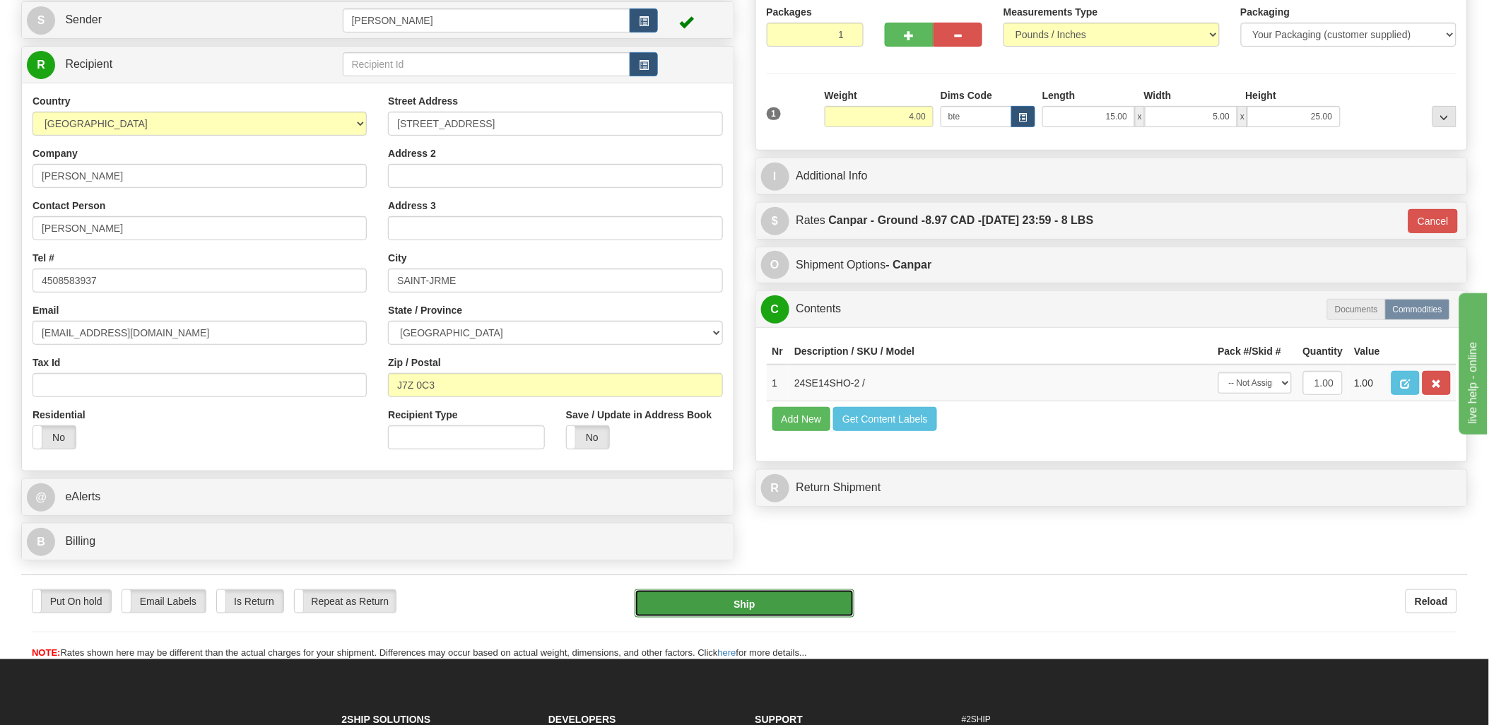
click at [792, 603] on button "Ship" at bounding box center [744, 603] width 220 height 28
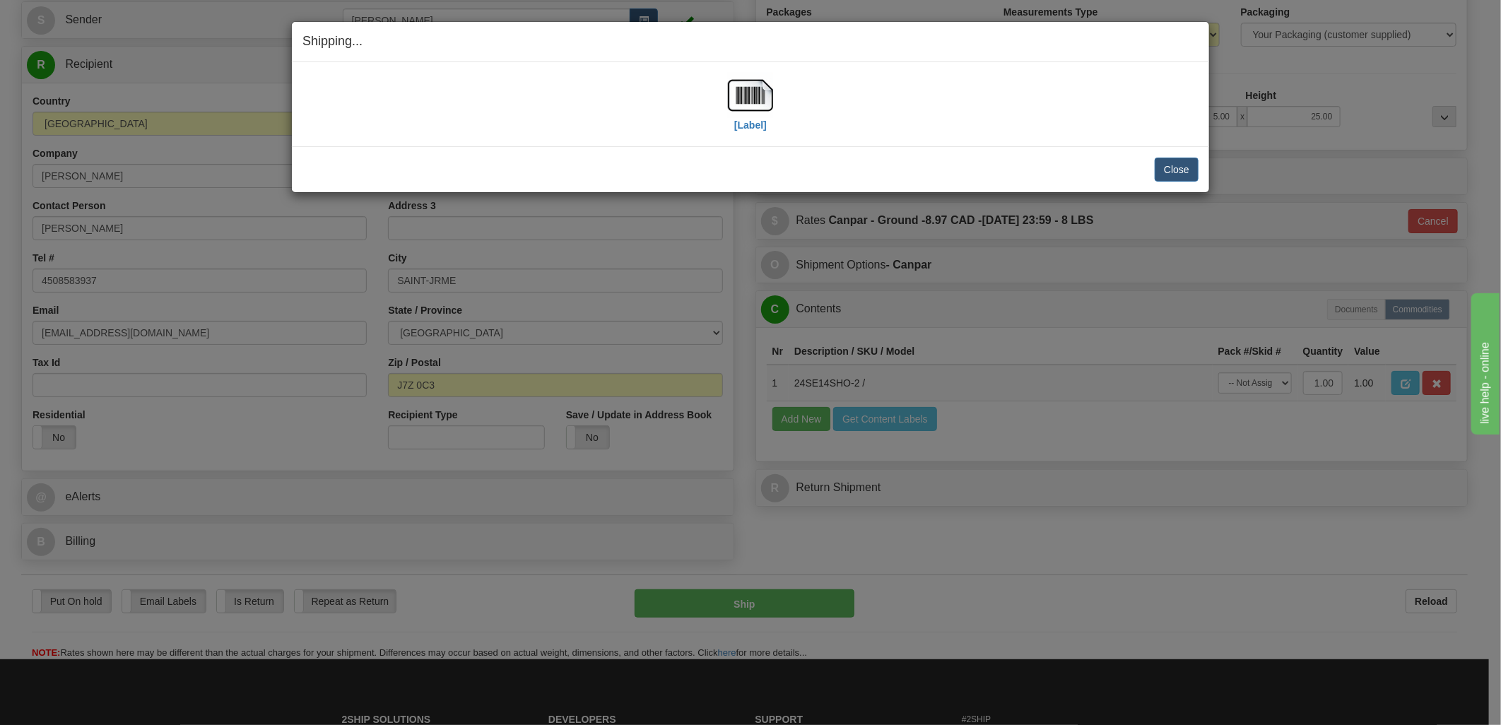
click at [1198, 167] on div "Close Cancel Cancel Shipment and Quit Pickup Quit Pickup ONLY" at bounding box center [750, 169] width 917 height 46
click at [1188, 168] on button "Close" at bounding box center [1176, 170] width 44 height 24
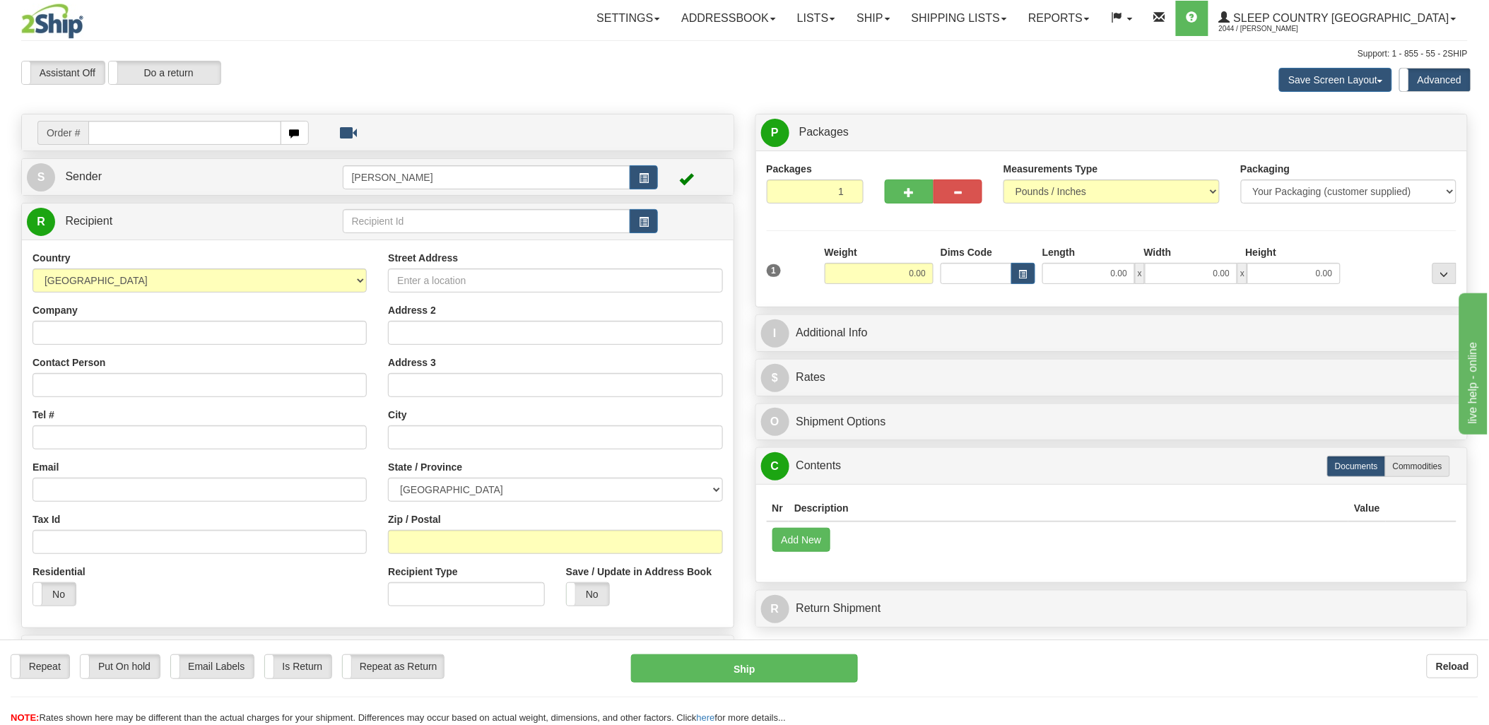
click at [188, 131] on input "text" at bounding box center [184, 133] width 192 height 24
type input "9002"
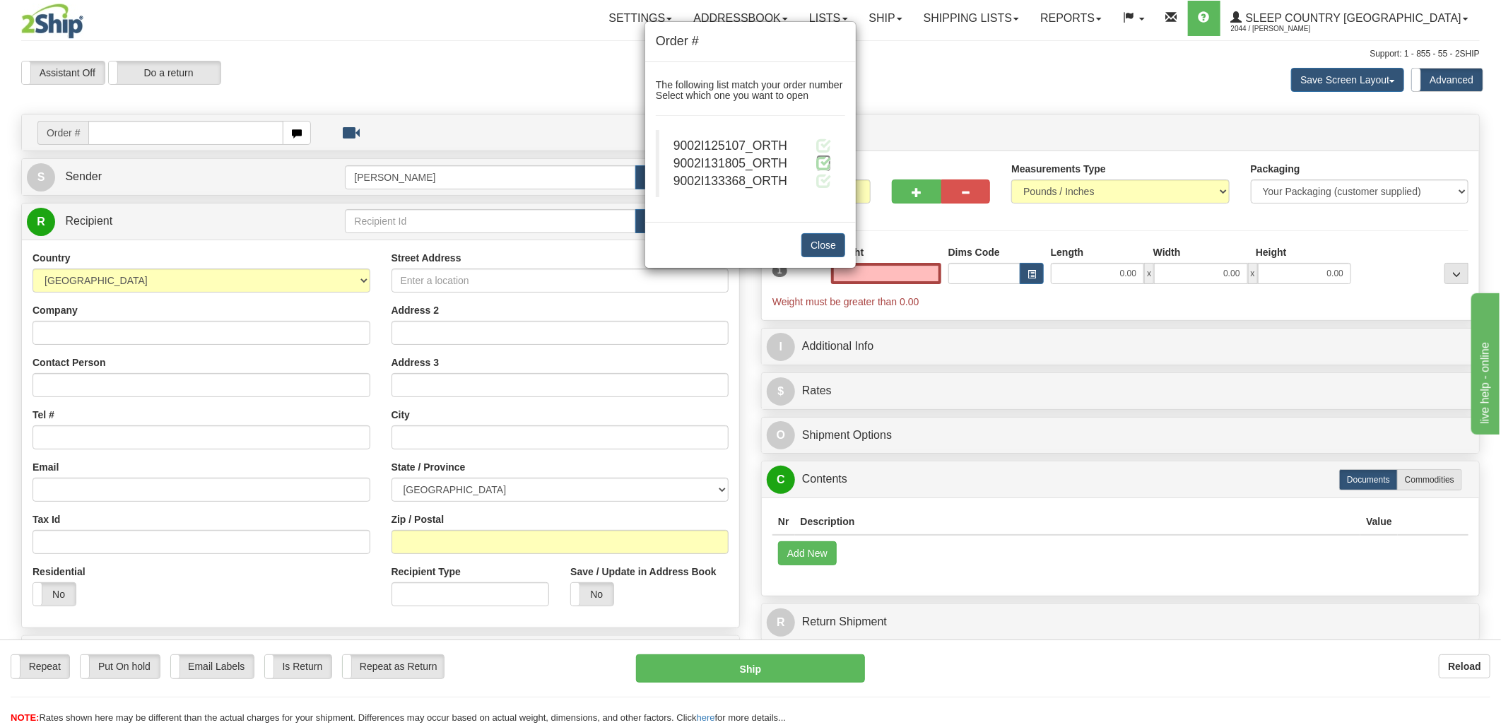
type input "0.00"
click at [822, 163] on span at bounding box center [823, 162] width 15 height 15
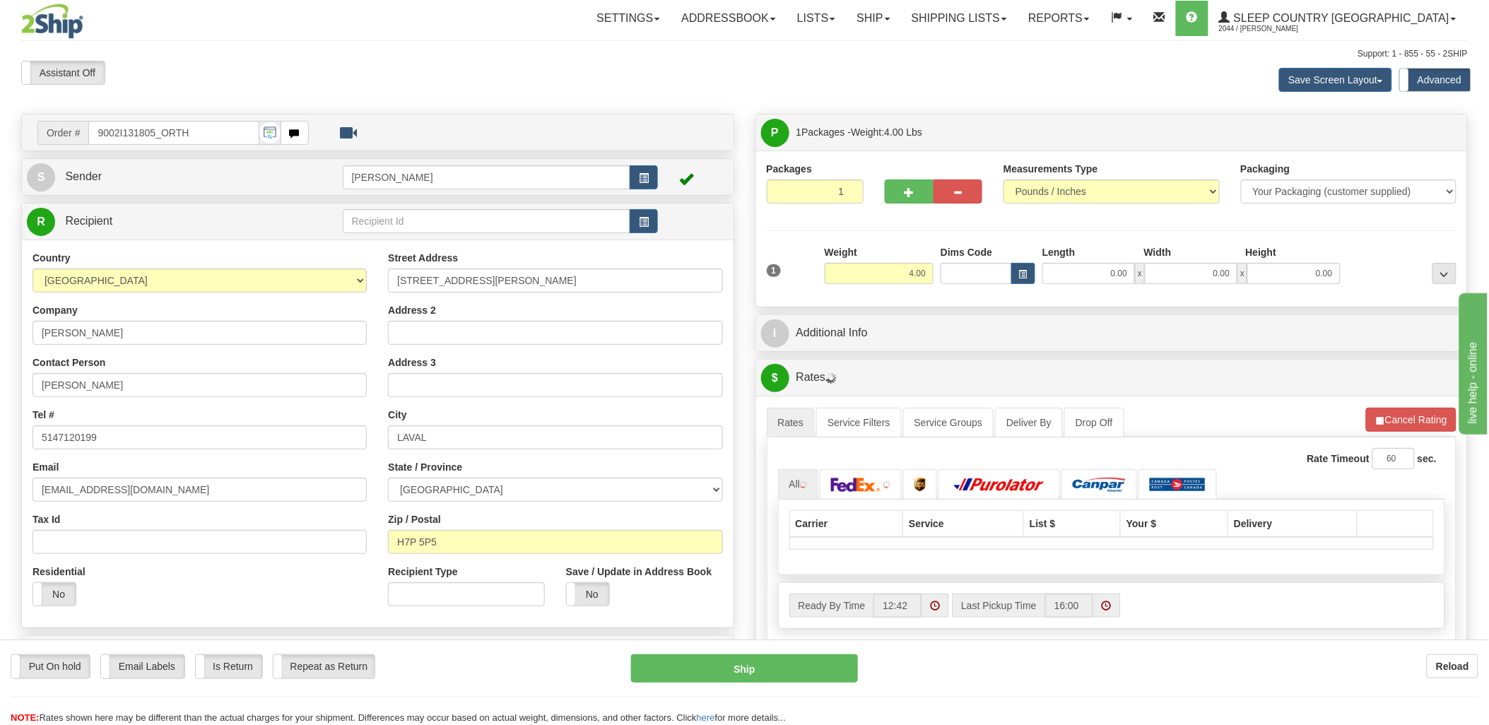
click at [968, 277] on div at bounding box center [744, 362] width 1489 height 725
click at [965, 277] on input "Dims Code" at bounding box center [975, 273] width 71 height 21
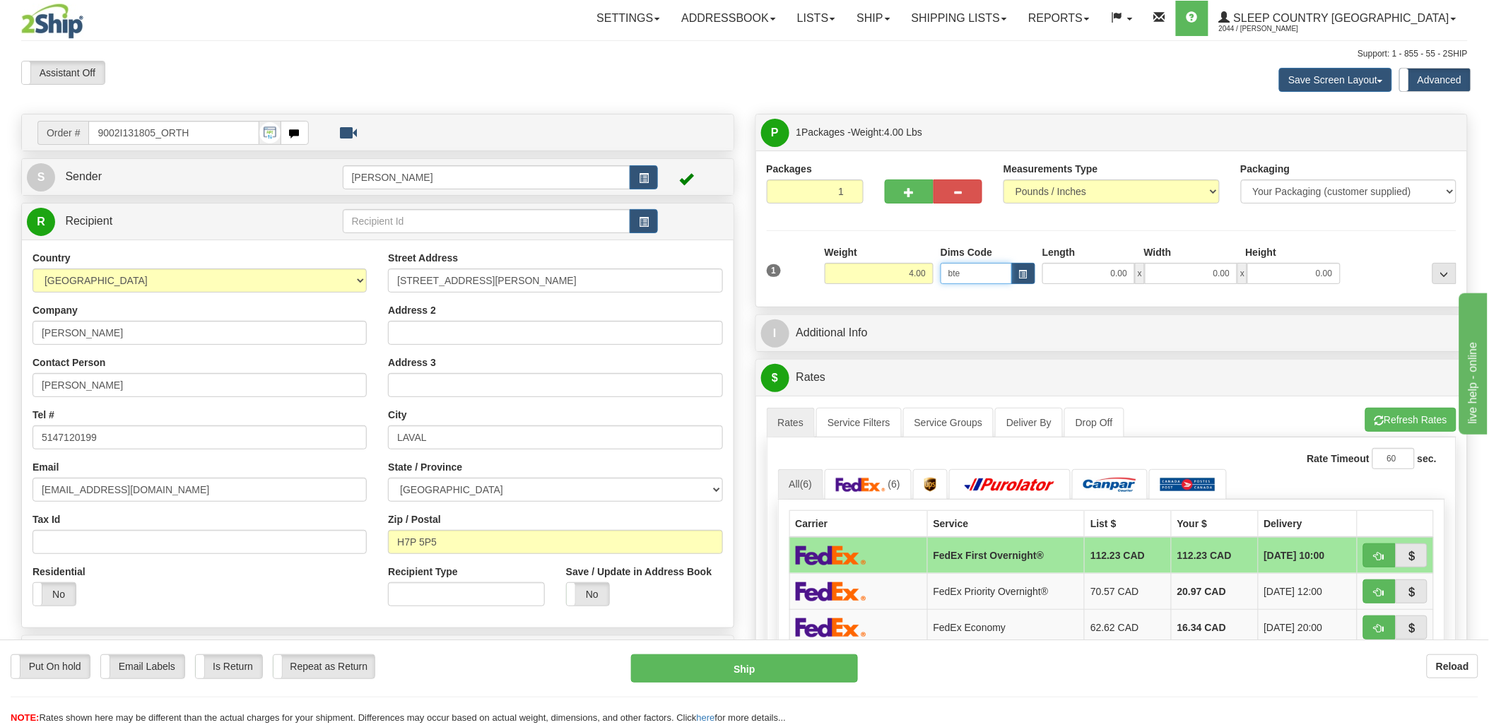
type input "bte"
click button "Delete" at bounding box center [0, 0] width 0 height 0
type input "15.00"
type input "5.00"
type input "25.00"
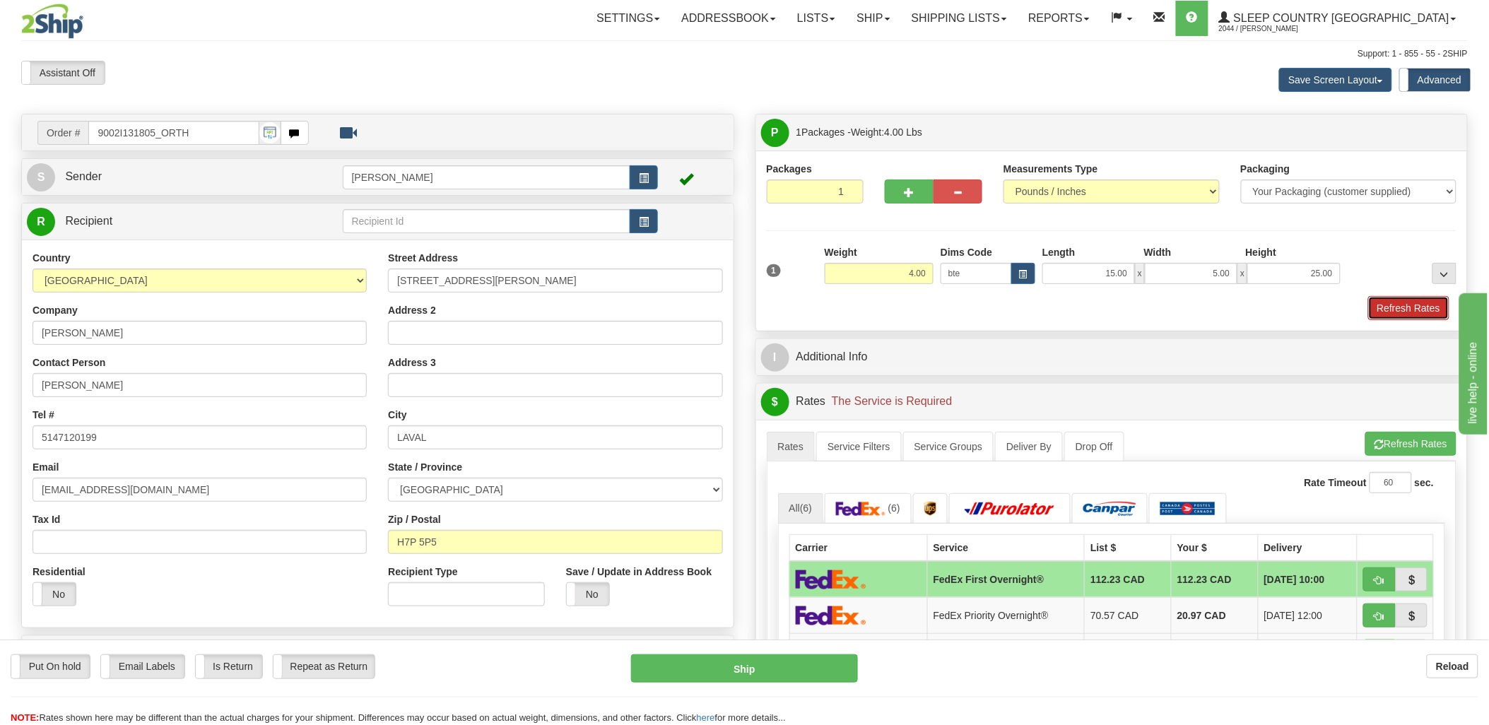
click at [1407, 311] on button "Refresh Rates" at bounding box center [1408, 308] width 81 height 24
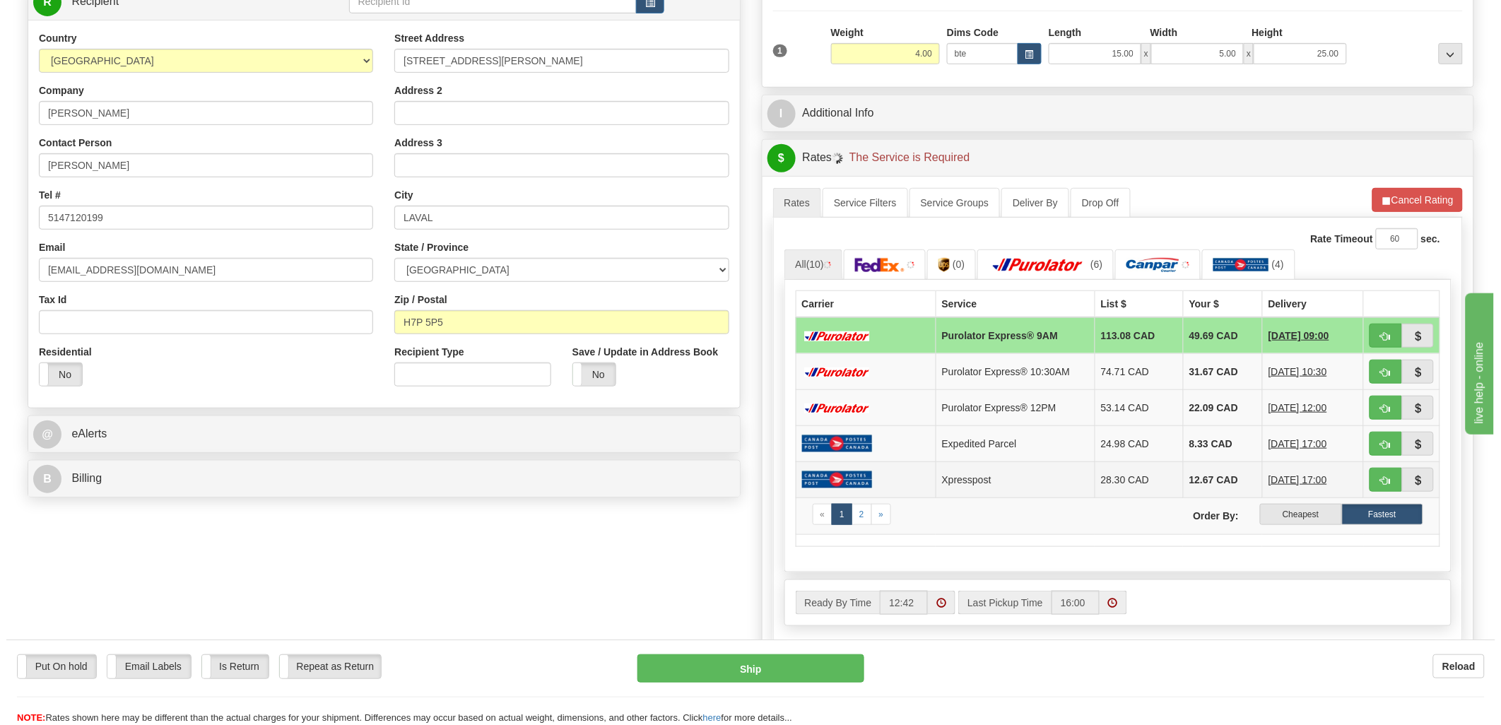
scroll to position [235, 0]
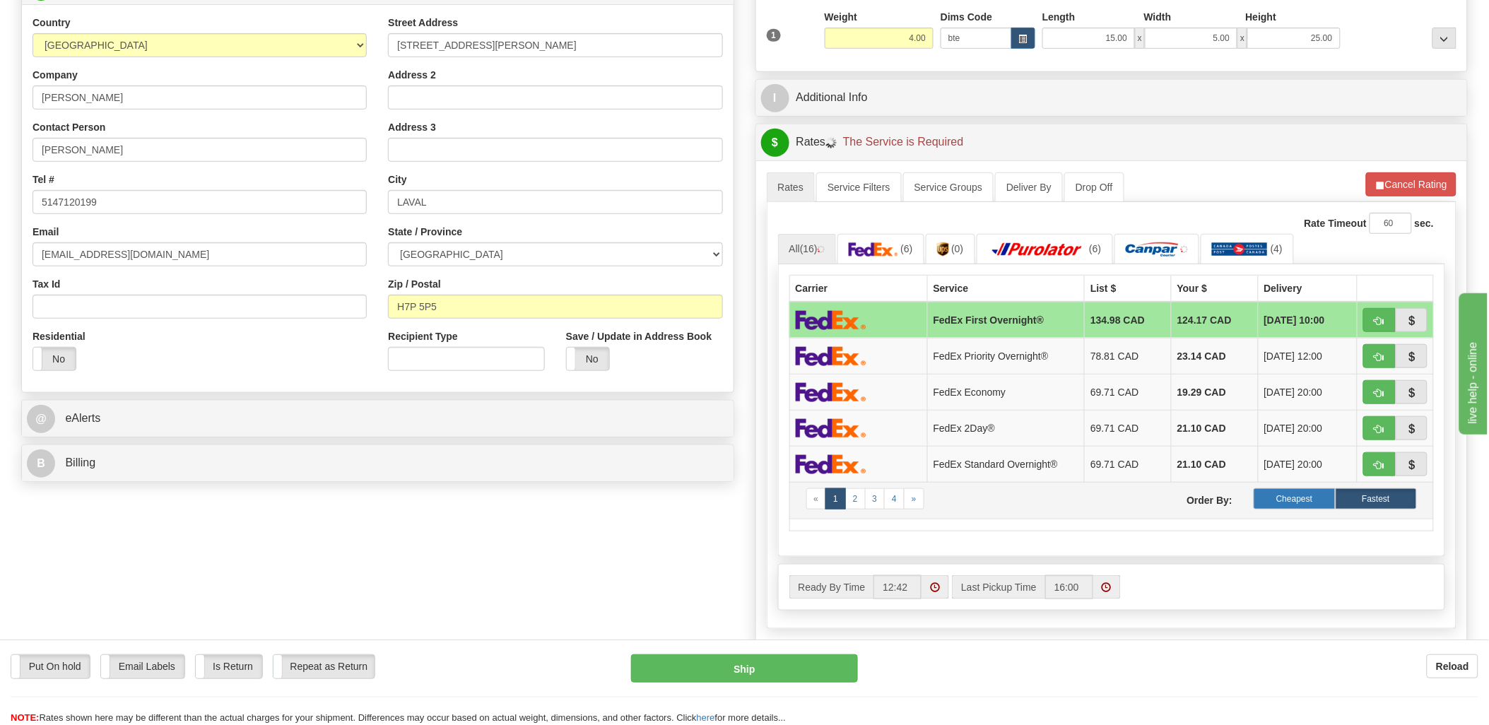
click at [1316, 504] on label "Cheapest" at bounding box center [1293, 498] width 81 height 21
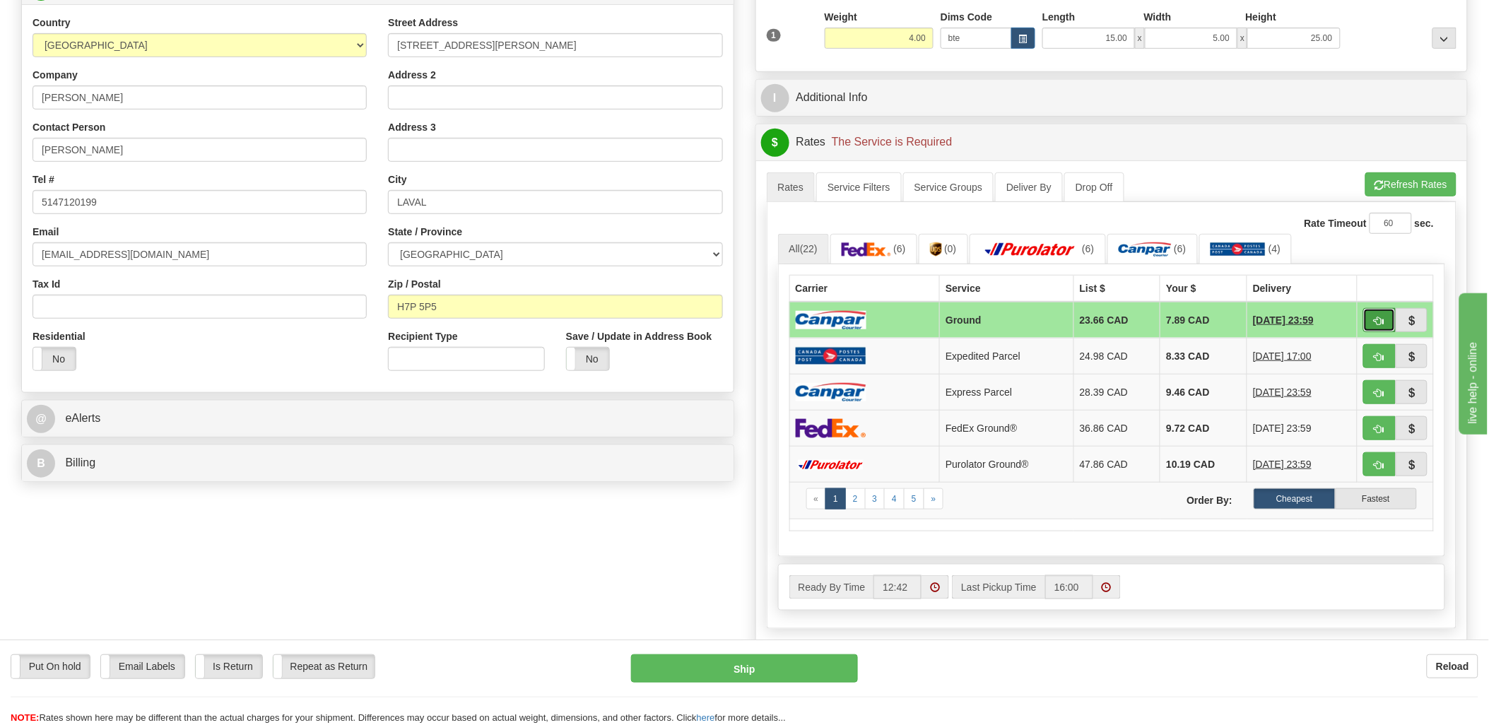
click at [1366, 314] on button "button" at bounding box center [1379, 320] width 32 height 24
type input "1"
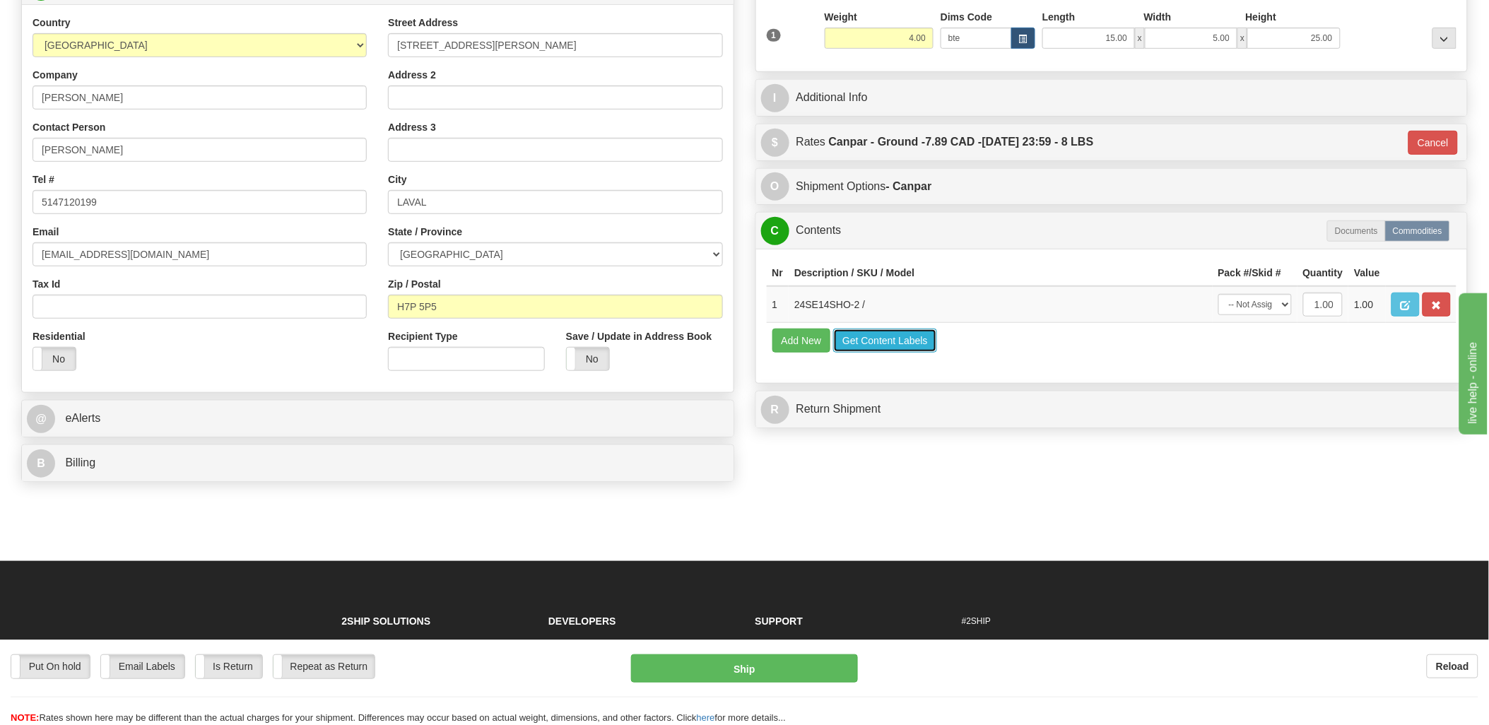
click at [899, 353] on button "Get Content Labels" at bounding box center [885, 341] width 104 height 24
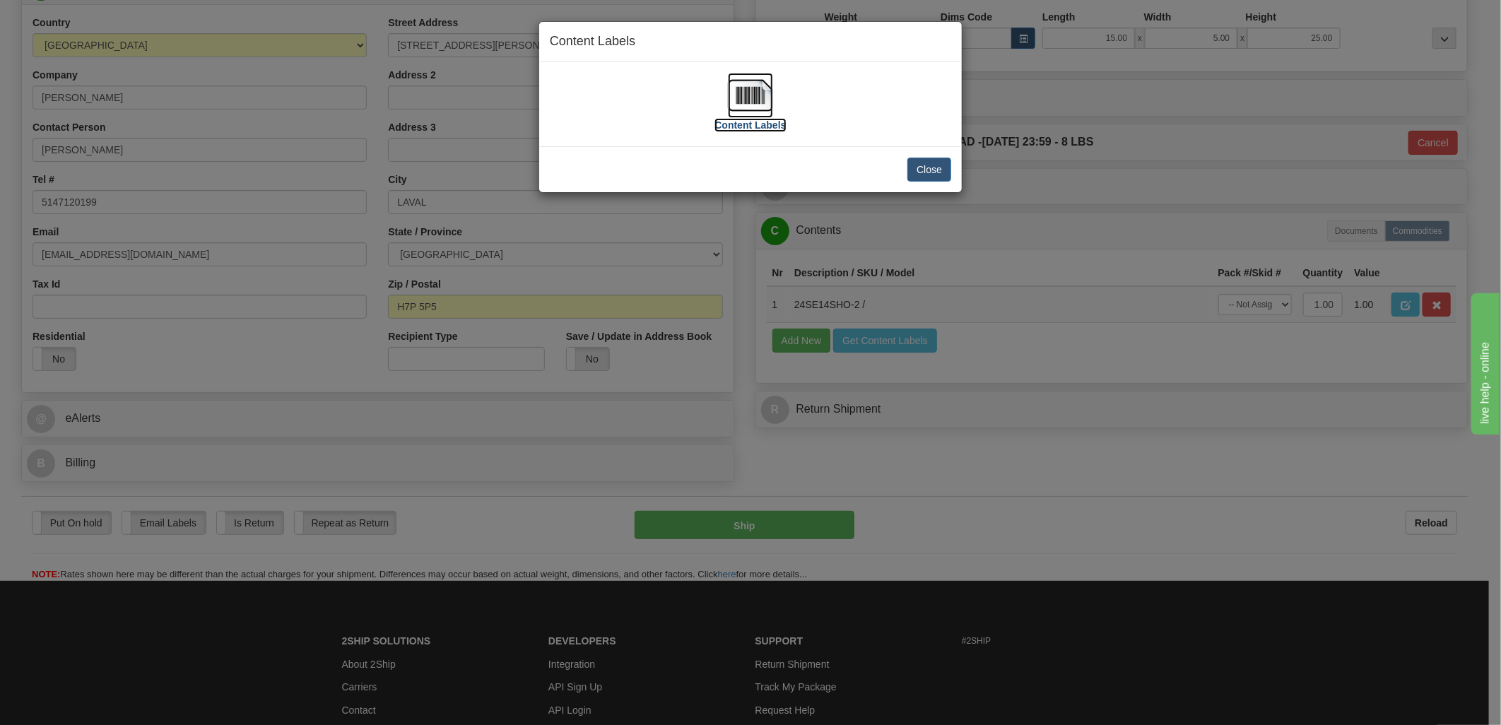
click at [742, 102] on img at bounding box center [750, 95] width 45 height 45
click at [937, 165] on button "Close" at bounding box center [929, 170] width 44 height 24
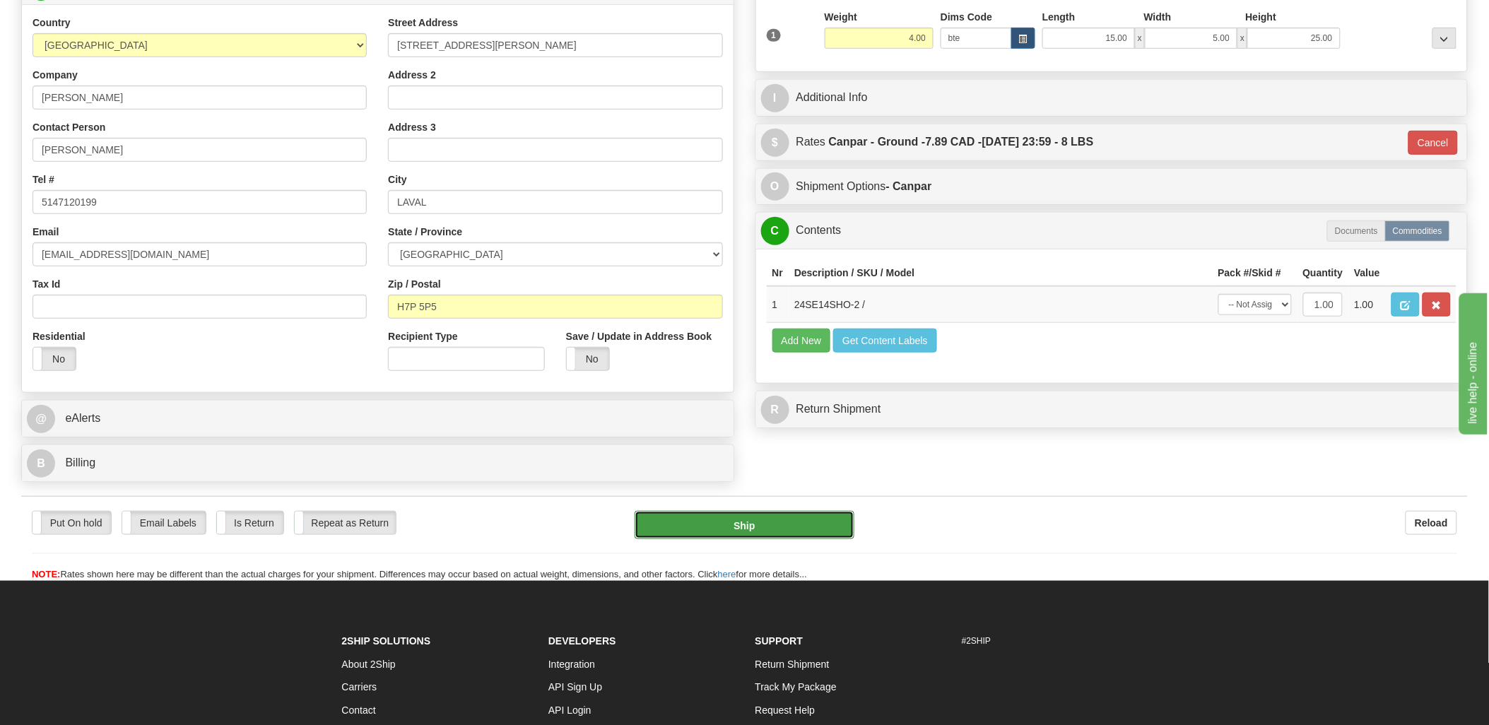
click at [779, 538] on button "Ship" at bounding box center [744, 525] width 220 height 28
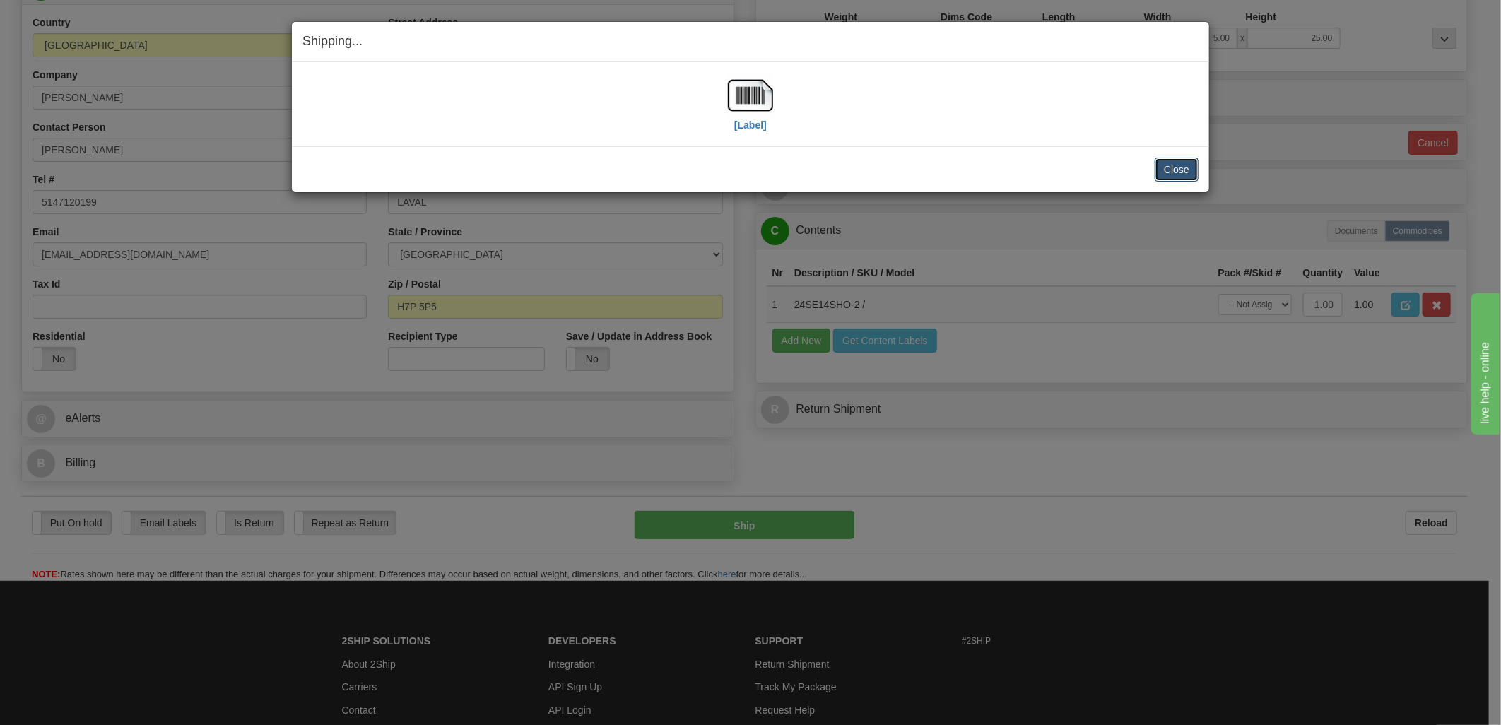
click at [1174, 167] on button "Close" at bounding box center [1176, 170] width 44 height 24
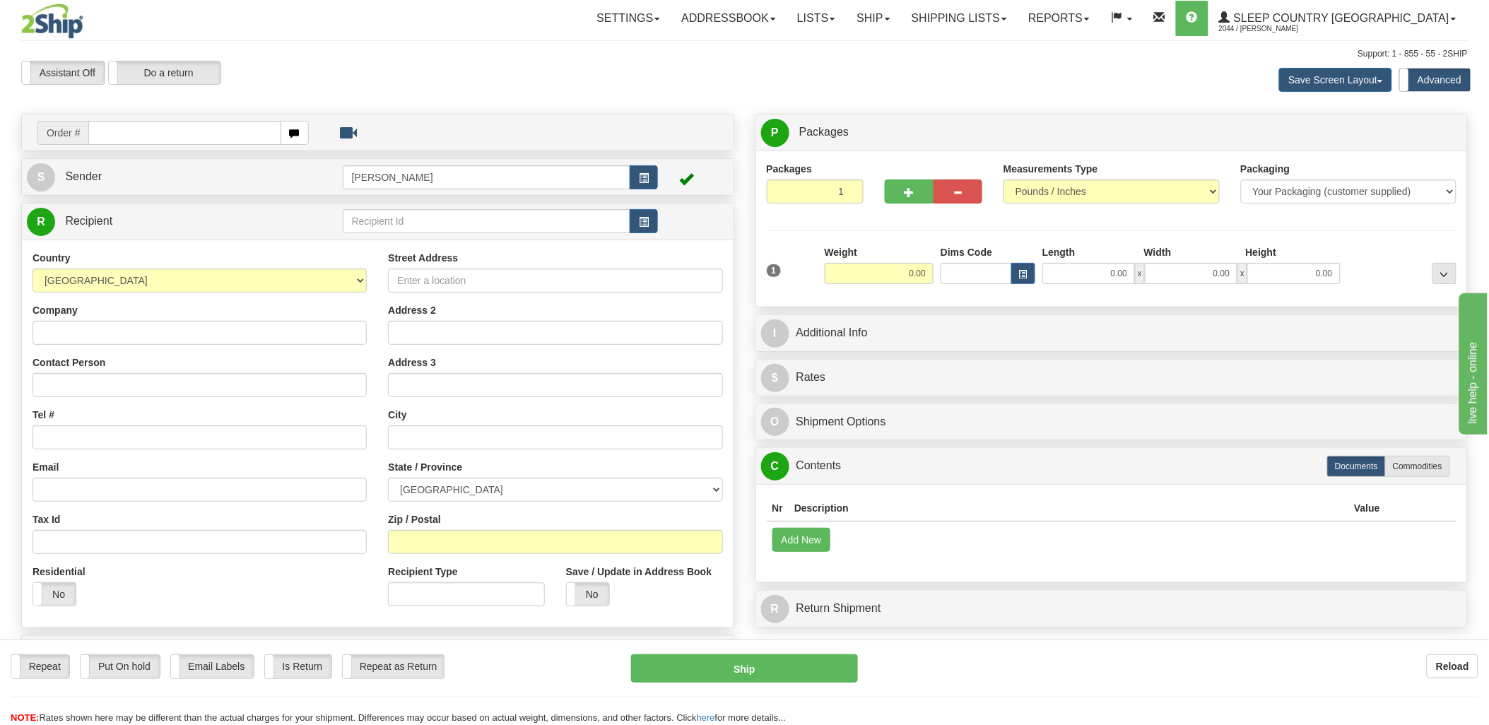
click at [186, 130] on div "Toggle navigation Settings Shipping Preferences Fields Preferences New" at bounding box center [744, 398] width 1489 height 796
click at [170, 138] on input "text" at bounding box center [184, 133] width 192 height 24
type input "9000i"
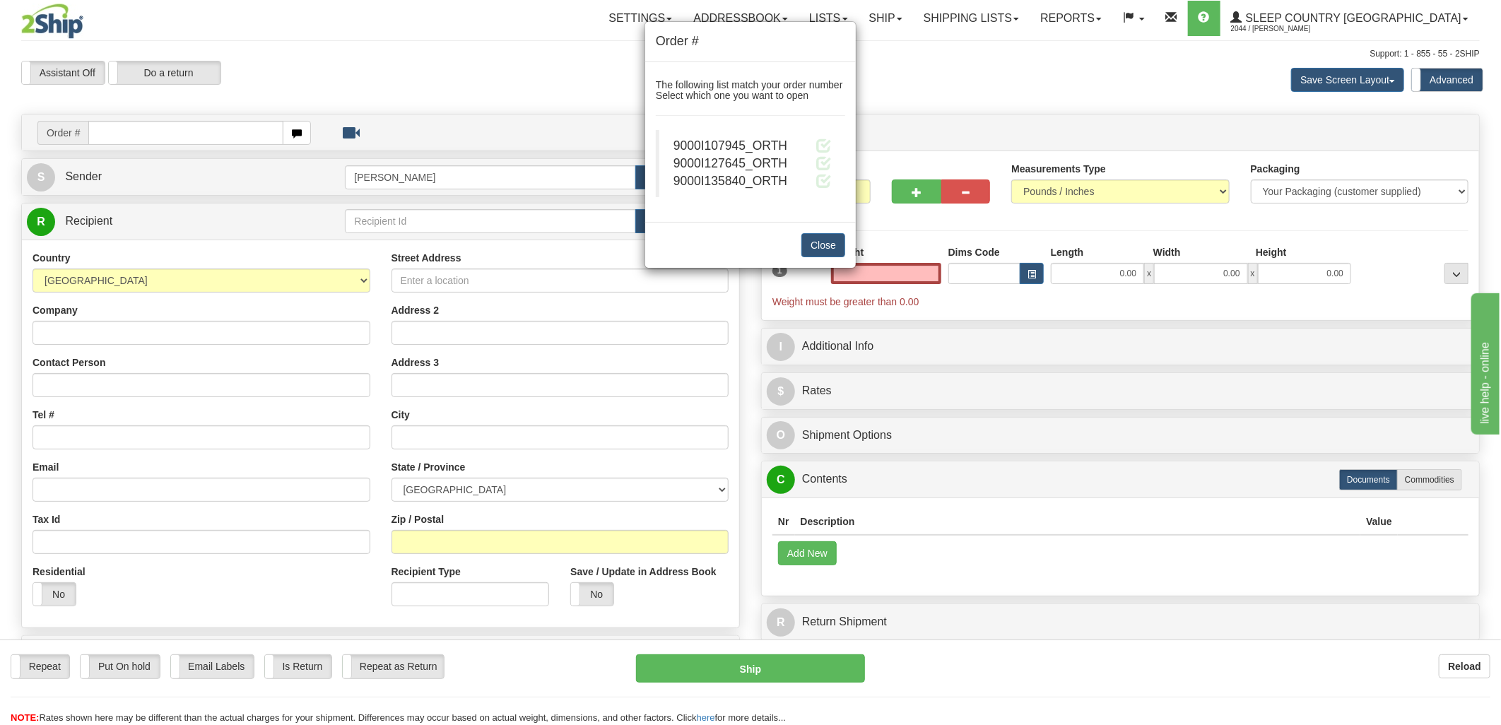
type input "0.00"
click at [831, 163] on blockquote "9000I107945_ORTH 9000I127645_ORTH 9000I135840_ORTH" at bounding box center [750, 163] width 189 height 67
click at [824, 163] on span at bounding box center [823, 162] width 15 height 15
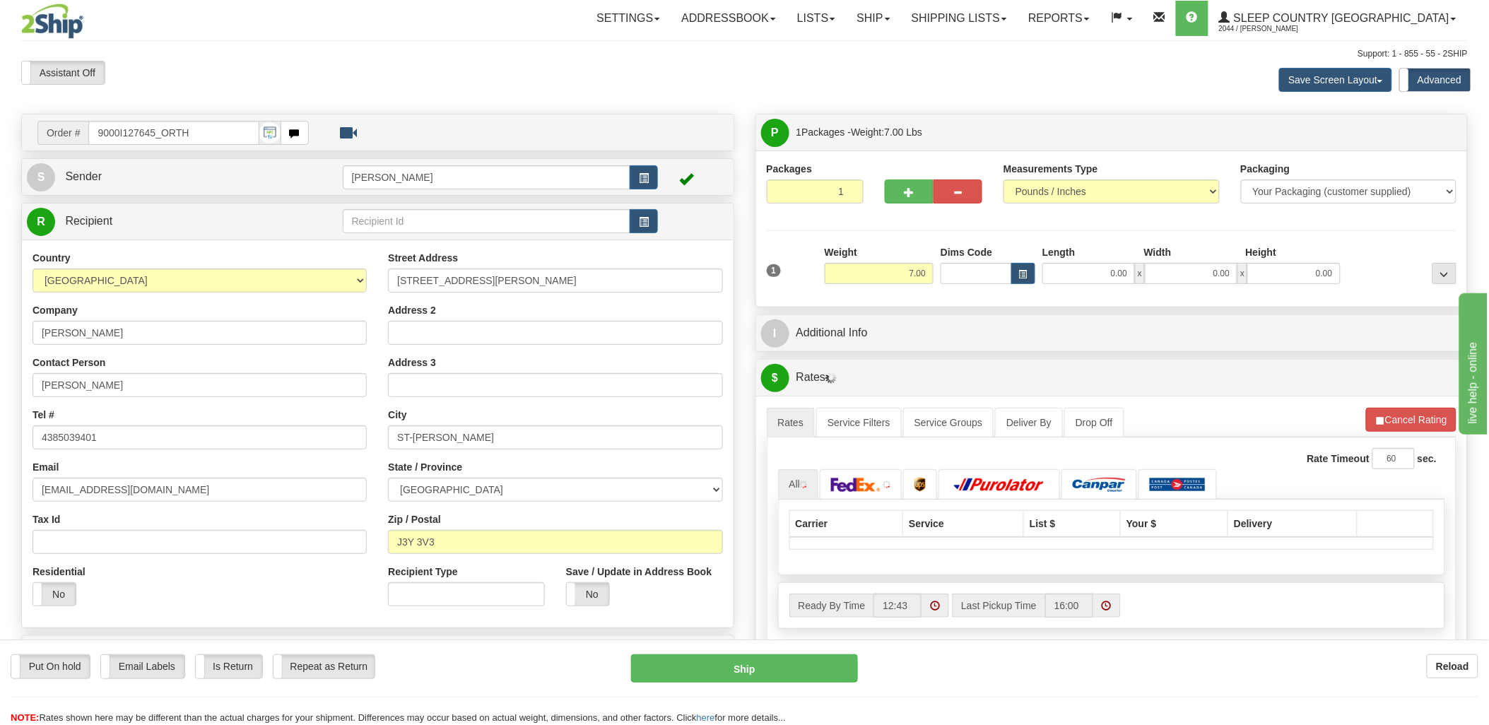
click at [961, 292] on div "1 Weight 7.00 Dims Code 0.00" at bounding box center [1111, 270] width 697 height 50
click at [969, 271] on input "Dims Code" at bounding box center [975, 273] width 71 height 21
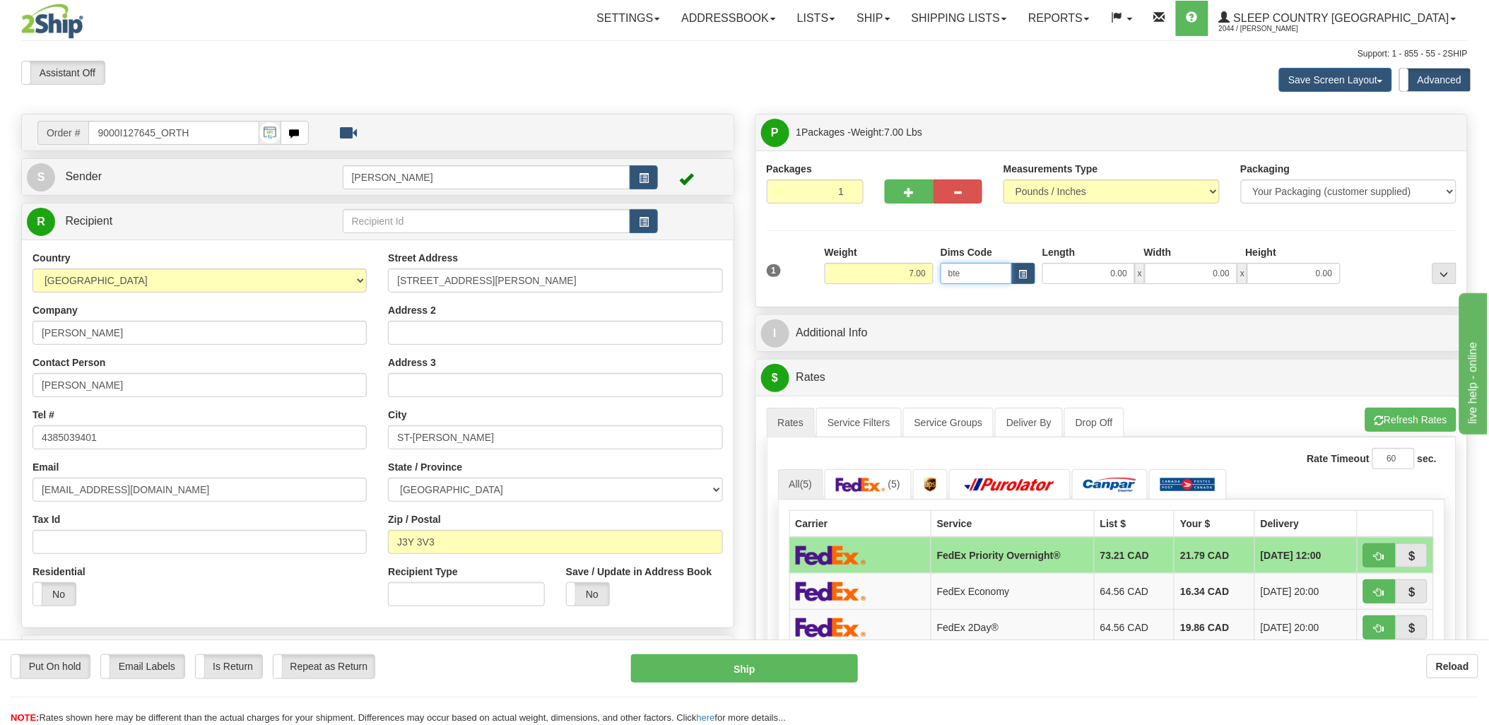
type input "bte"
click button "Delete" at bounding box center [0, 0] width 0 height 0
type input "15.00"
type input "5.00"
type input "25.00"
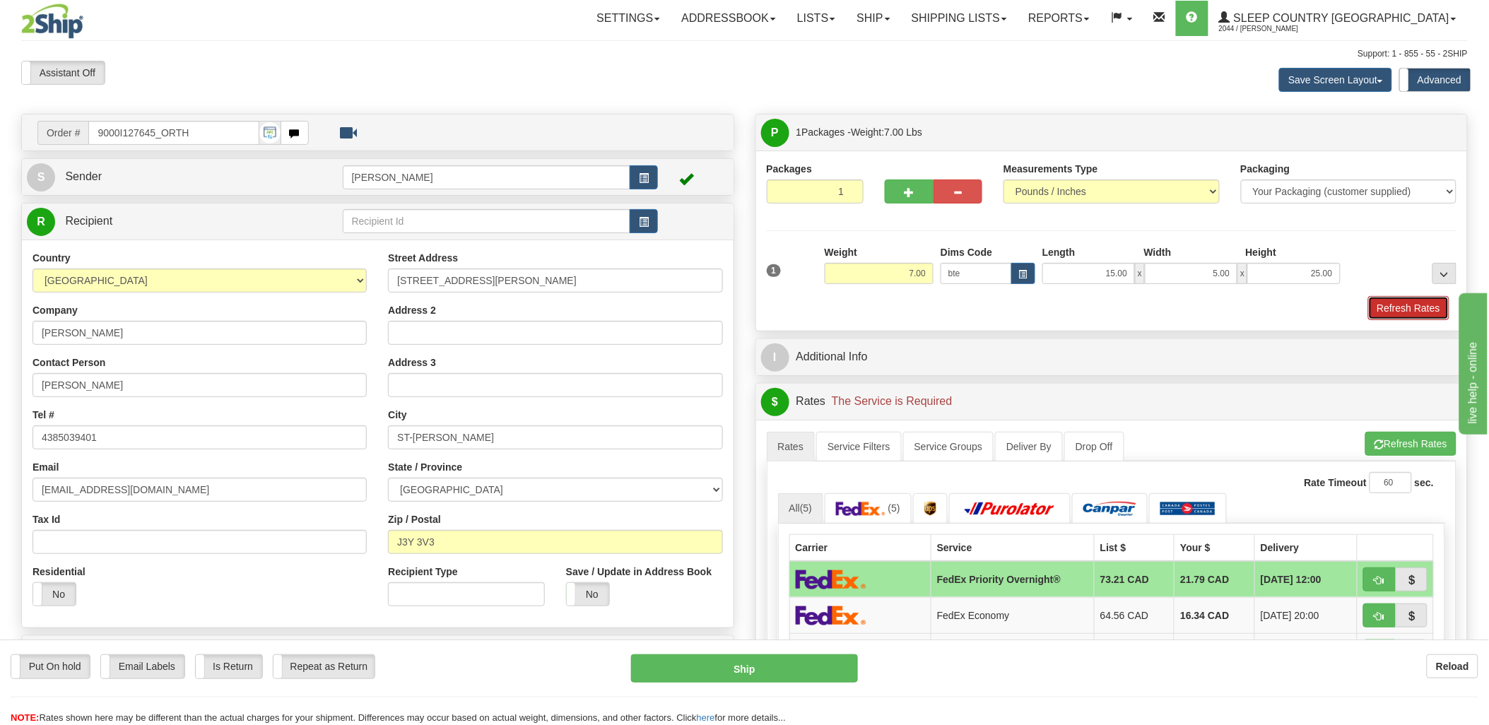
click at [1397, 308] on button "Refresh Rates" at bounding box center [1408, 308] width 81 height 24
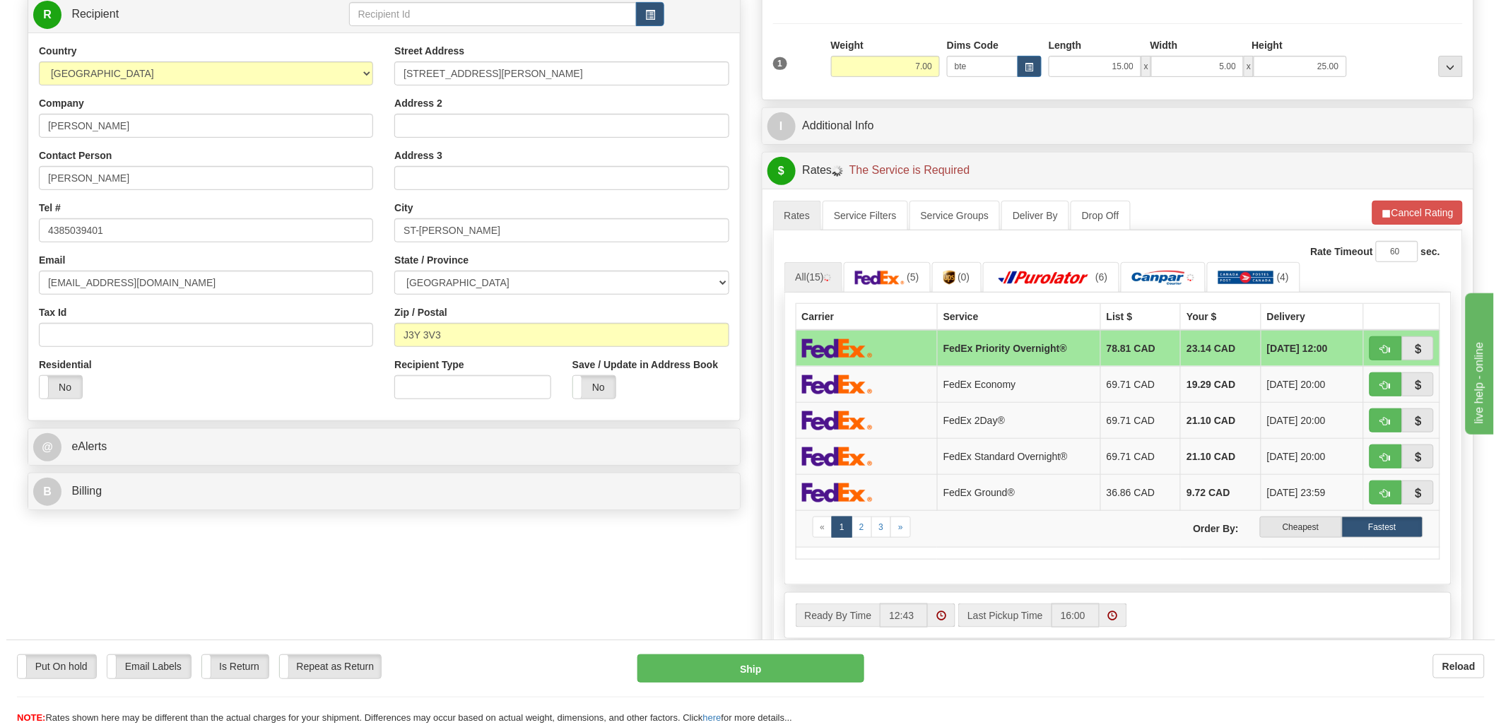
scroll to position [235, 0]
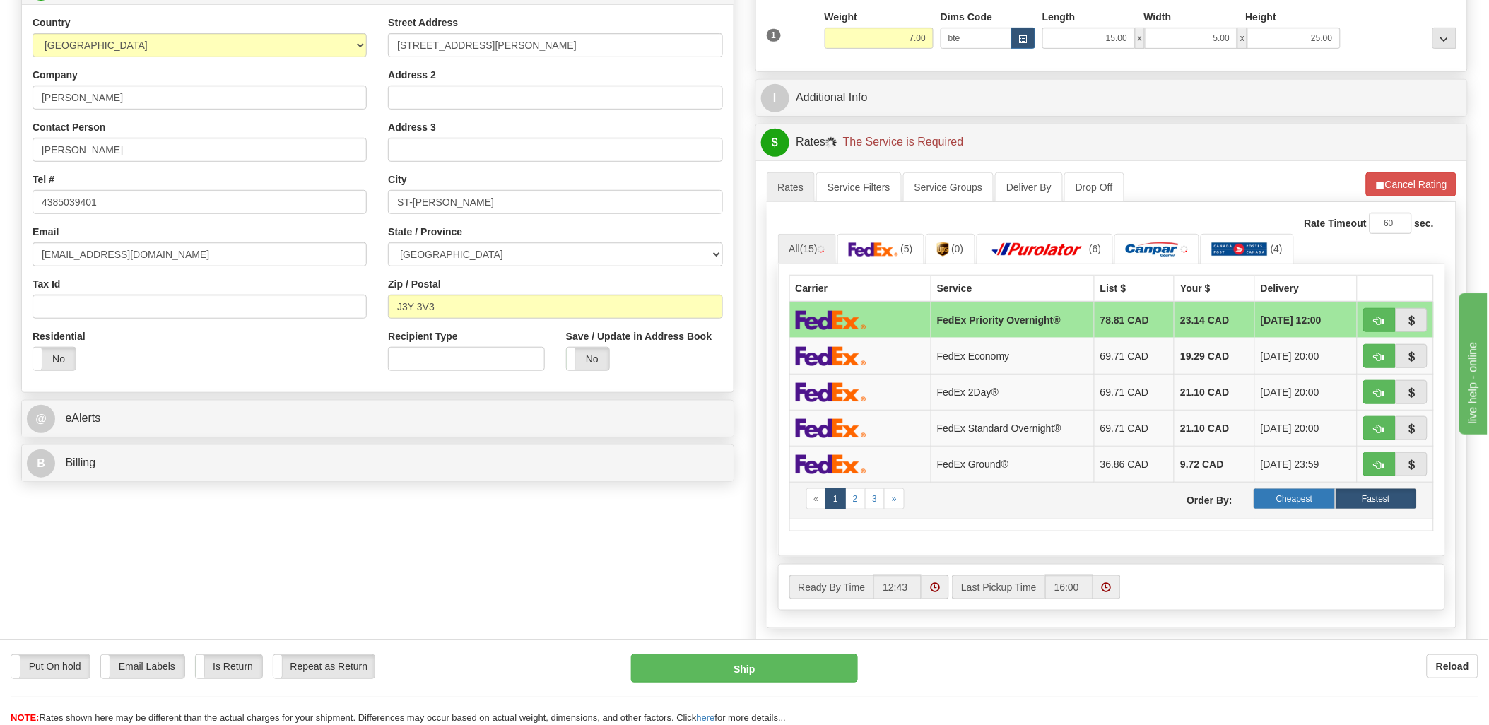
click at [1283, 496] on label "Cheapest" at bounding box center [1293, 498] width 81 height 21
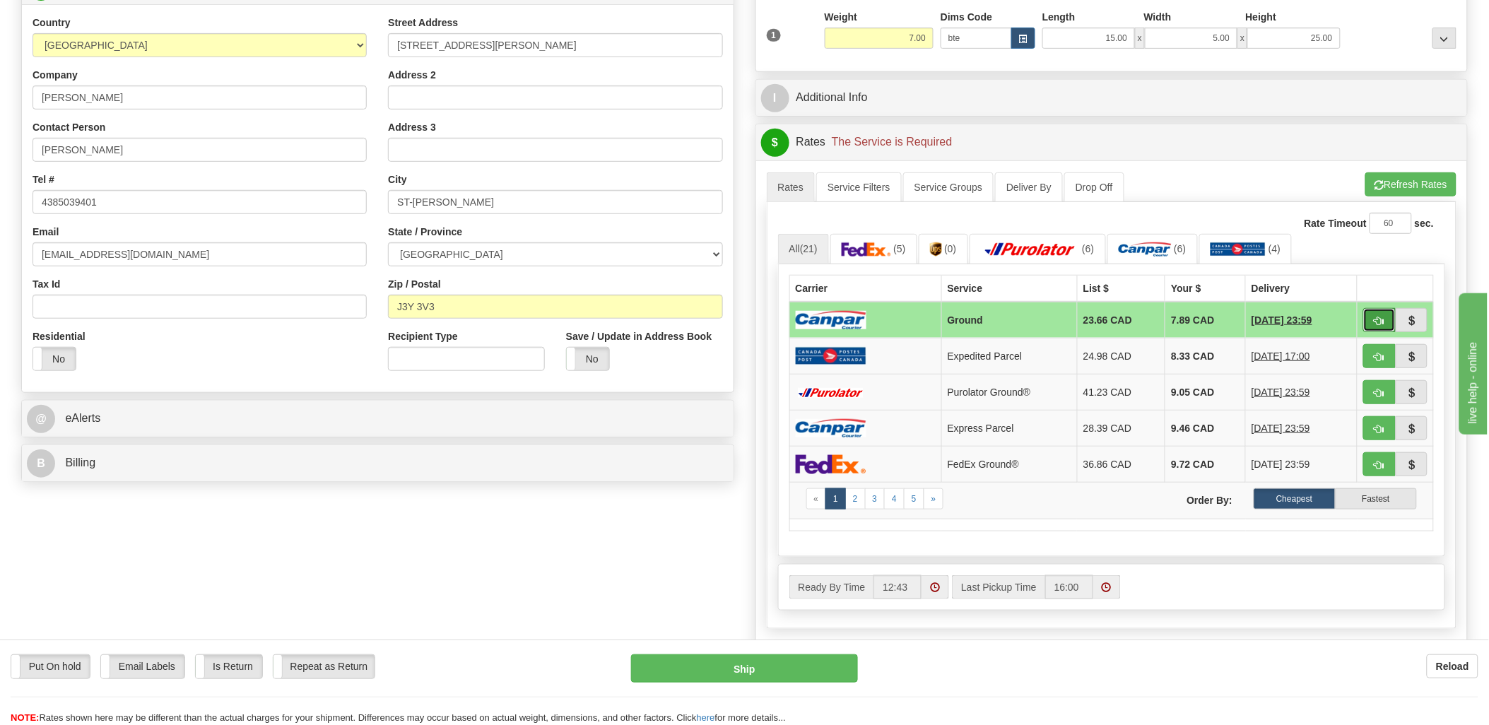
click at [1372, 319] on button "button" at bounding box center [1379, 320] width 32 height 24
type input "1"
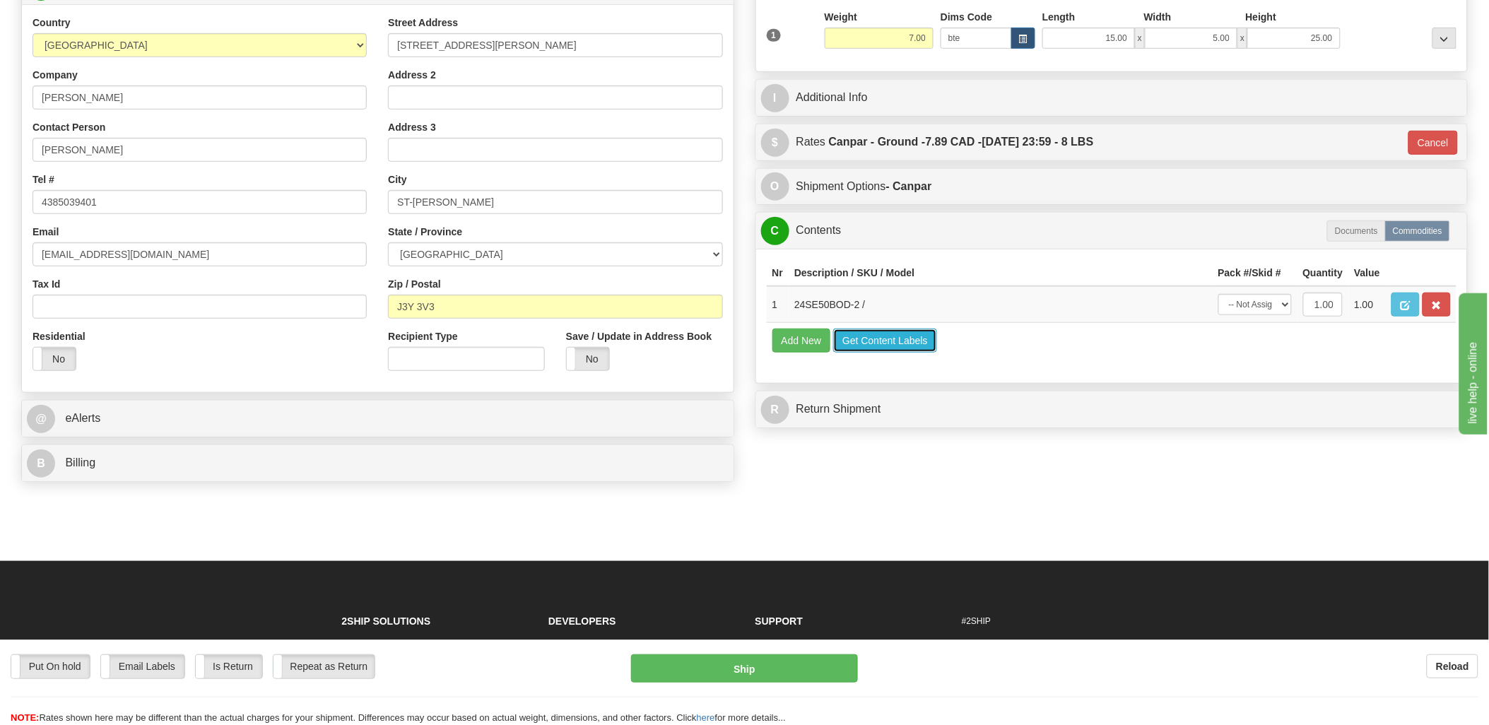
click at [852, 353] on button "Get Content Labels" at bounding box center [885, 341] width 104 height 24
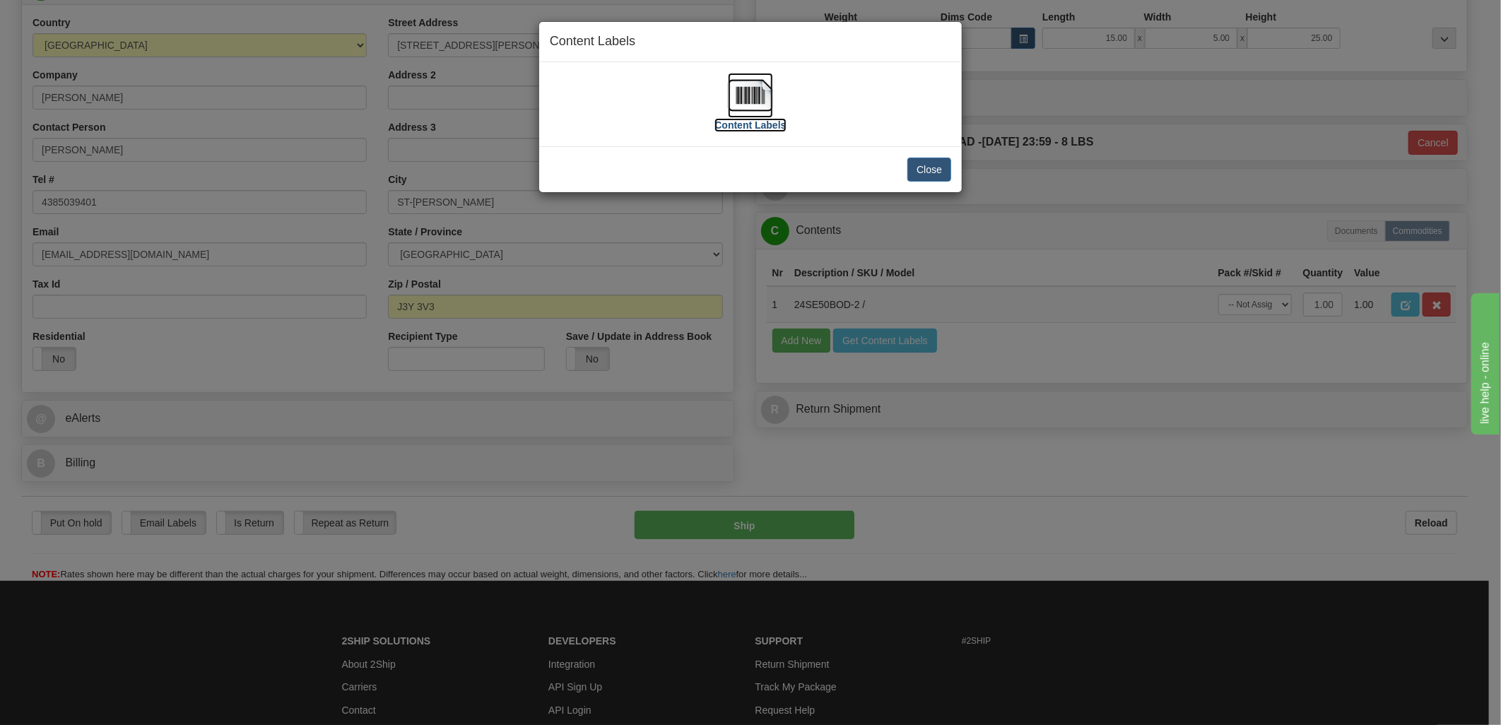
click at [757, 88] on img at bounding box center [750, 95] width 45 height 45
click at [921, 168] on button "Close" at bounding box center [929, 170] width 44 height 24
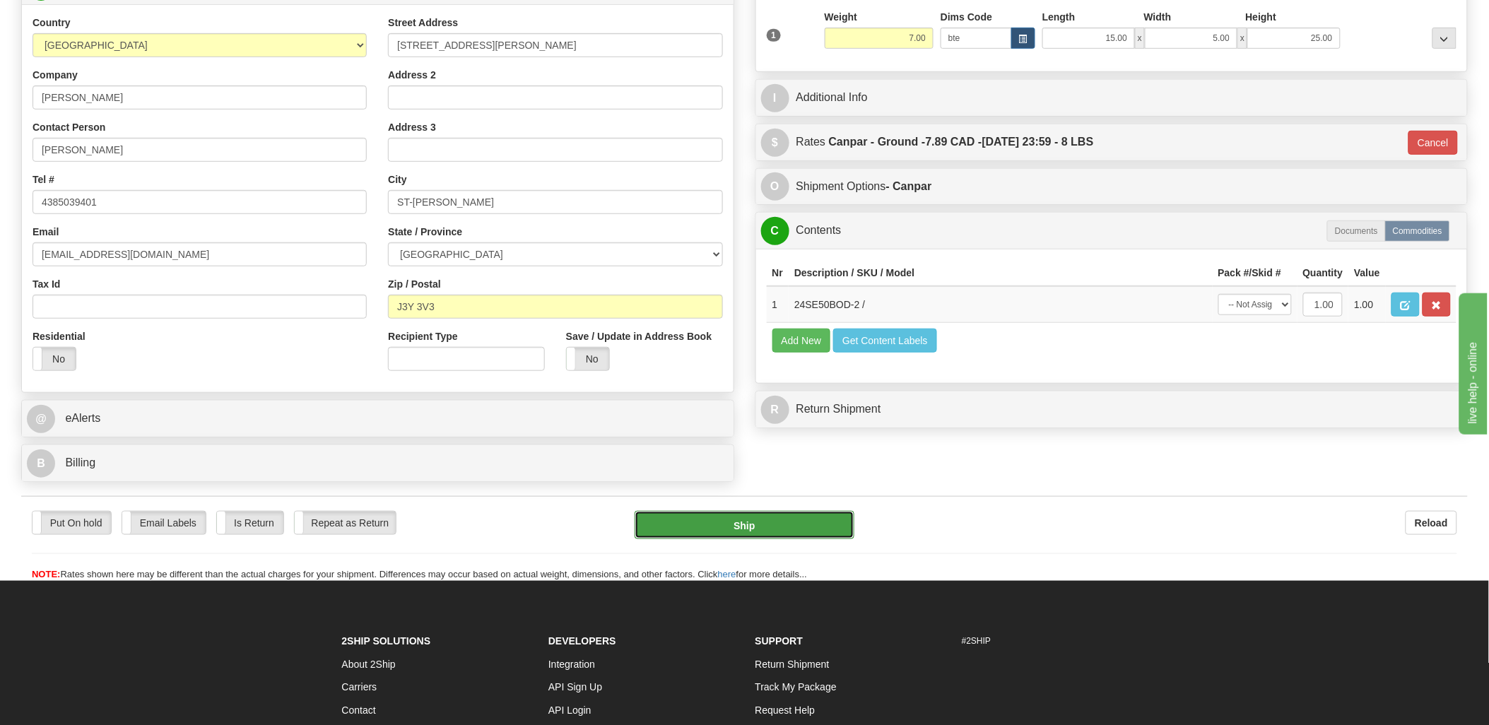
click at [768, 516] on button "Ship" at bounding box center [744, 525] width 220 height 28
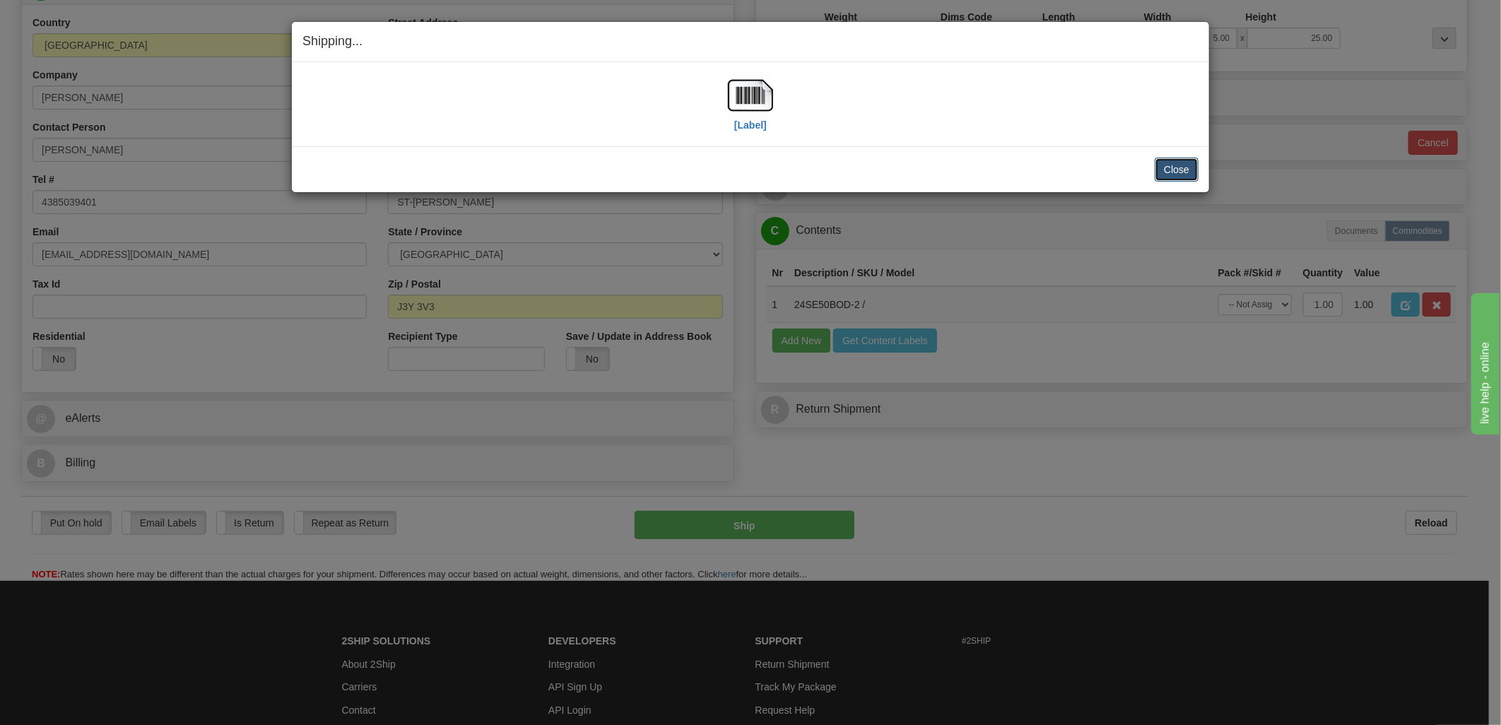
click at [1175, 160] on button "Close" at bounding box center [1176, 170] width 44 height 24
click at [1176, 170] on button "Close" at bounding box center [1176, 170] width 44 height 24
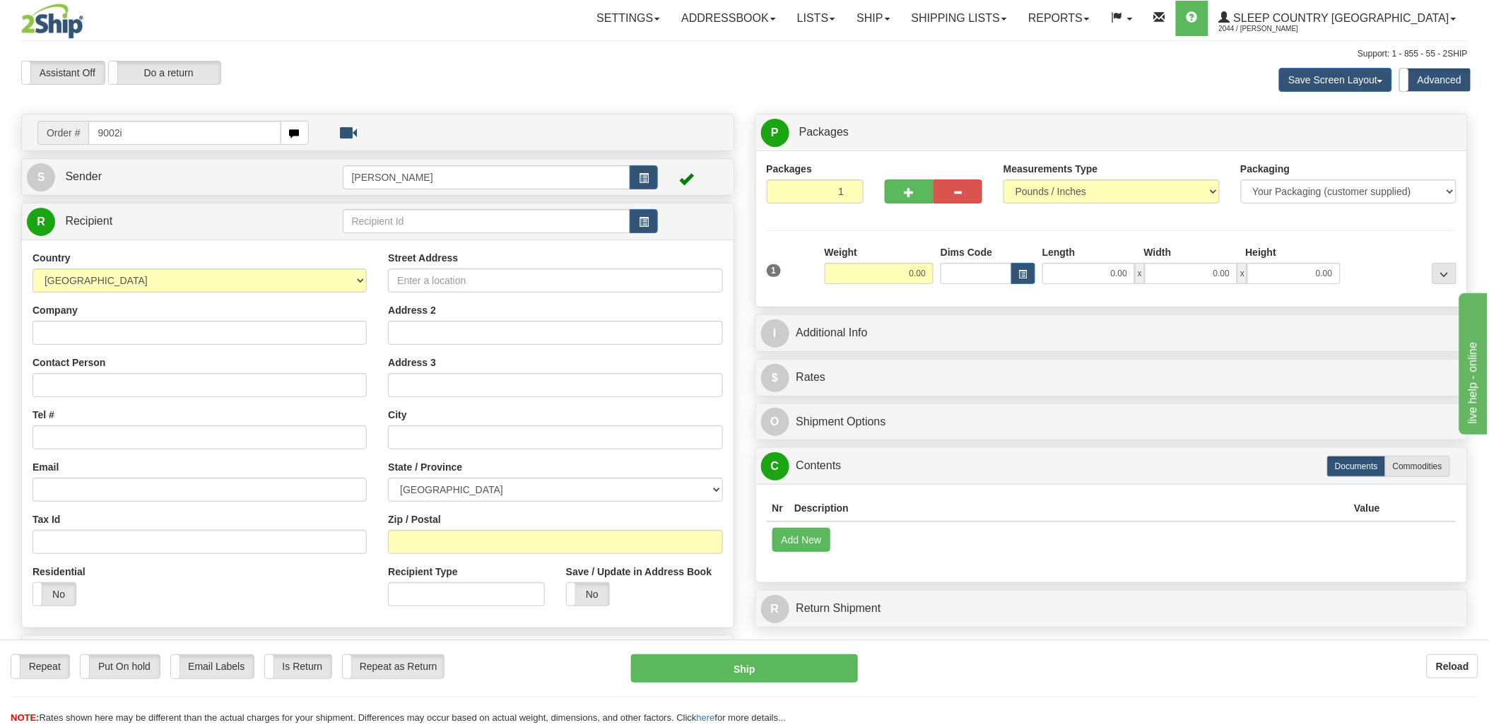
type input "9002i"
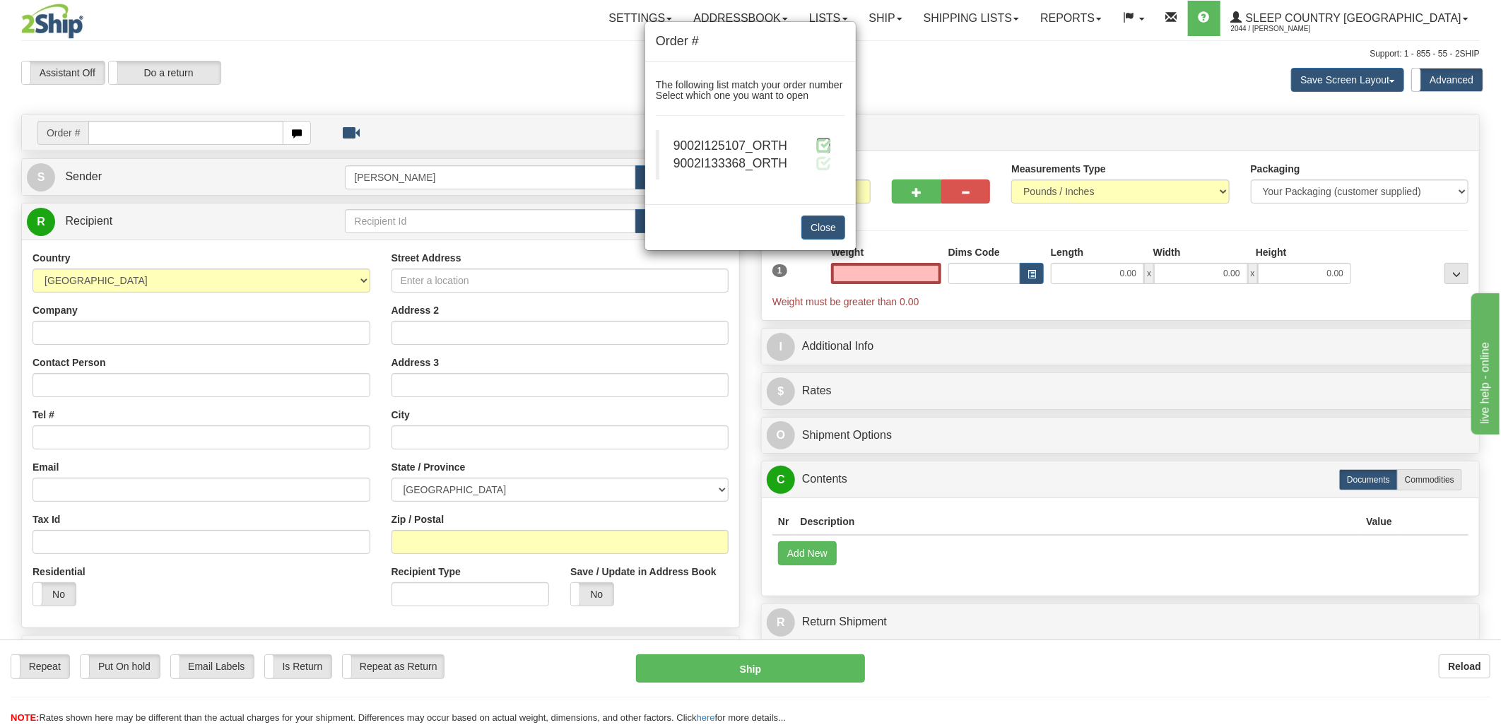
type input "0.00"
click at [822, 146] on span at bounding box center [823, 145] width 15 height 15
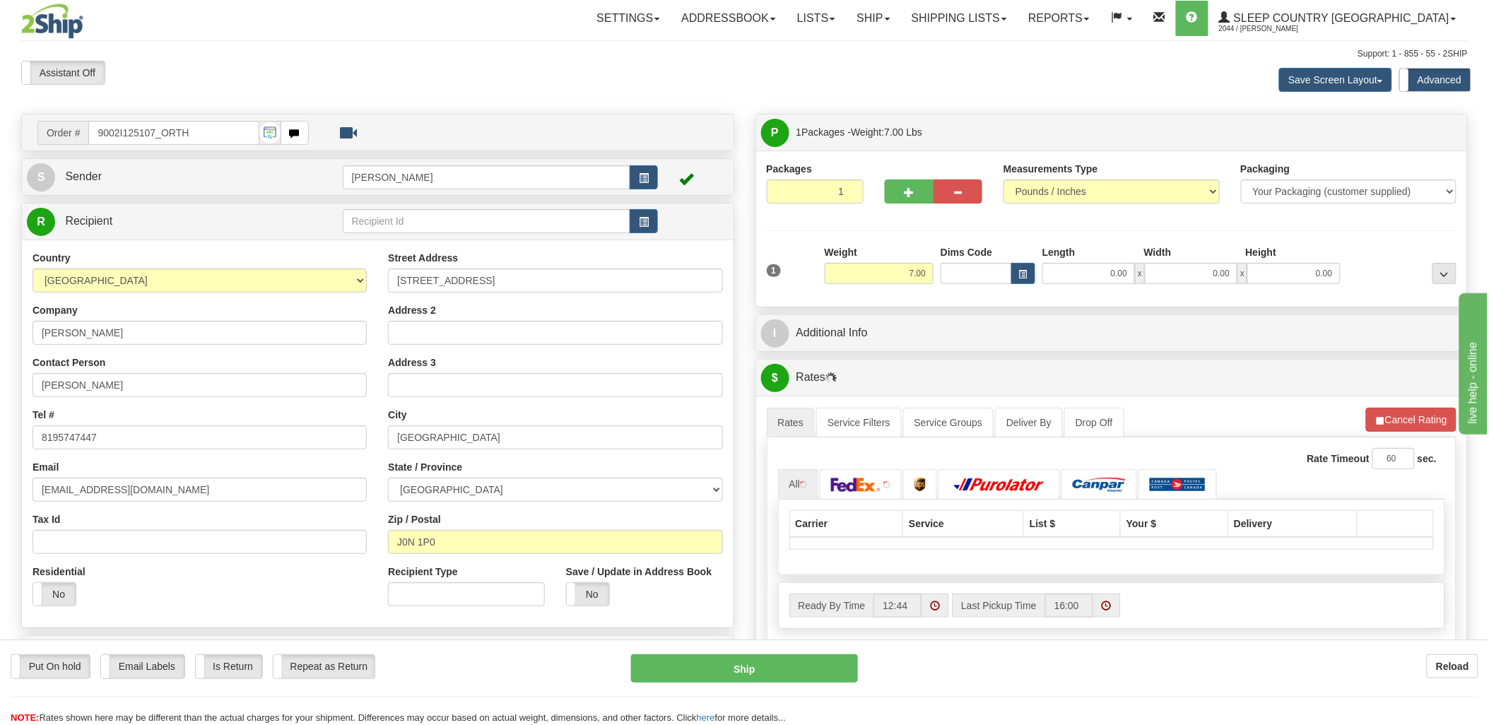
click at [957, 269] on div "Toggle navigation Settings Shipping Preferences Fields Preferences New" at bounding box center [744, 506] width 1489 height 1012
click at [957, 269] on input "Dims Code" at bounding box center [975, 273] width 71 height 21
type input "bte"
click button "Delete" at bounding box center [0, 0] width 0 height 0
type input "15.00"
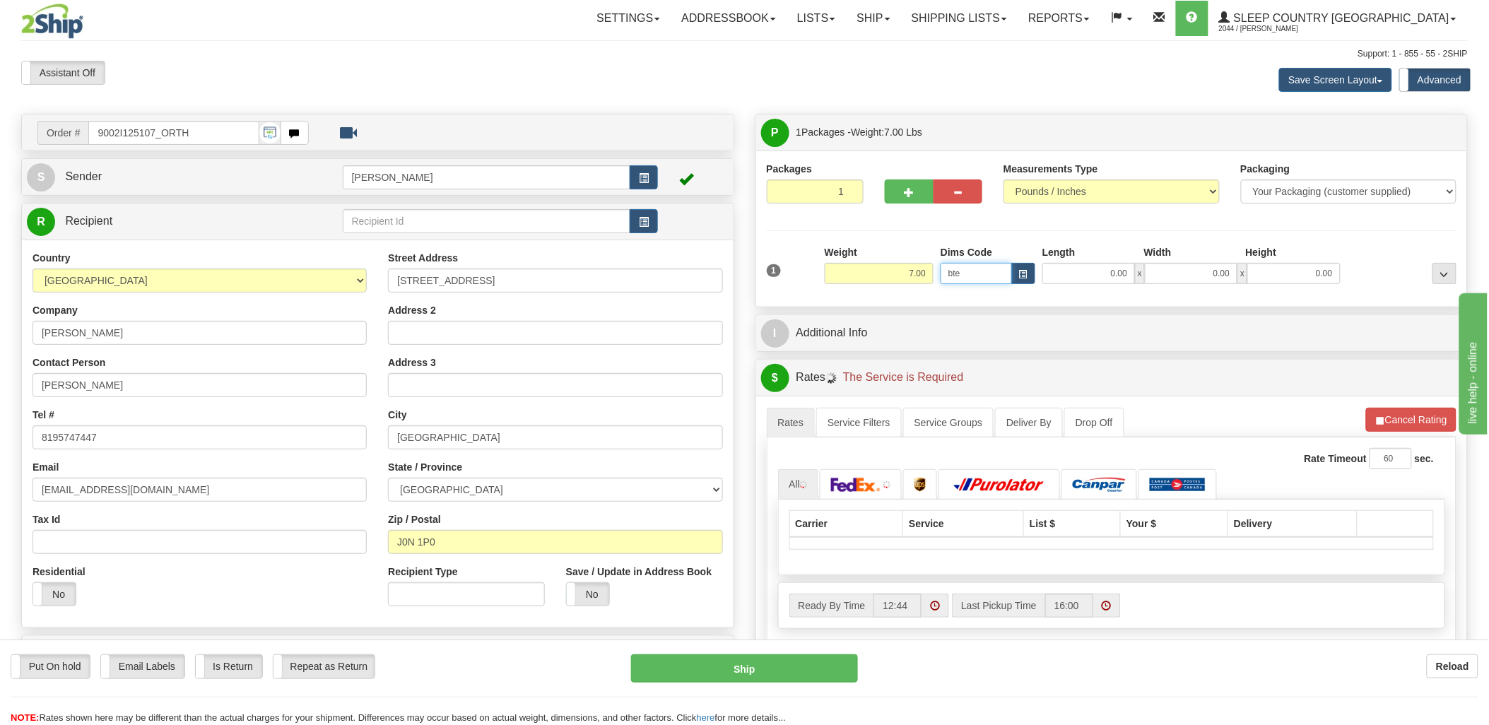
type input "5.00"
type input "25.00"
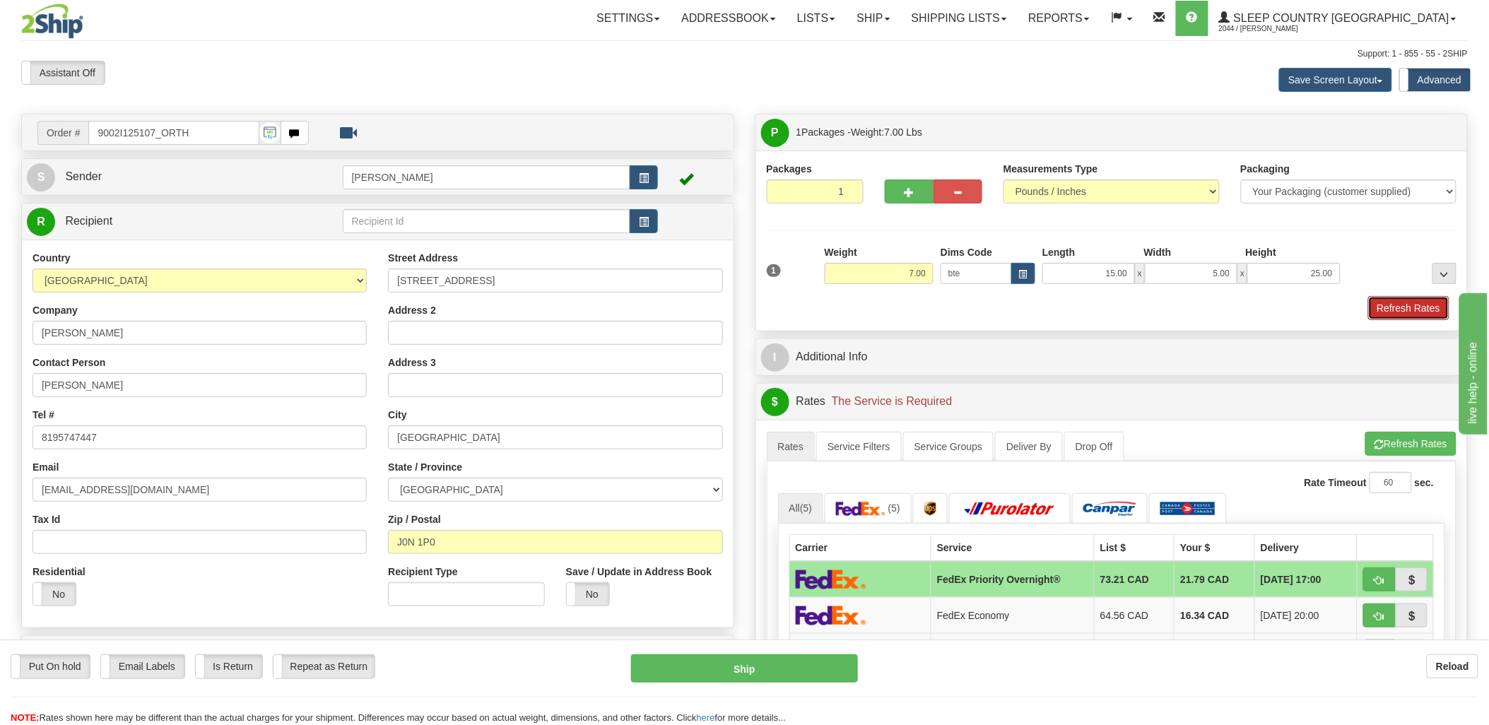
click at [1431, 309] on button "Refresh Rates" at bounding box center [1408, 308] width 81 height 24
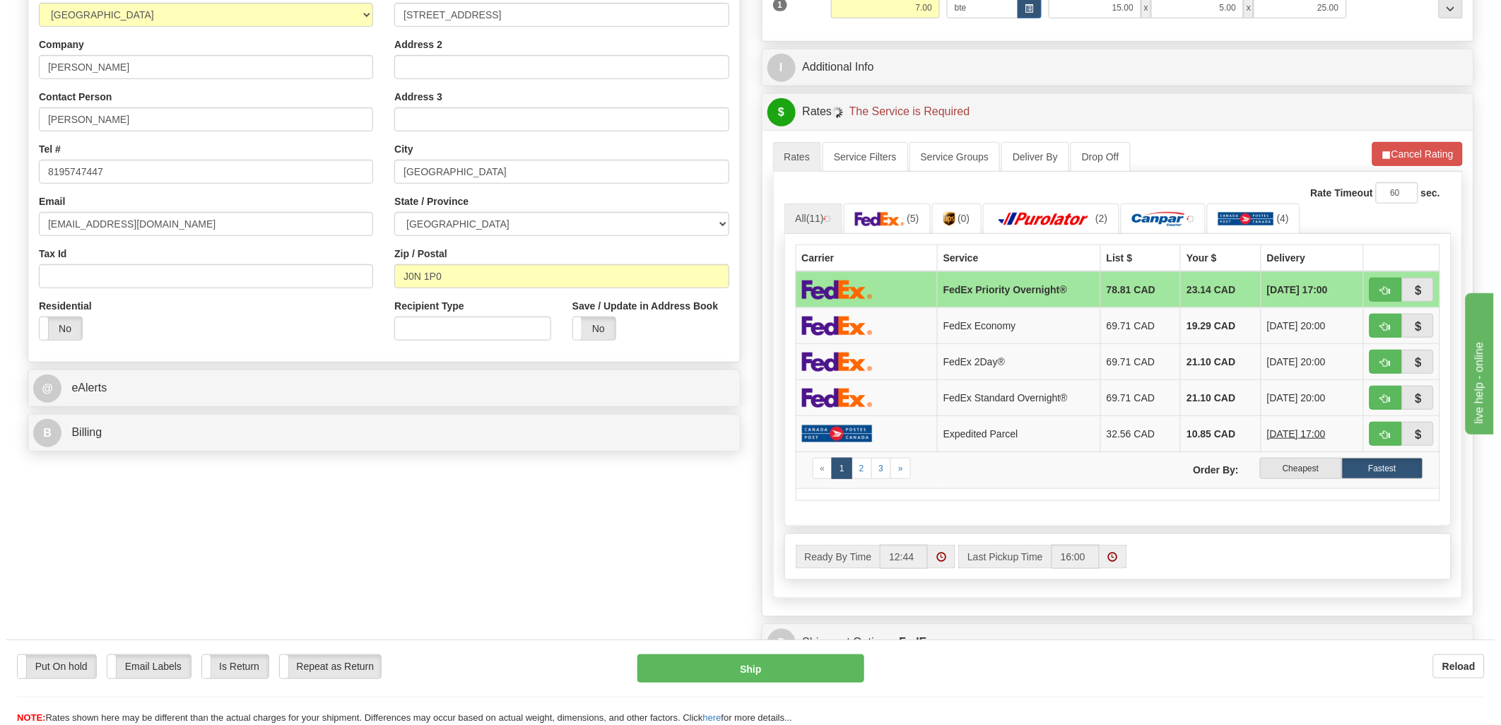
scroll to position [314, 0]
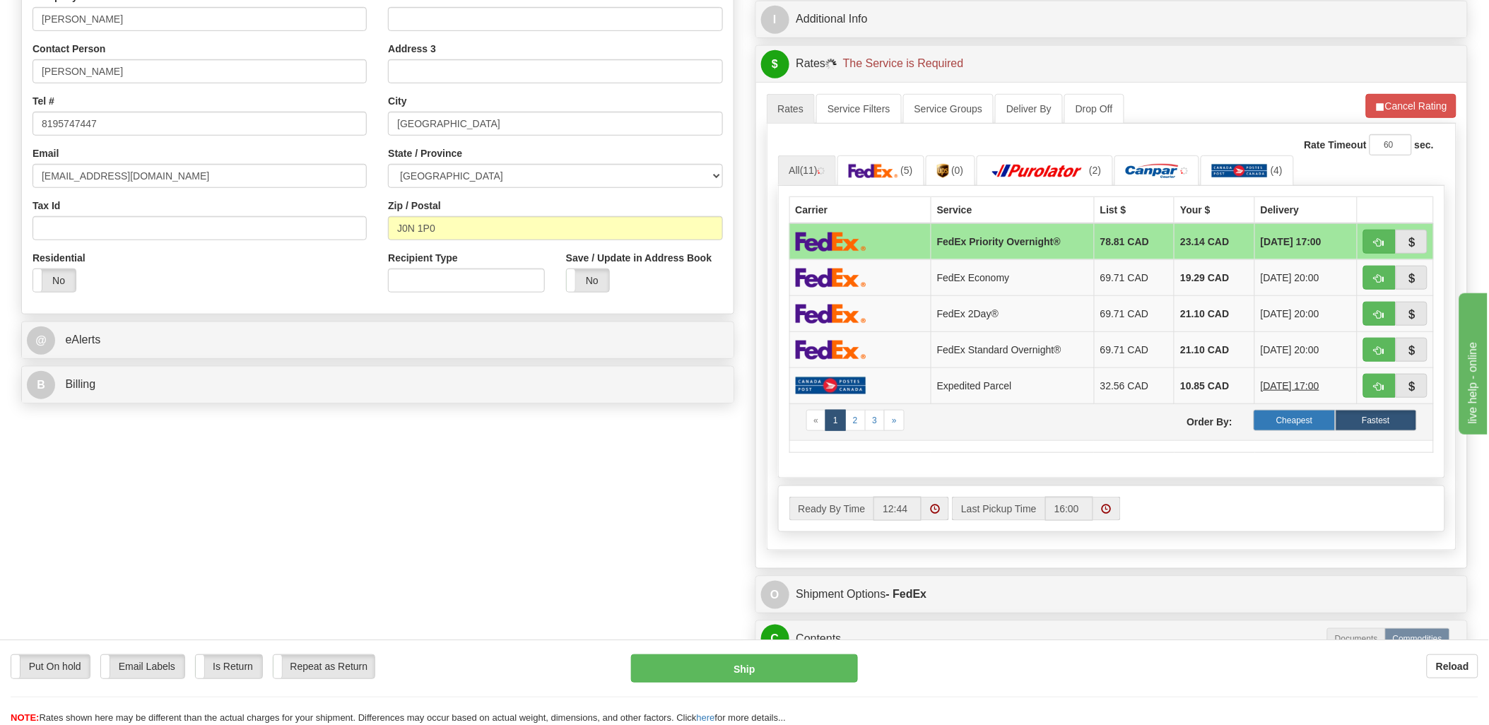
click at [1301, 424] on label "Cheapest" at bounding box center [1293, 420] width 81 height 21
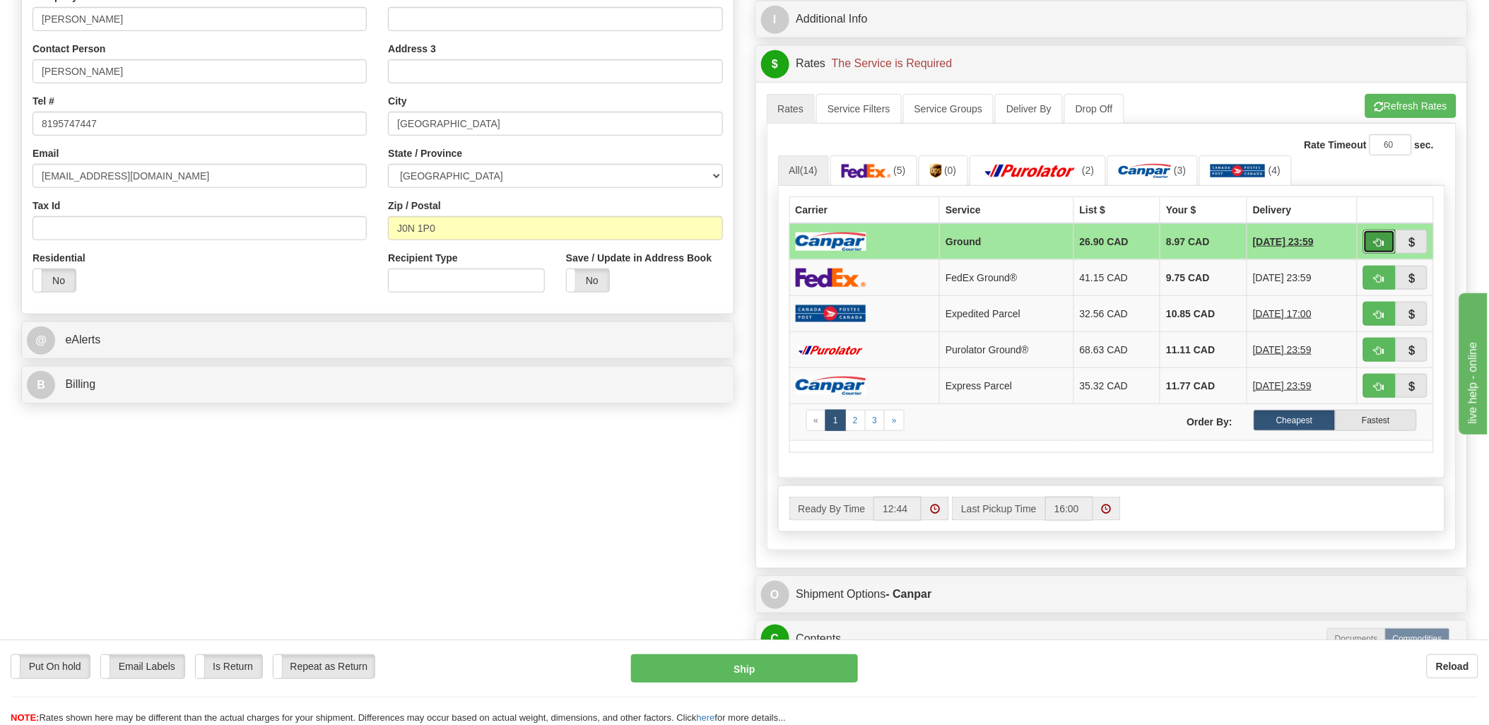
click at [1371, 243] on button "button" at bounding box center [1379, 242] width 32 height 24
type input "1"
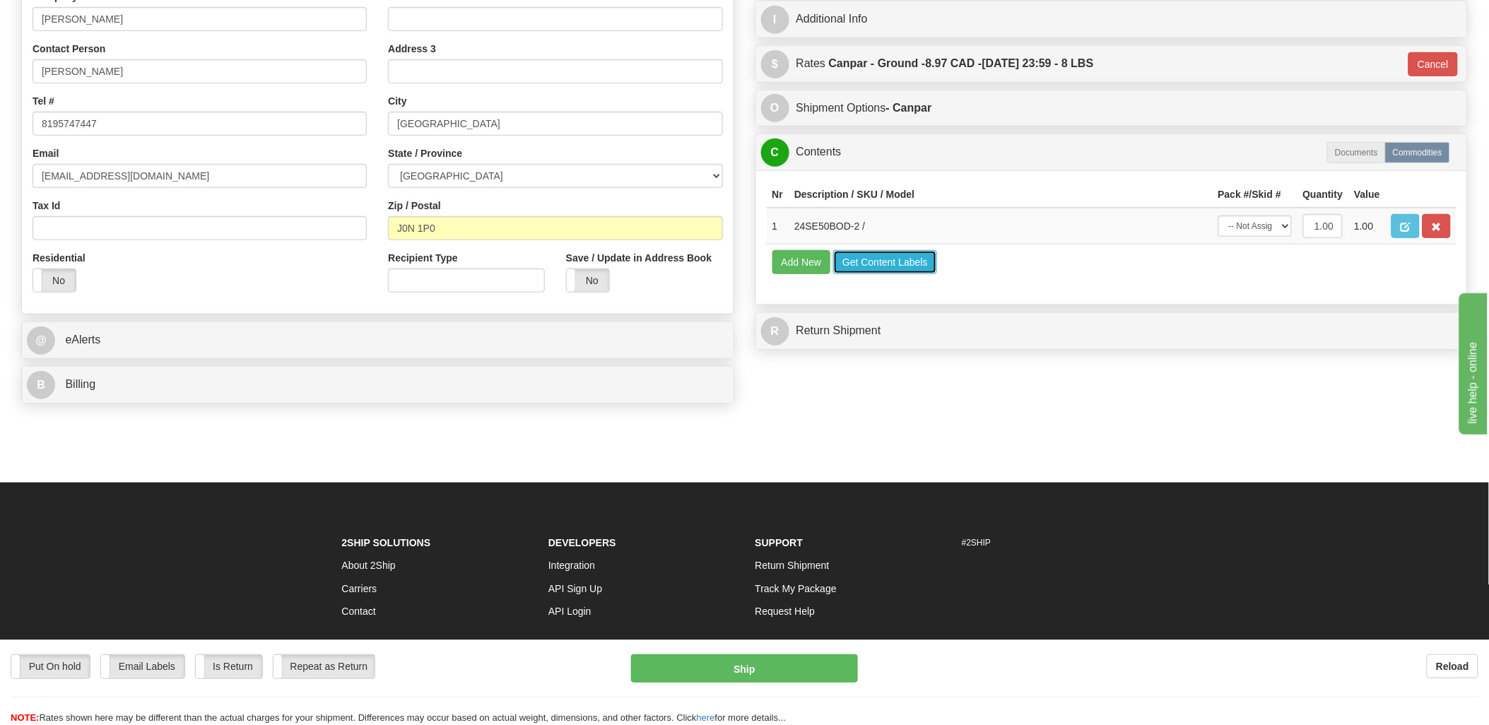
click at [895, 274] on button "Get Content Labels" at bounding box center [885, 262] width 104 height 24
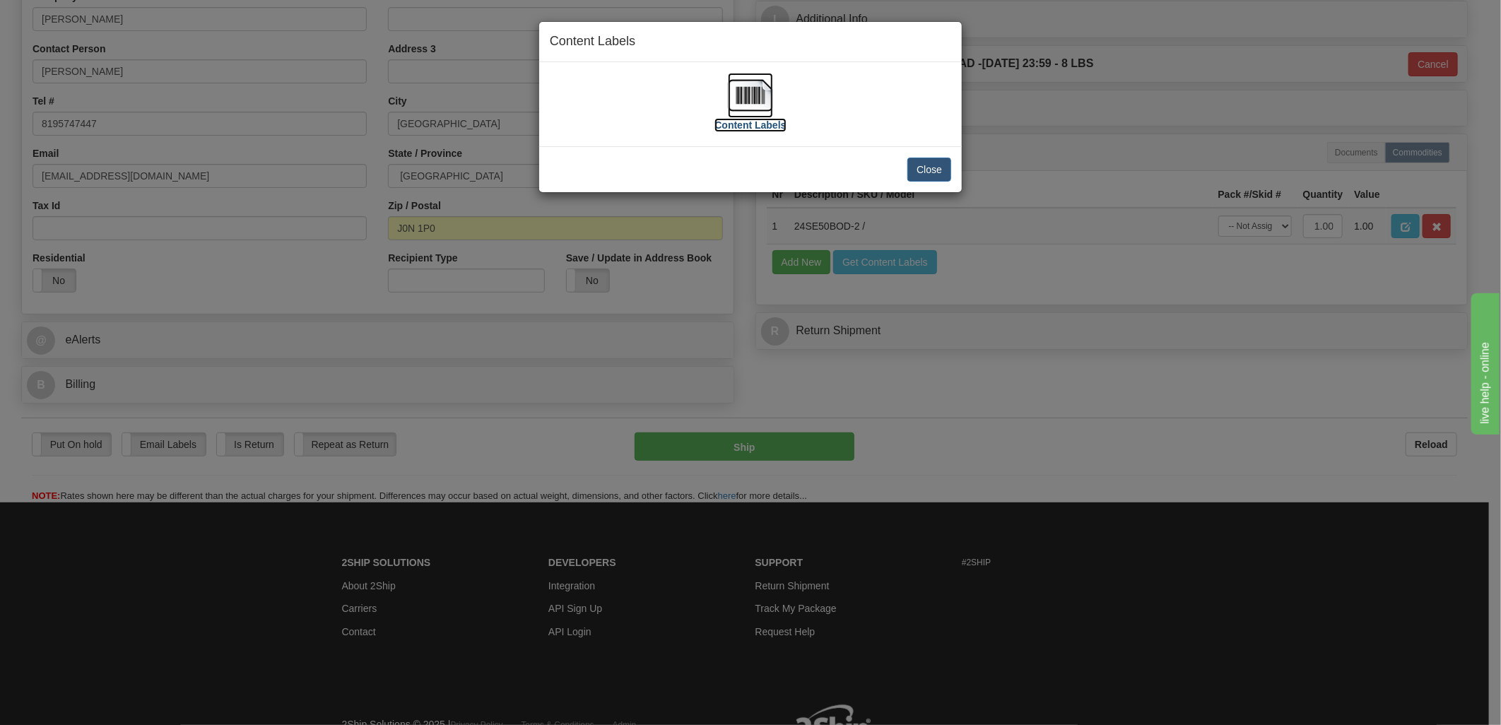
click at [751, 94] on img at bounding box center [750, 95] width 45 height 45
click at [923, 178] on button "Close" at bounding box center [929, 170] width 44 height 24
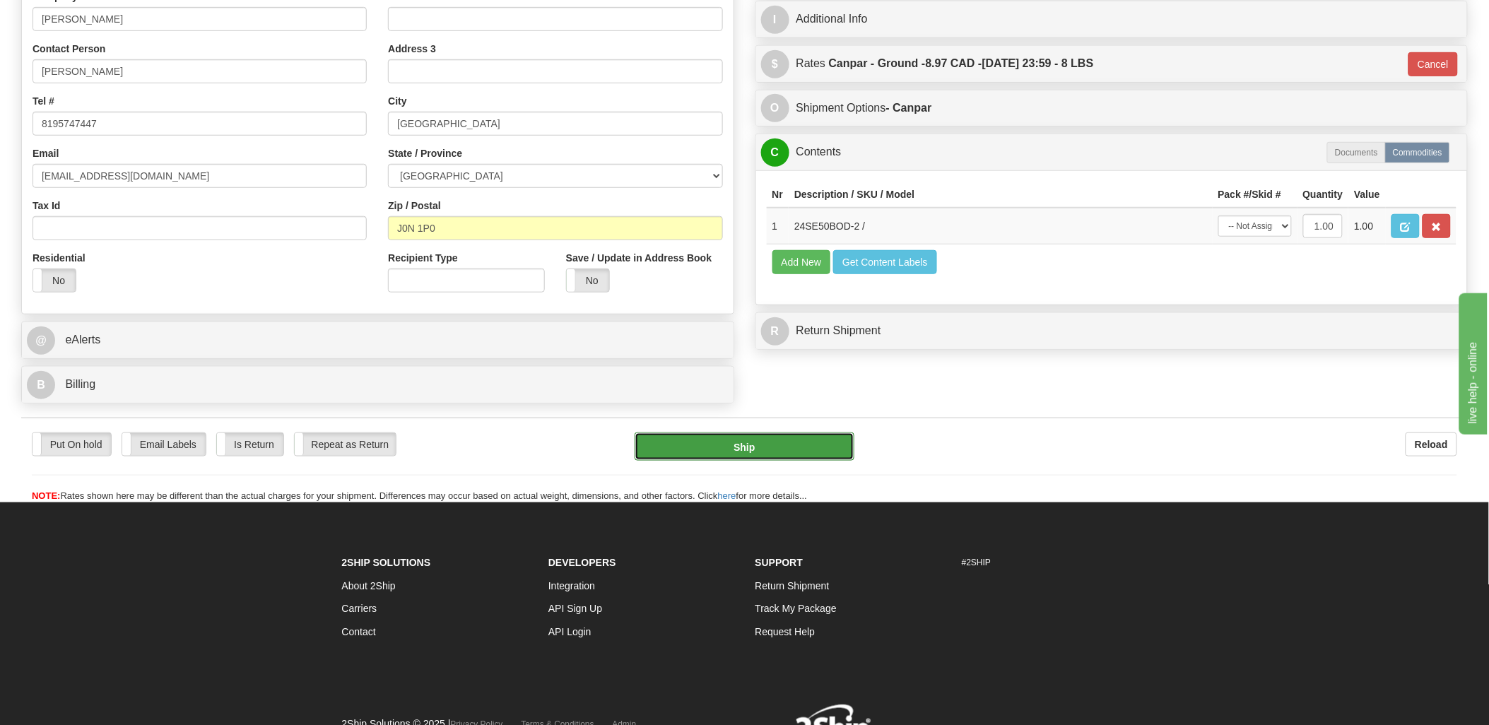
click at [804, 447] on button "Ship" at bounding box center [744, 446] width 220 height 28
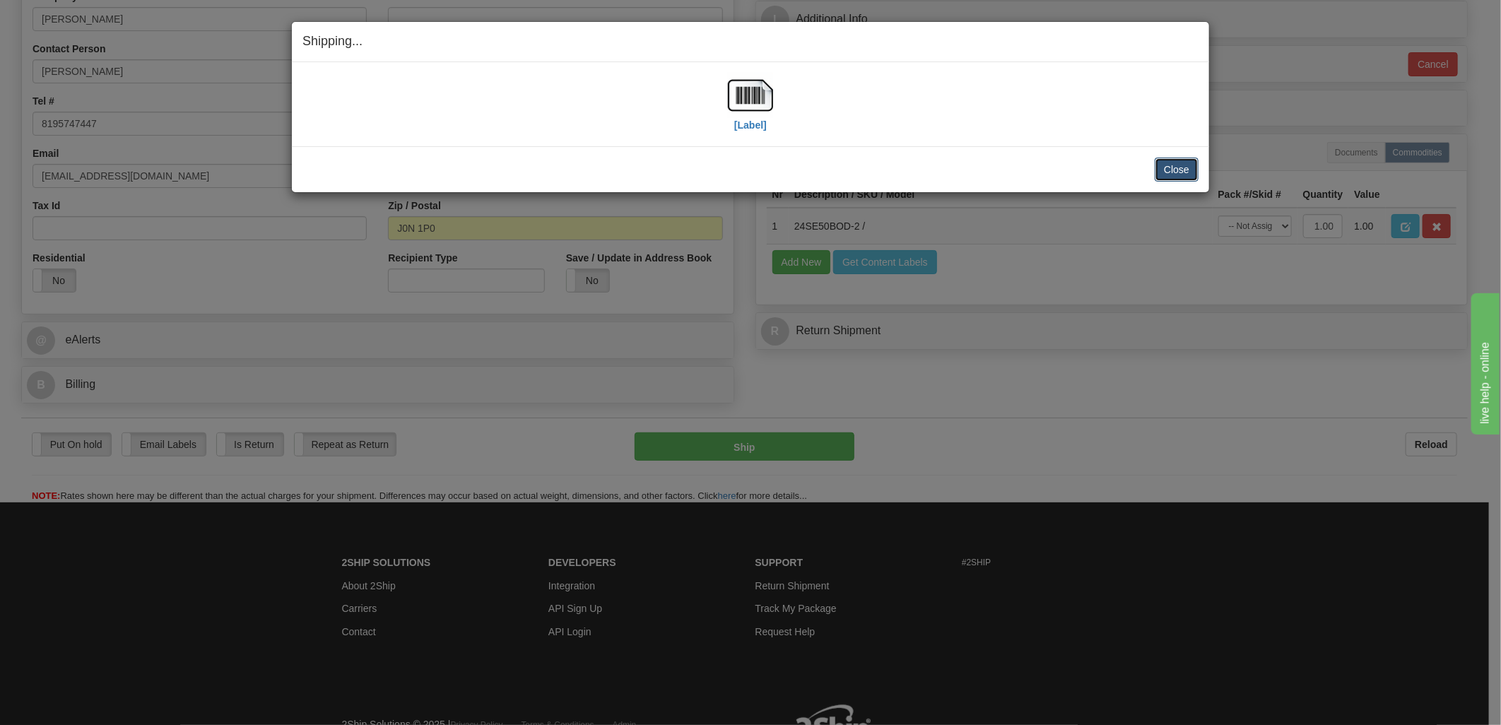
click at [1191, 170] on button "Close" at bounding box center [1176, 170] width 44 height 24
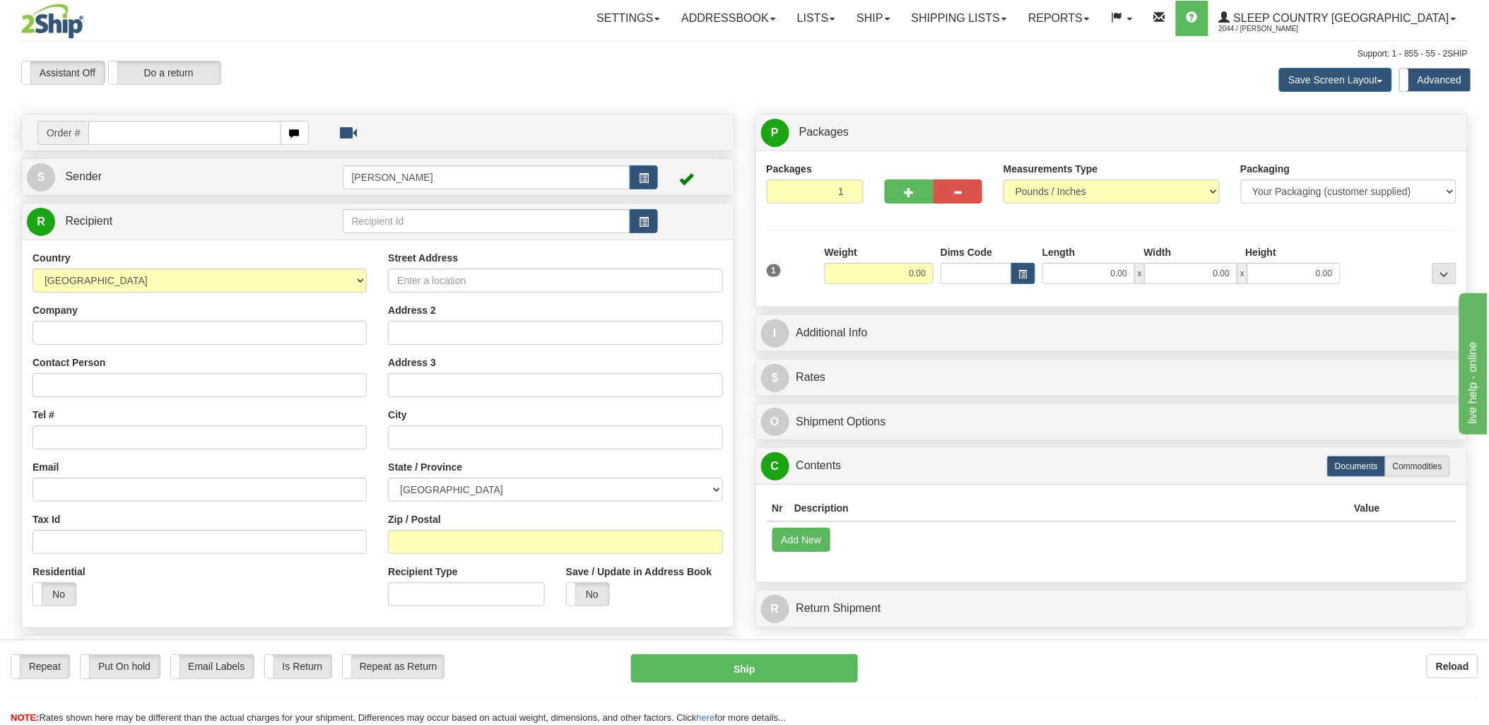
click at [182, 126] on input "text" at bounding box center [184, 133] width 192 height 24
click at [114, 128] on input "90002i" at bounding box center [184, 133] width 192 height 24
type input "9002i"
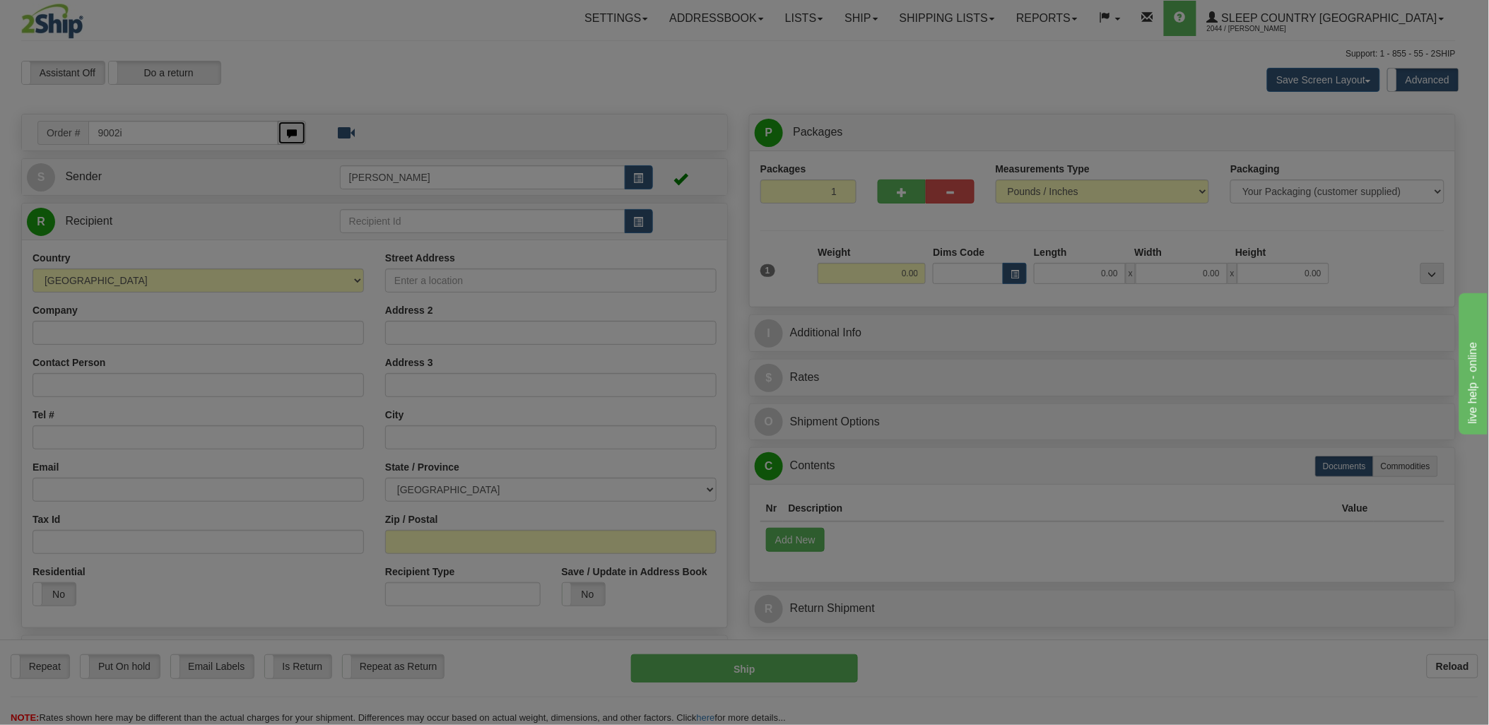
click at [285, 138] on body "Training Course Close Toggle navigation Settings Shipping Preferences New Recip…" at bounding box center [744, 362] width 1489 height 725
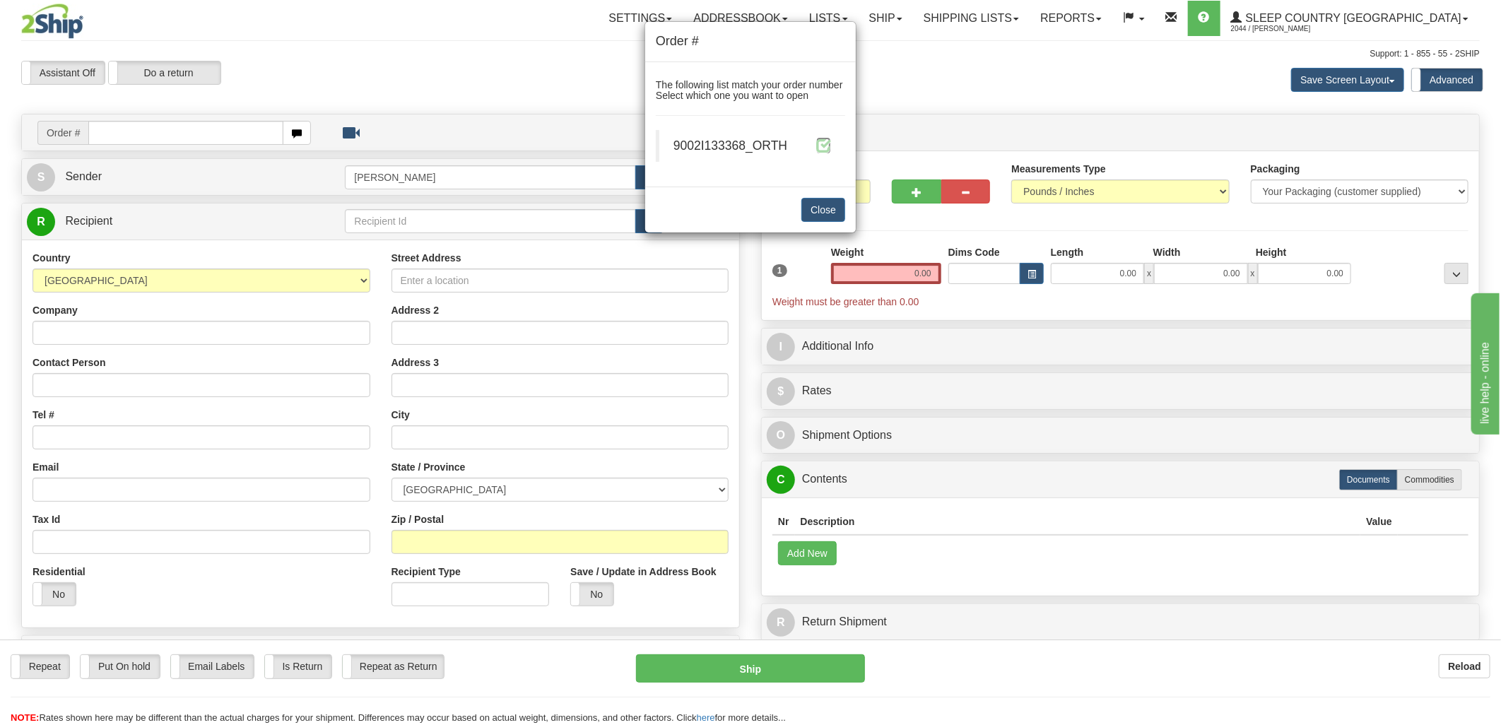
click at [824, 148] on span at bounding box center [823, 145] width 15 height 15
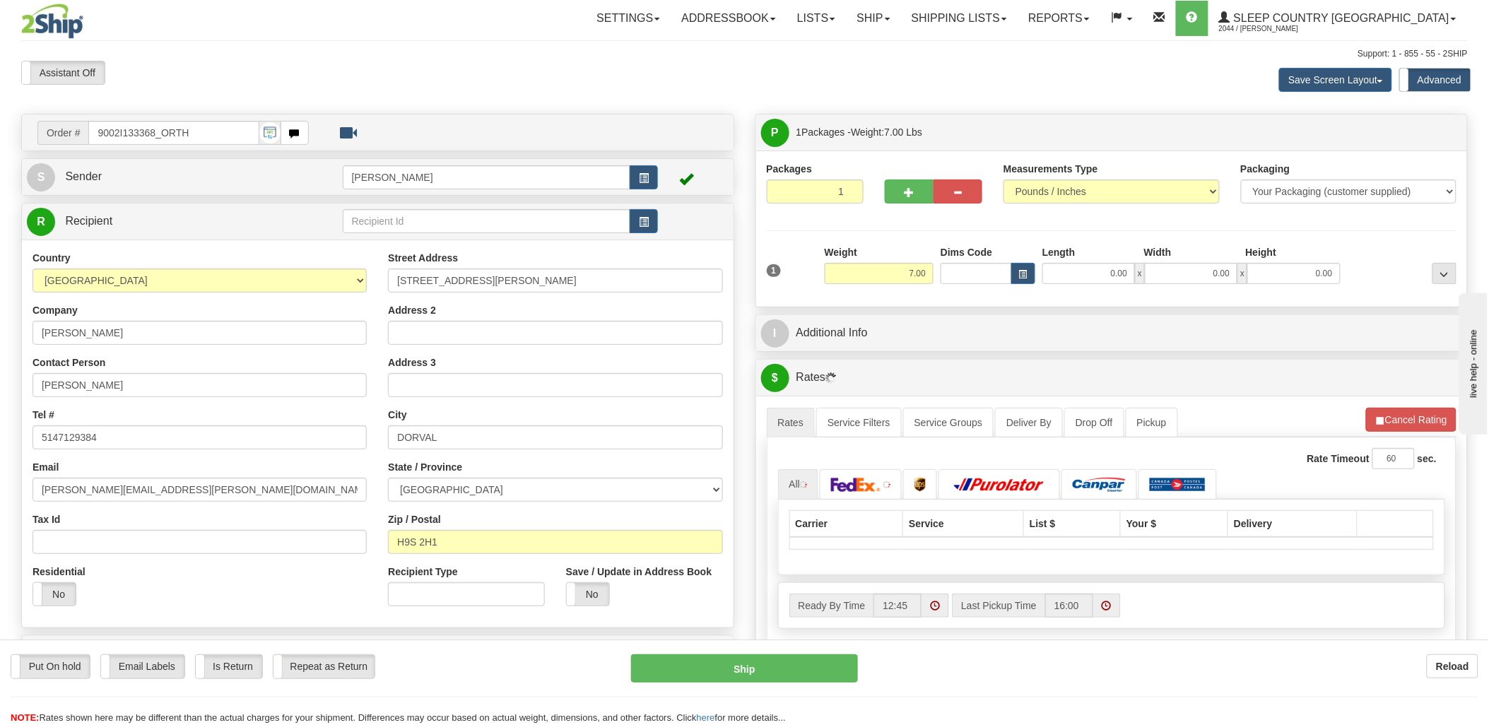
click at [961, 278] on div "Toggle navigation Settings Shipping Preferences Fields Preferences New" at bounding box center [744, 506] width 1489 height 1012
click at [952, 274] on input "Dims Code" at bounding box center [975, 273] width 71 height 21
type input "bte"
click button "Delete" at bounding box center [0, 0] width 0 height 0
type input "15.00"
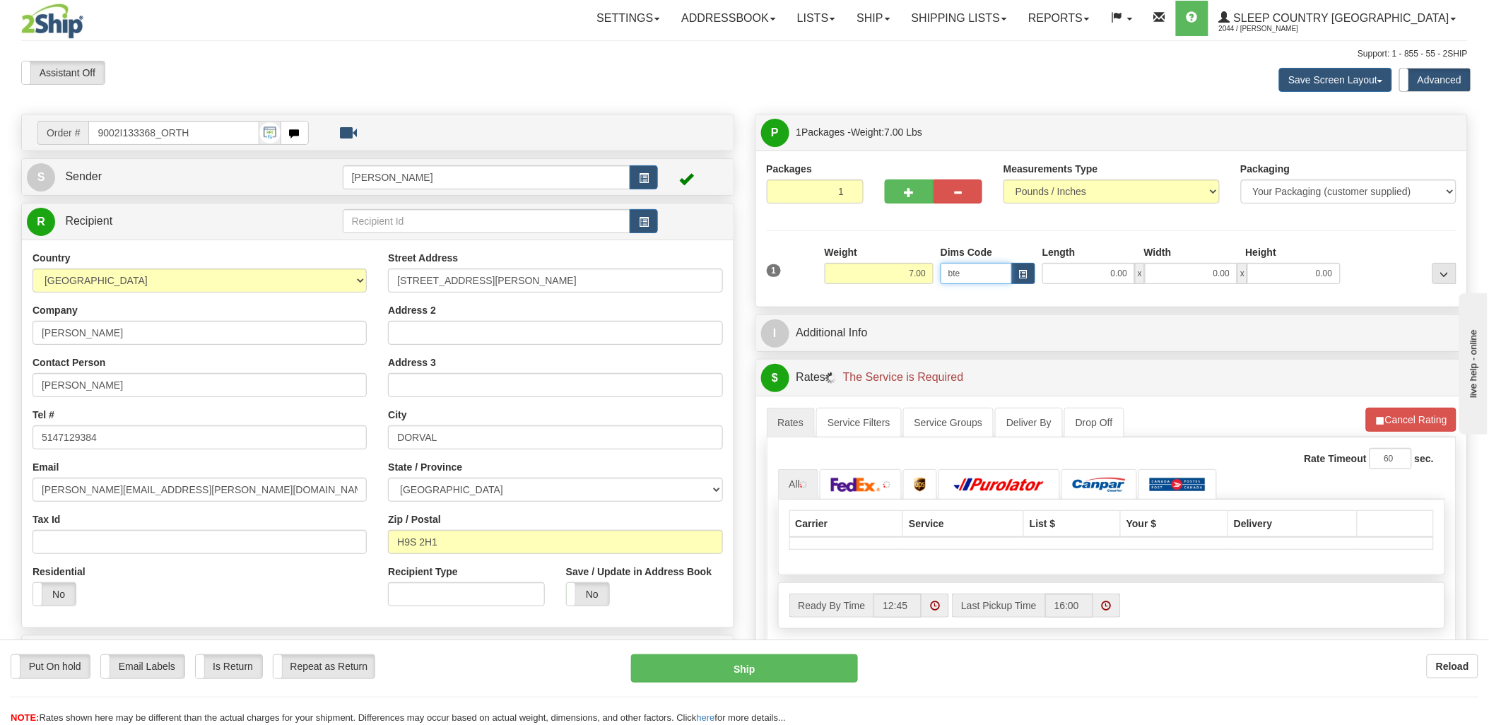
type input "5.00"
type input "25.00"
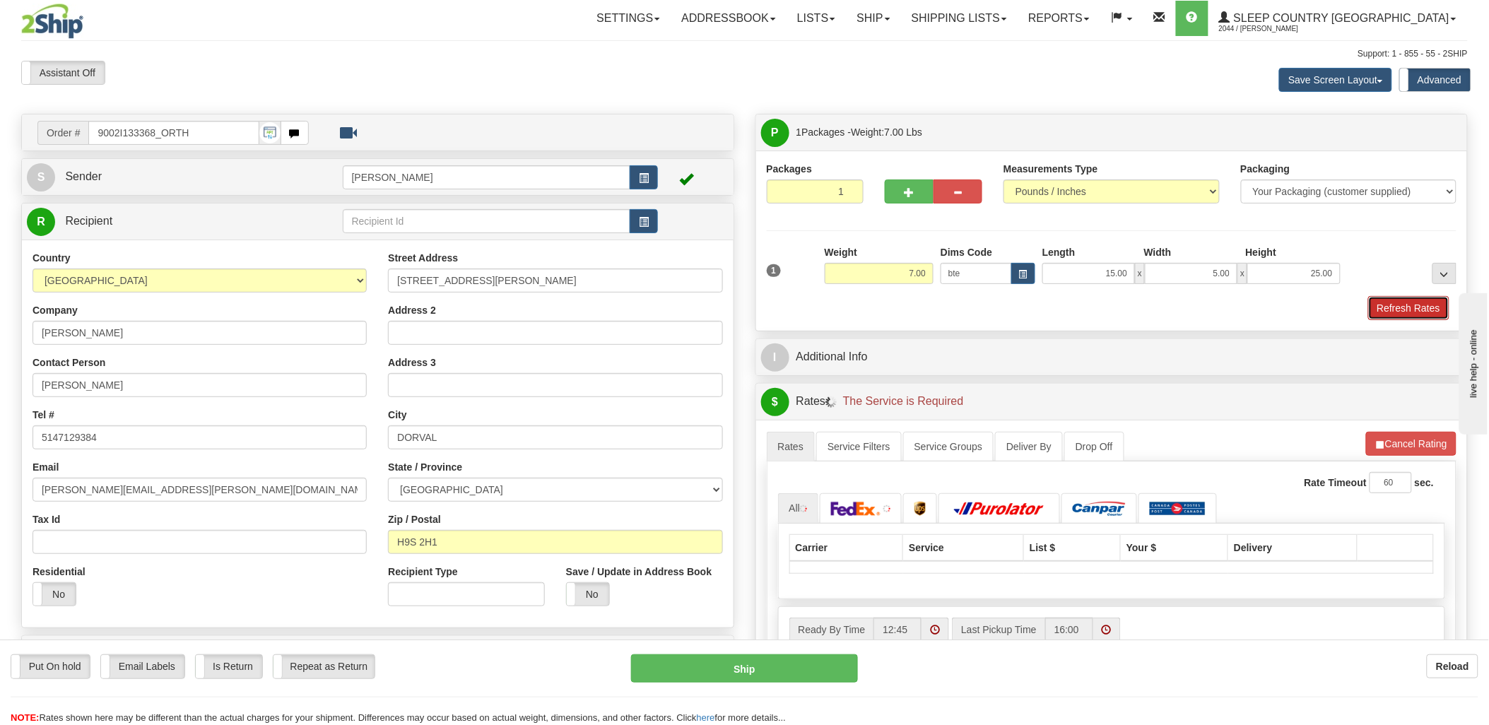
click at [1427, 302] on button "Refresh Rates" at bounding box center [1408, 308] width 81 height 24
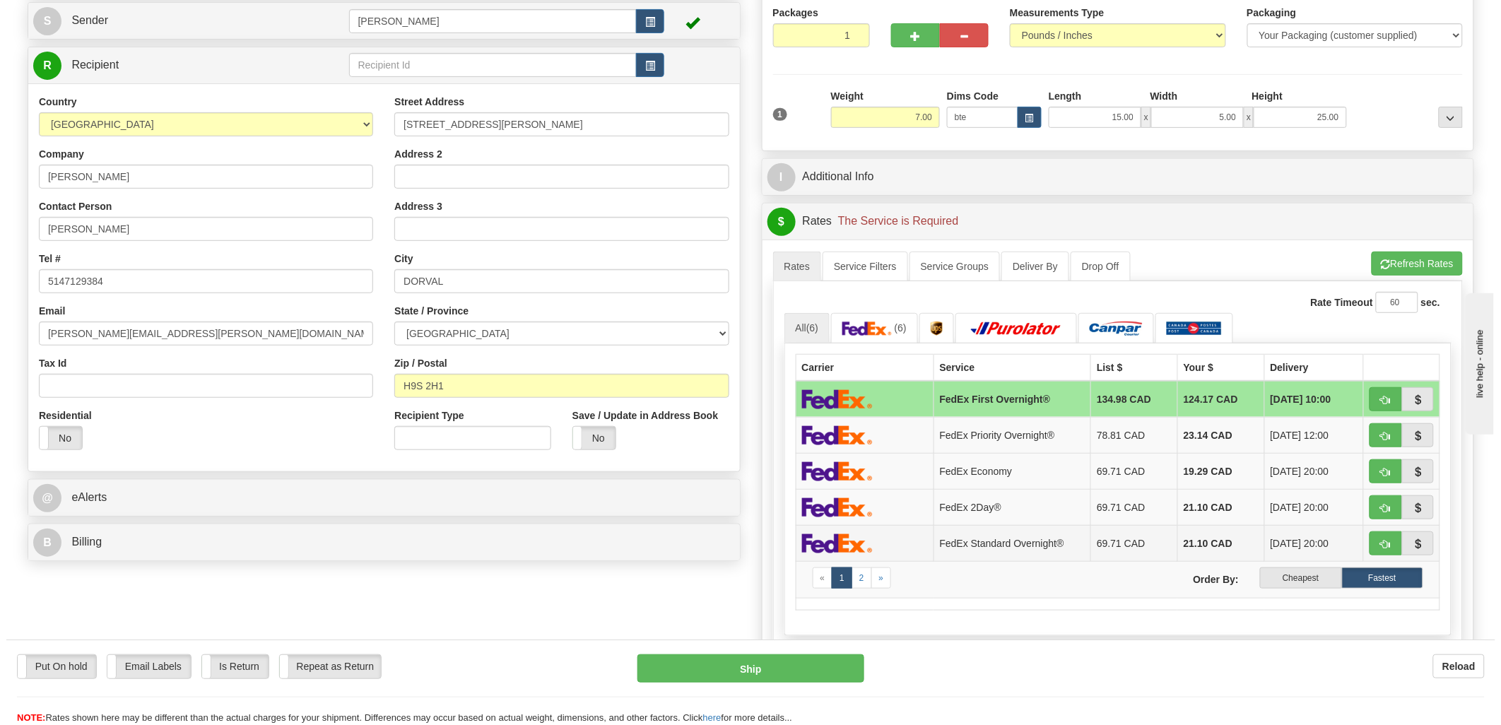
scroll to position [157, 0]
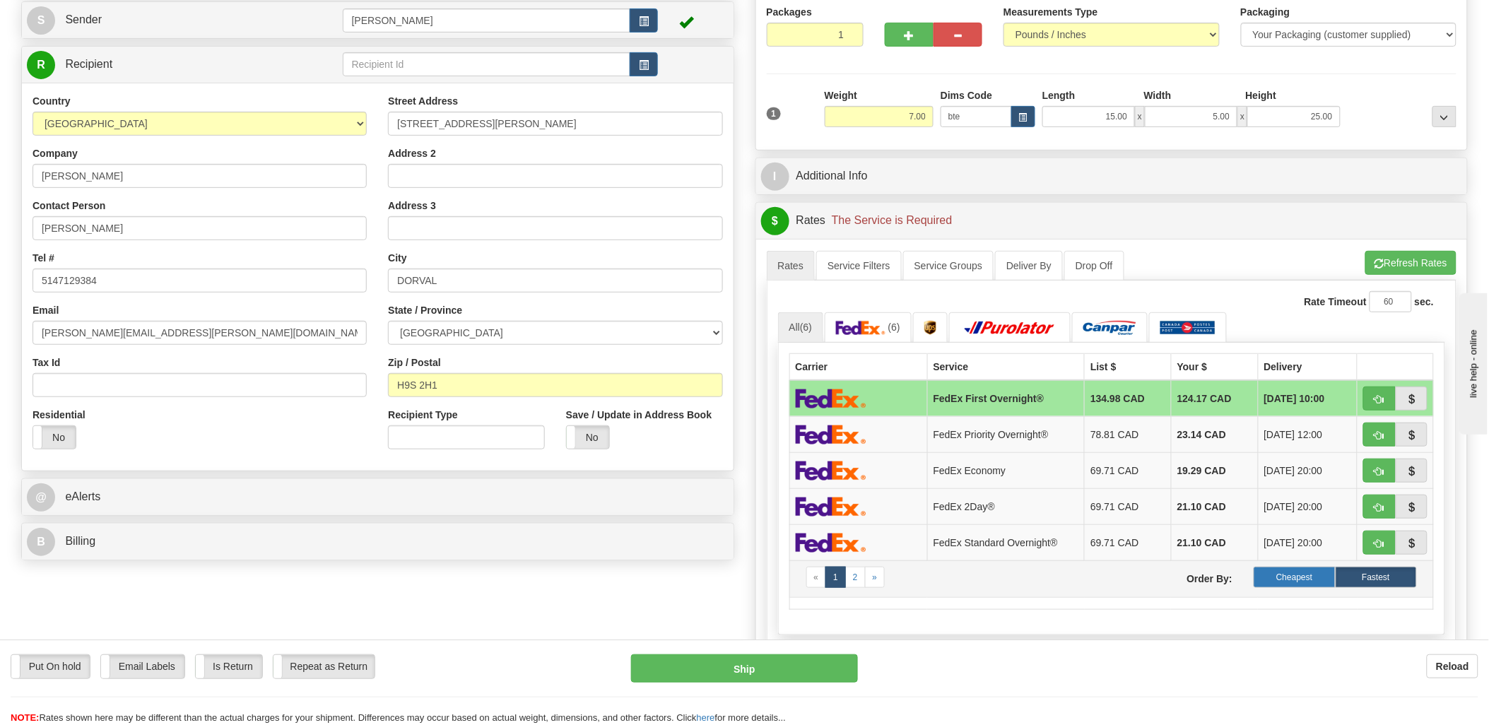
click at [1327, 581] on label "Cheapest" at bounding box center [1293, 577] width 81 height 21
click at [1402, 257] on button "Refresh Rates" at bounding box center [1410, 263] width 91 height 24
click at [1287, 579] on label "Cheapest" at bounding box center [1293, 577] width 81 height 21
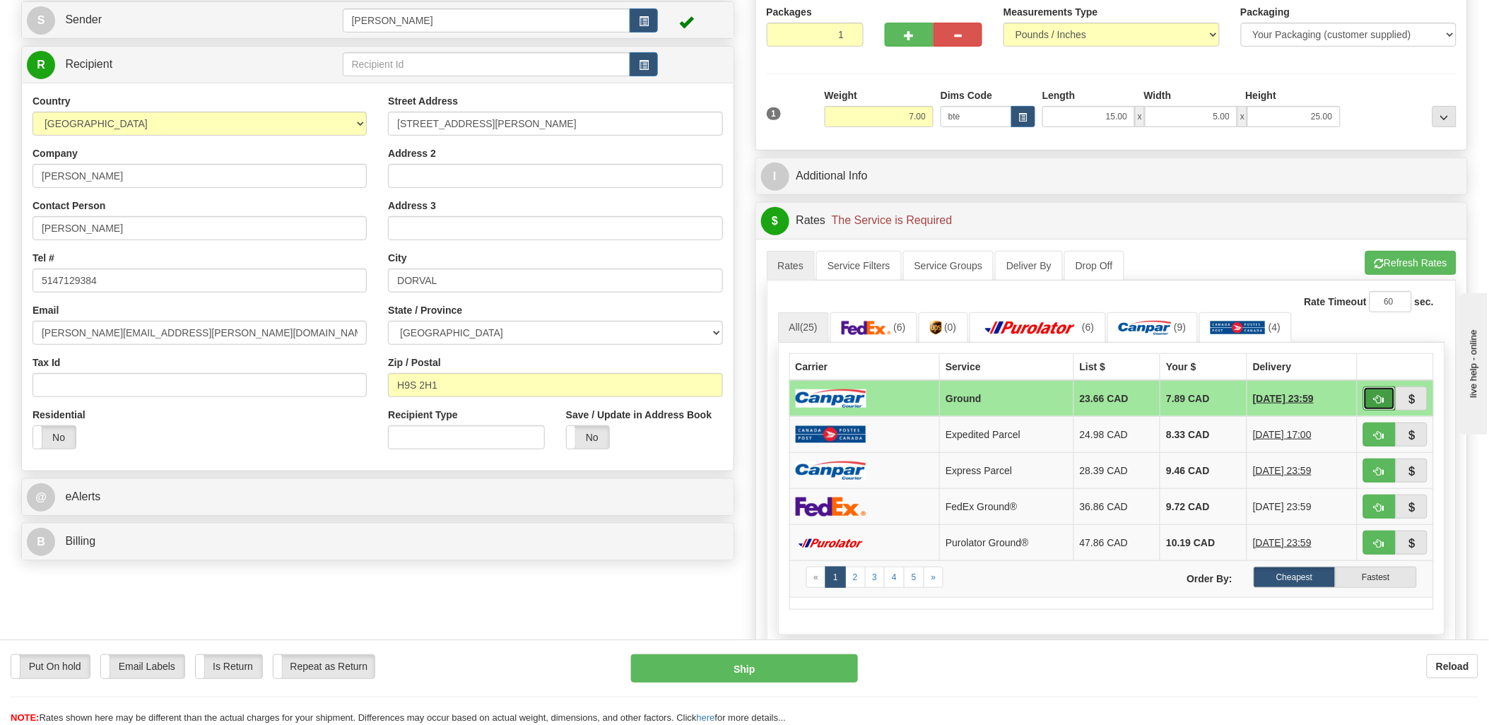
click at [1383, 396] on span "button" at bounding box center [1379, 399] width 10 height 9
type input "1"
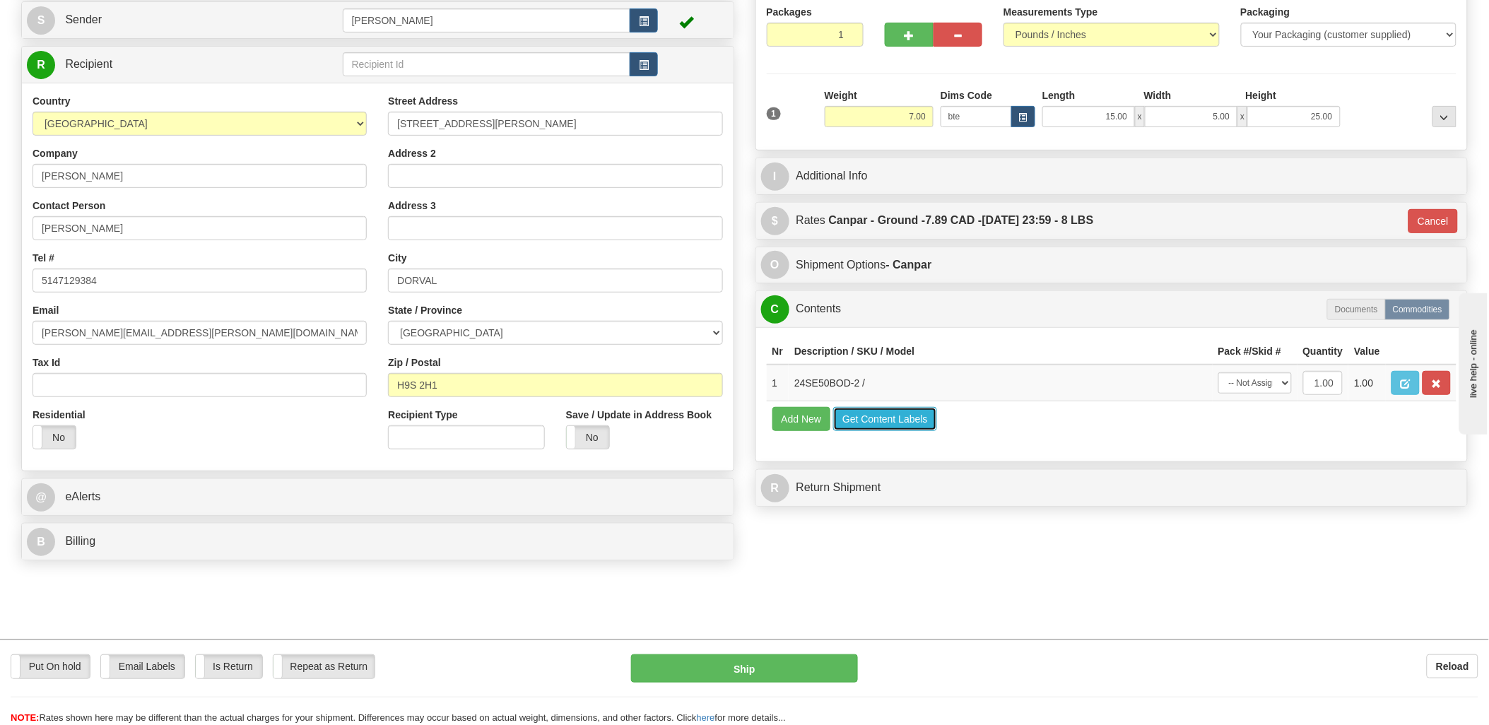
click at [908, 431] on button "Get Content Labels" at bounding box center [885, 419] width 104 height 24
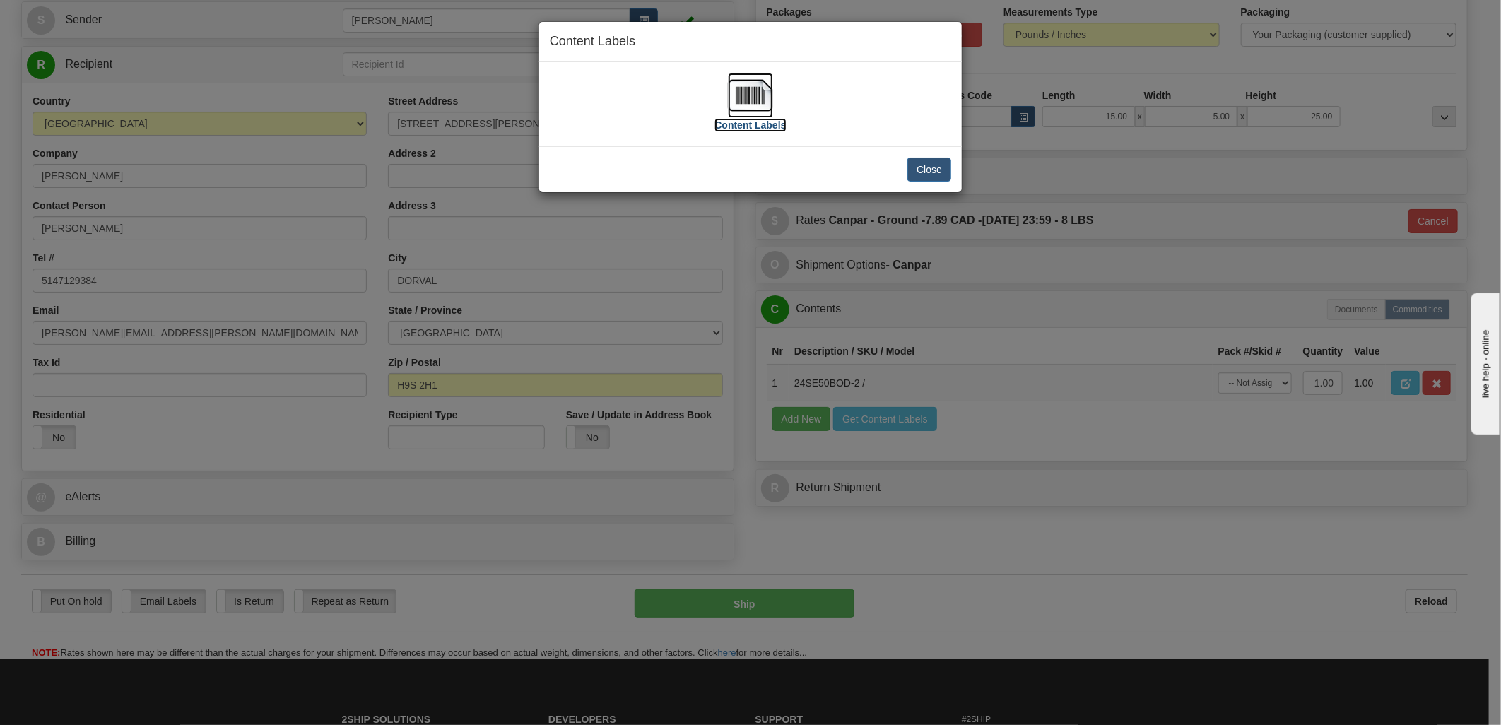
click at [753, 102] on img at bounding box center [750, 95] width 45 height 45
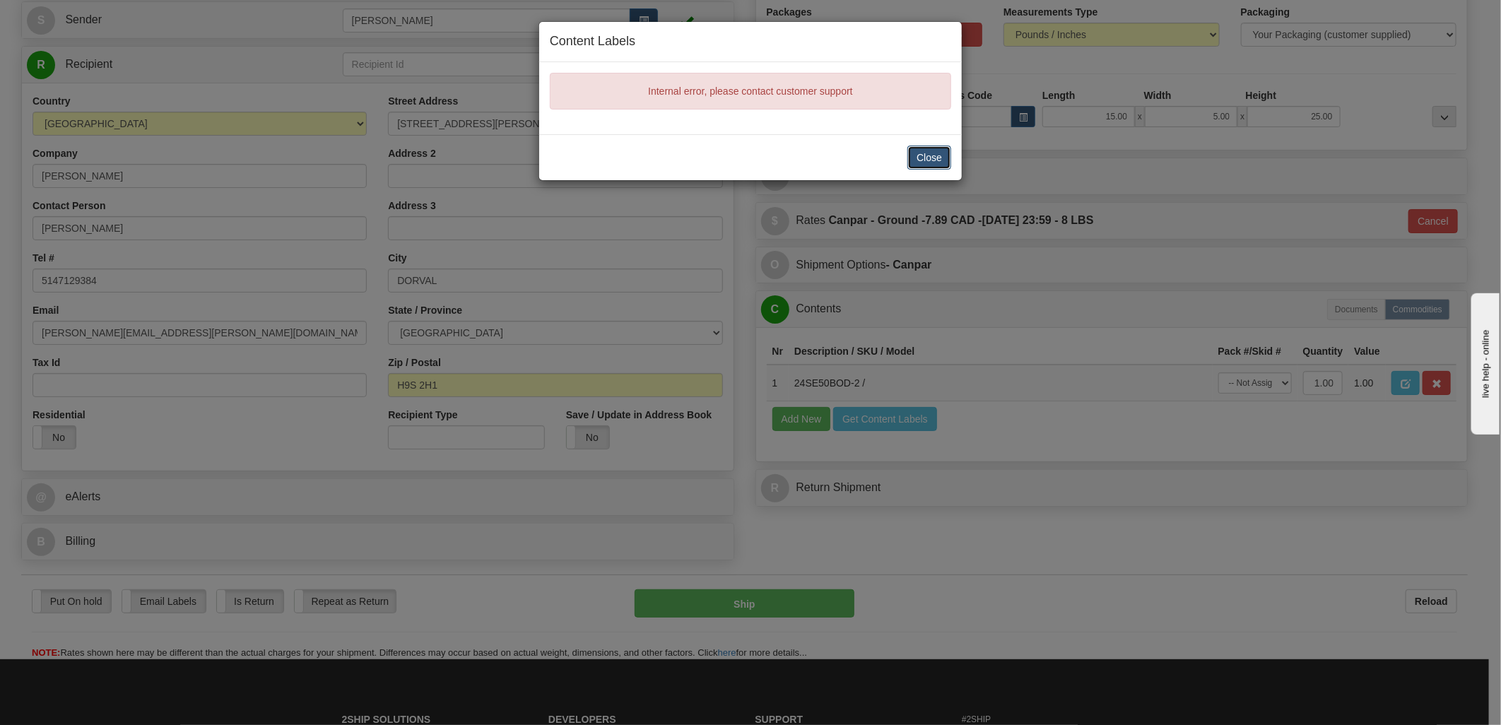
click at [940, 158] on button "Close" at bounding box center [929, 158] width 44 height 24
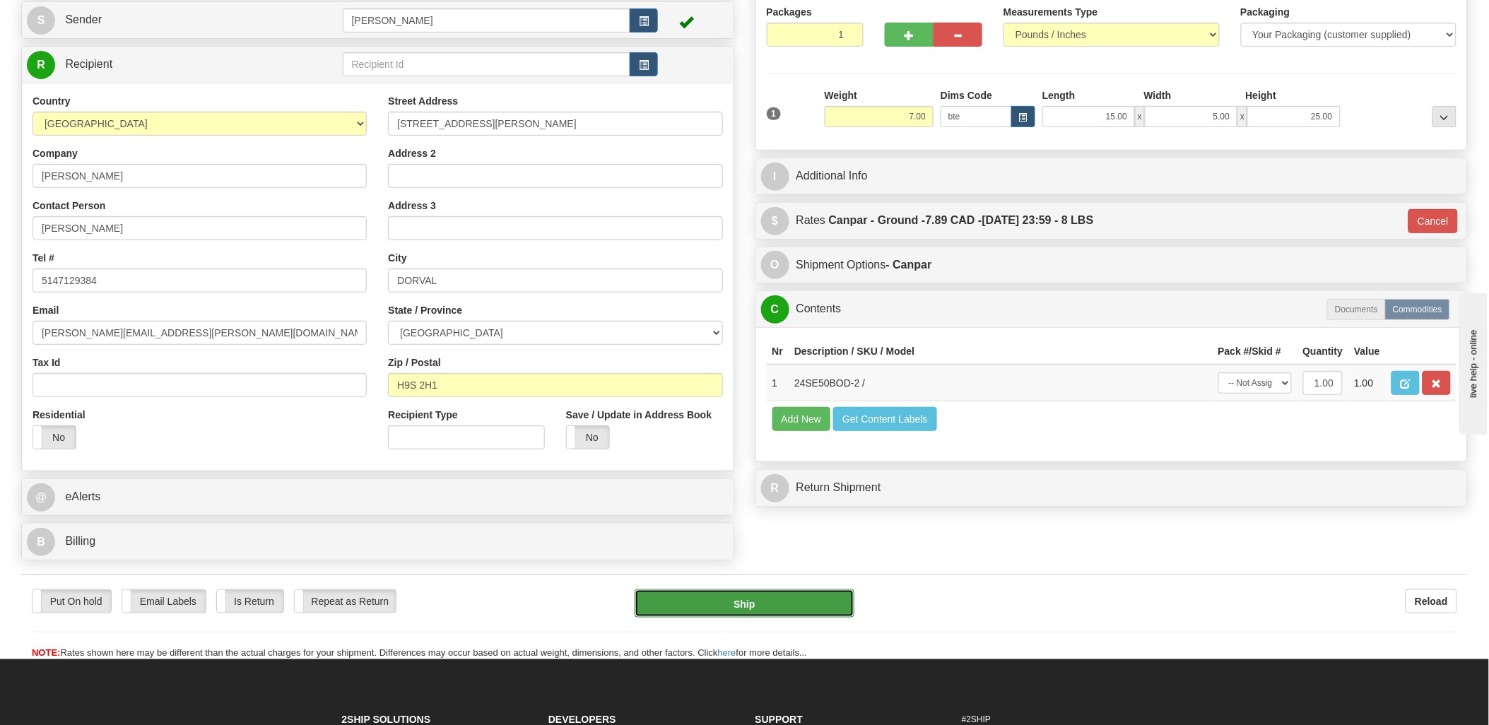
click at [820, 605] on button "Ship" at bounding box center [744, 603] width 220 height 28
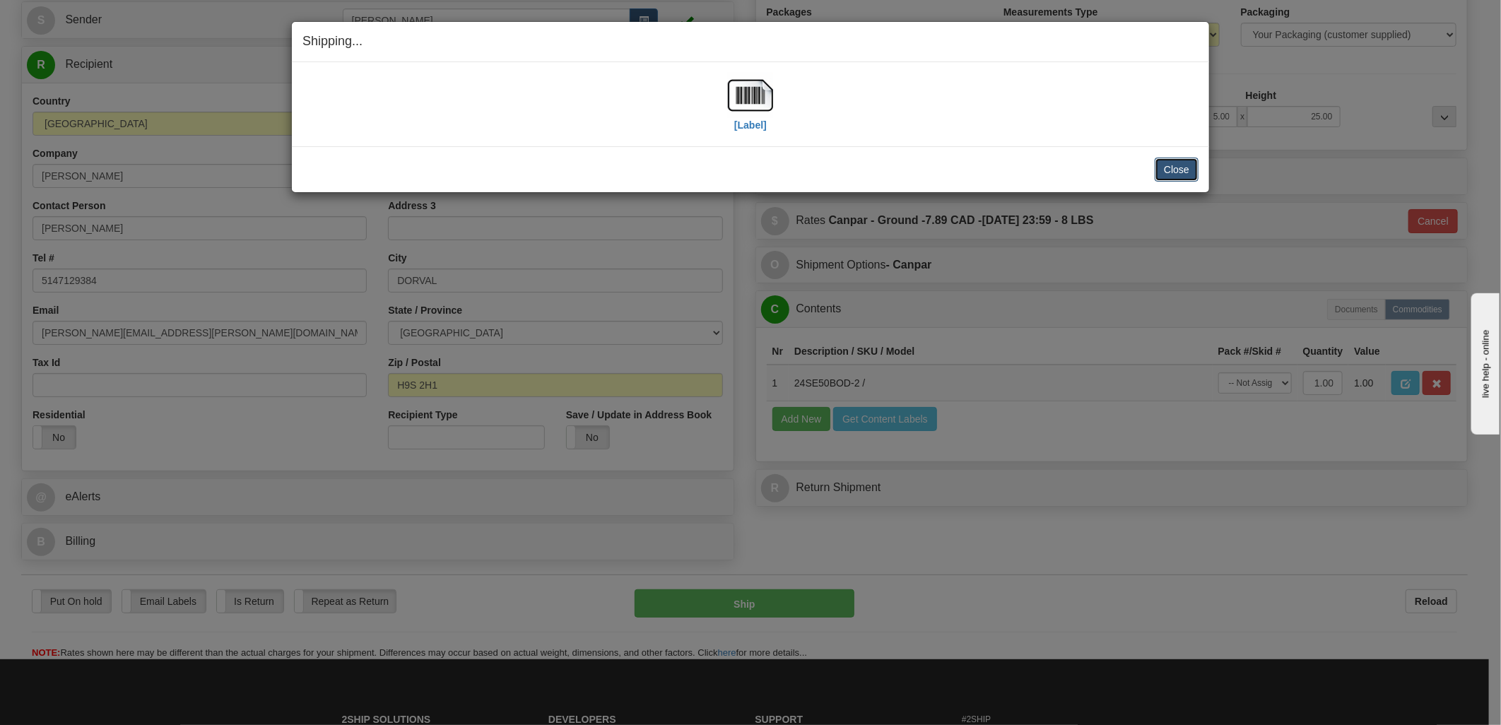
click at [1192, 165] on button "Close" at bounding box center [1176, 170] width 44 height 24
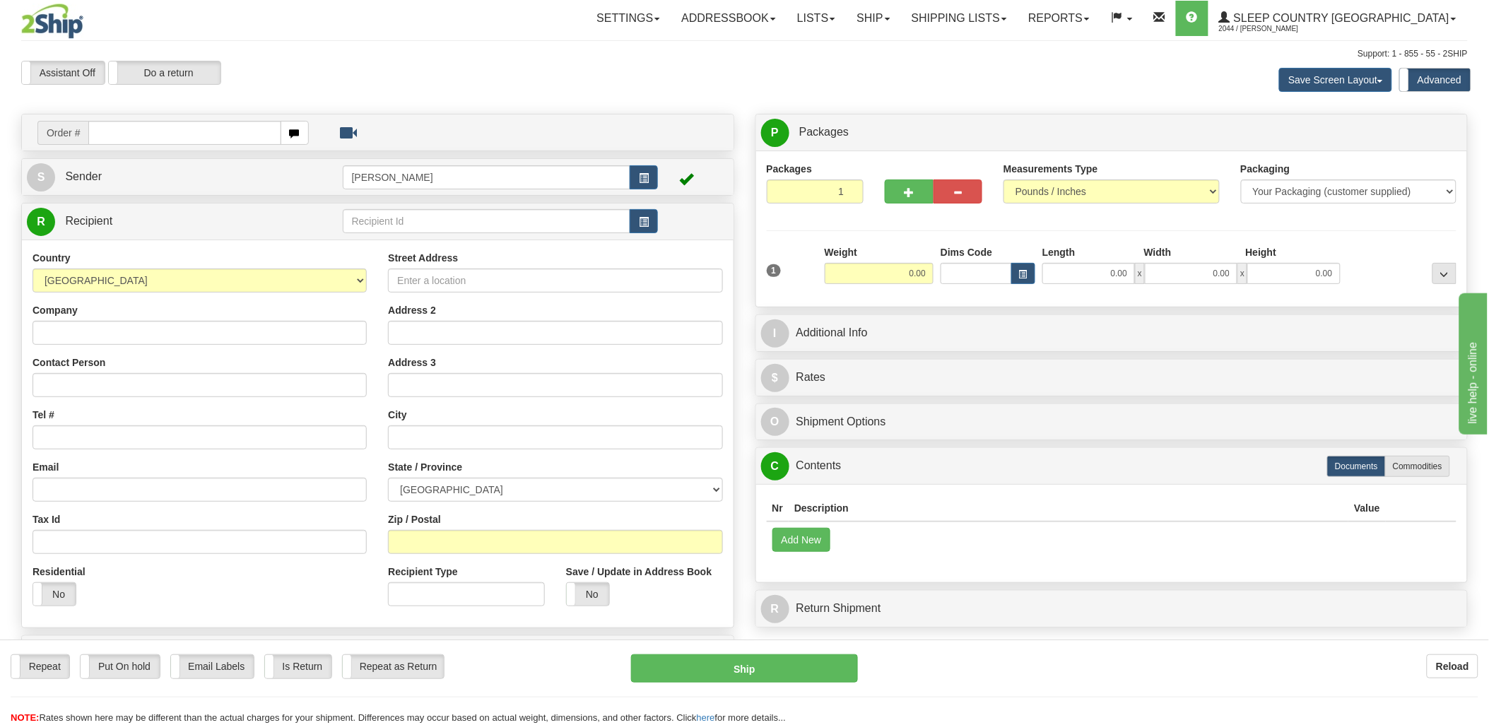
click at [214, 145] on td "Order #" at bounding box center [378, 132] width 702 height 29
click at [215, 136] on input "text" at bounding box center [184, 133] width 192 height 24
type input "9000i"
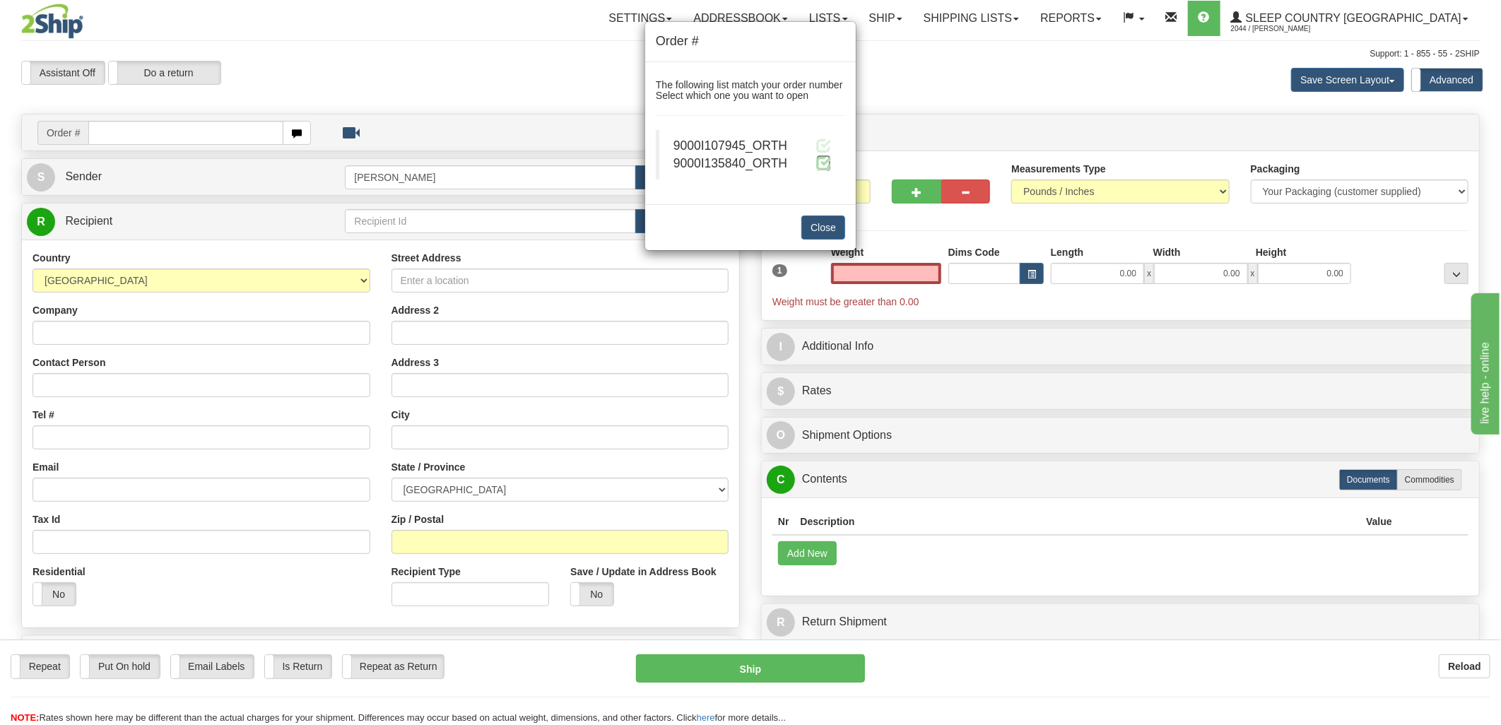
type input "0.00"
click at [827, 165] on span at bounding box center [823, 162] width 15 height 15
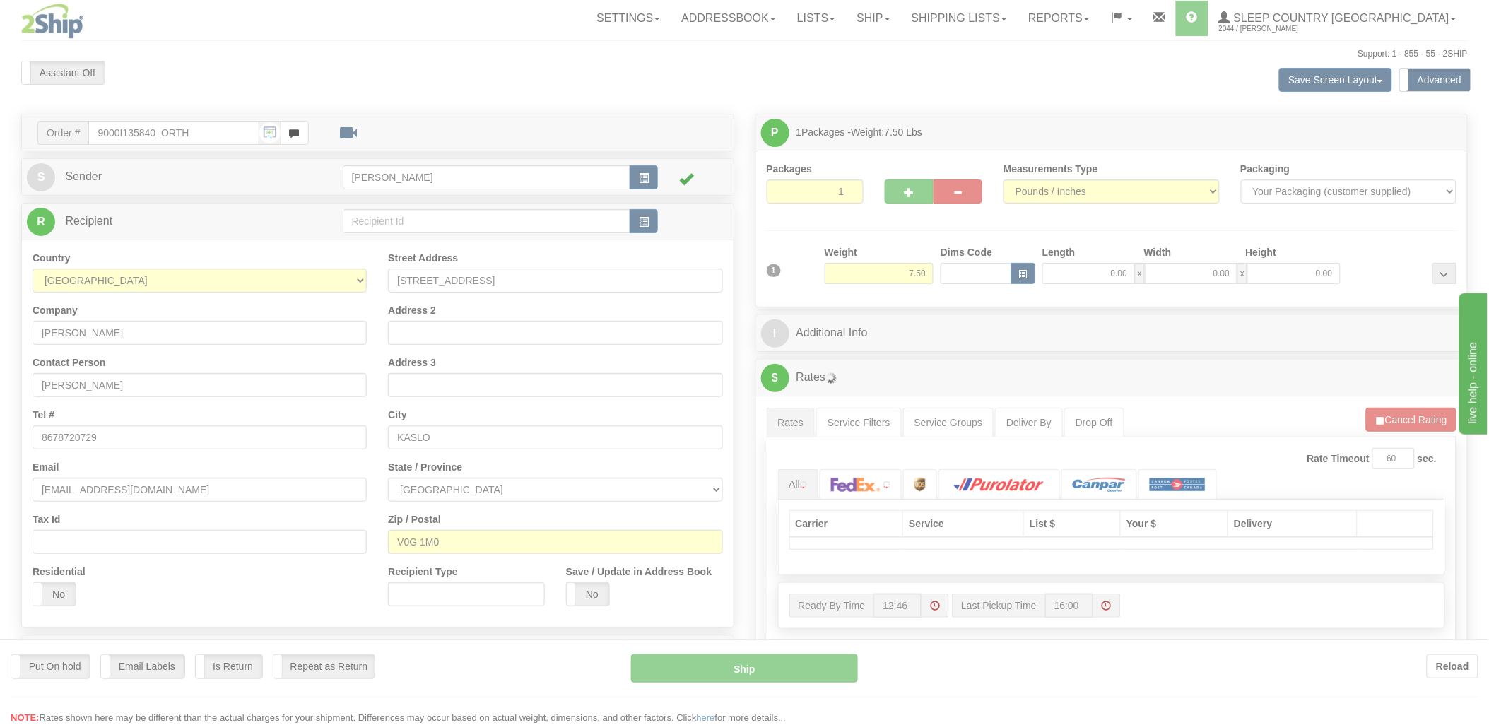
click at [955, 276] on div at bounding box center [744, 362] width 1489 height 725
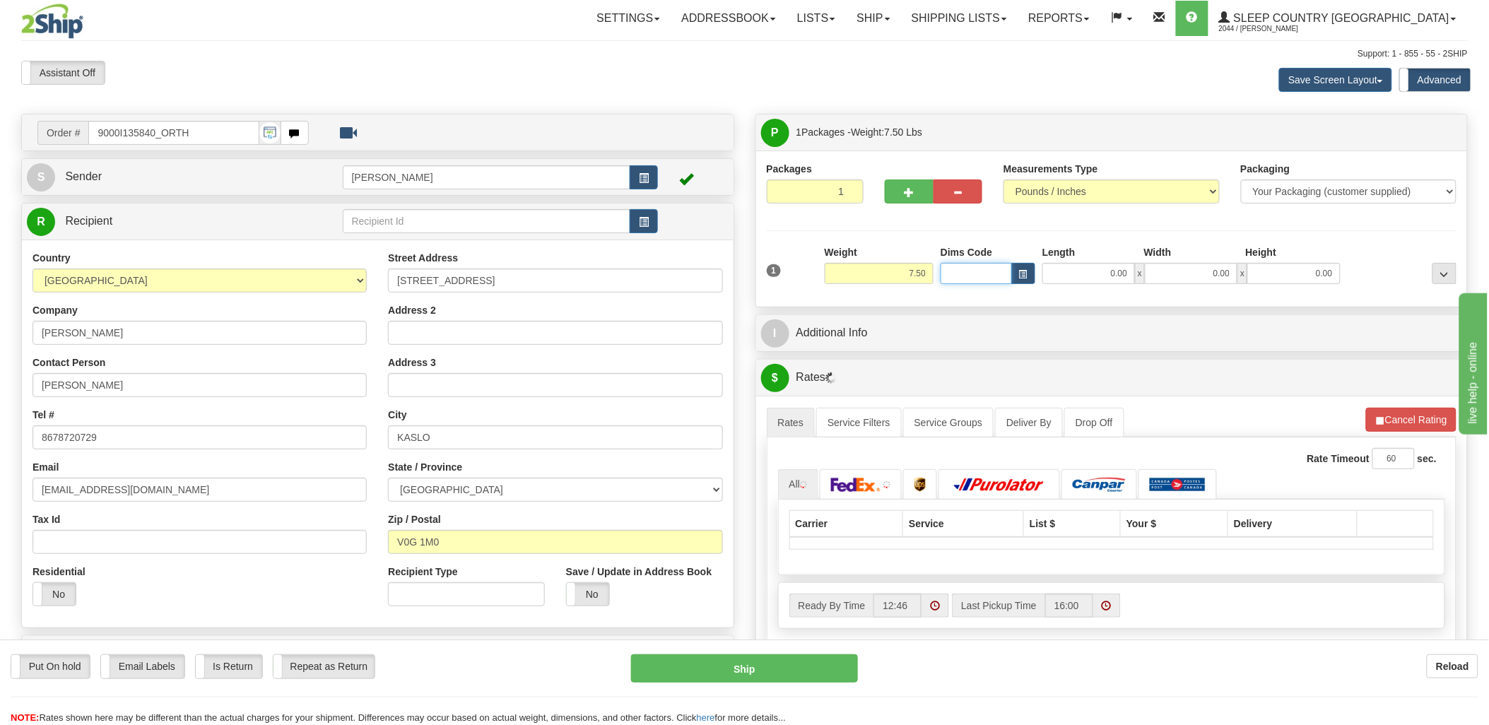
click at [956, 276] on input "Dims Code" at bounding box center [975, 273] width 71 height 21
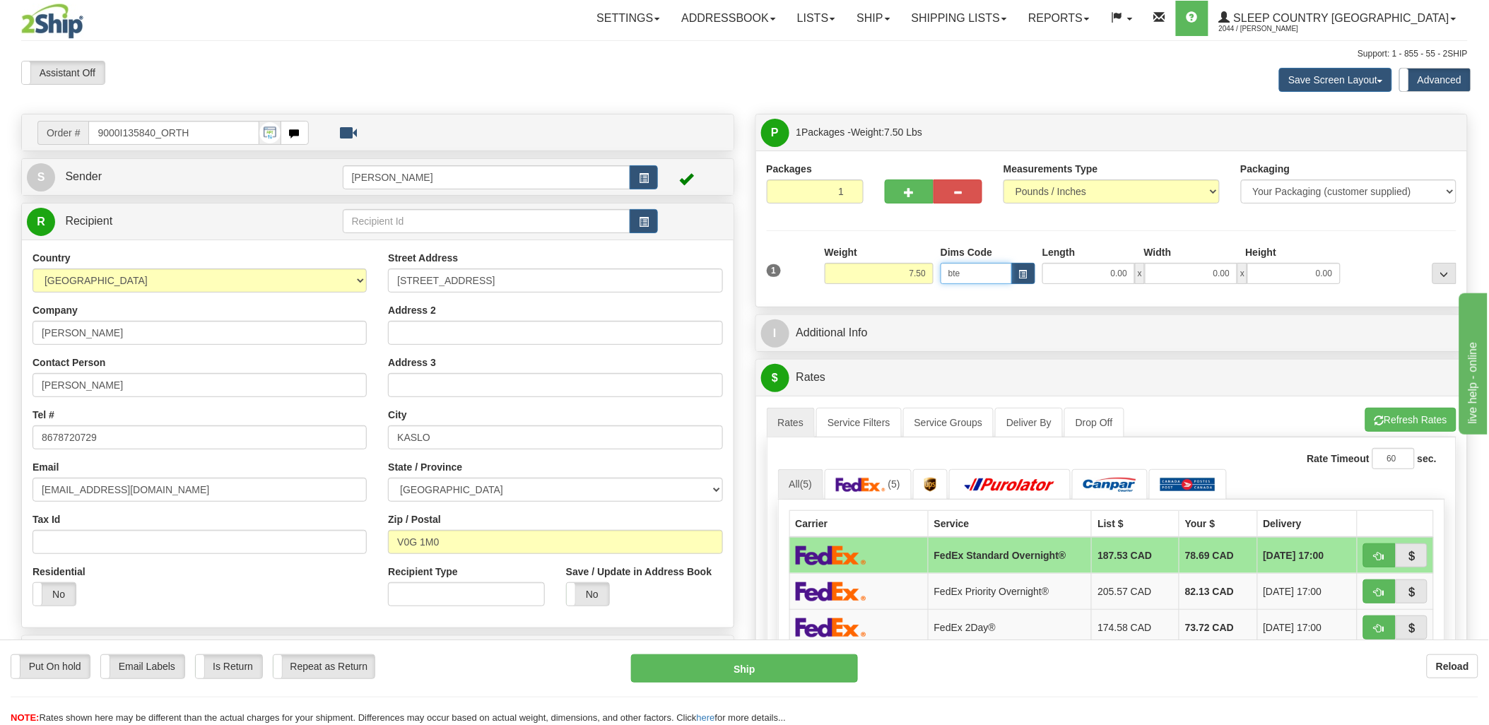
type input "bte"
click button "Delete" at bounding box center [0, 0] width 0 height 0
type input "15.00"
type input "5.00"
type input "25.00"
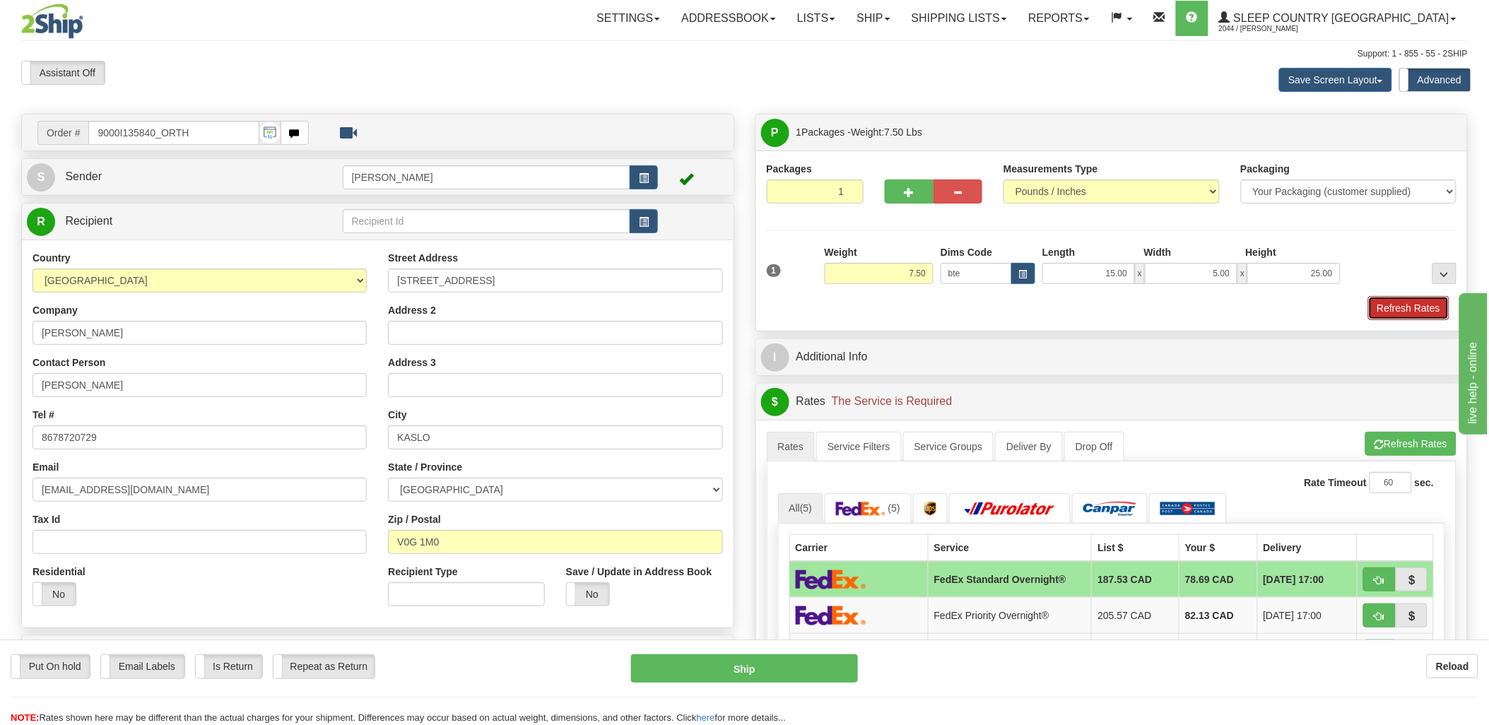
click at [1411, 301] on button "Refresh Rates" at bounding box center [1408, 308] width 81 height 24
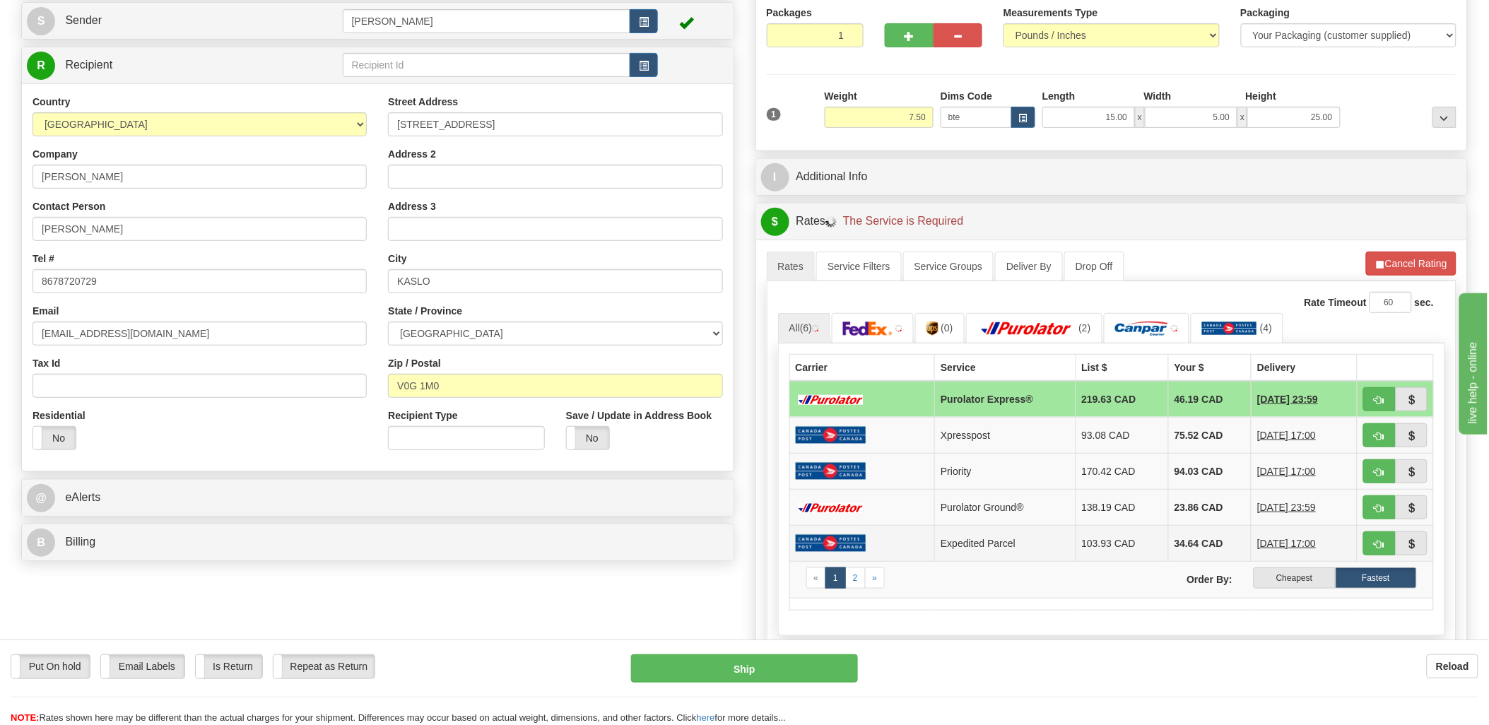
scroll to position [157, 0]
click at [1299, 574] on label "Cheapest" at bounding box center [1293, 577] width 81 height 21
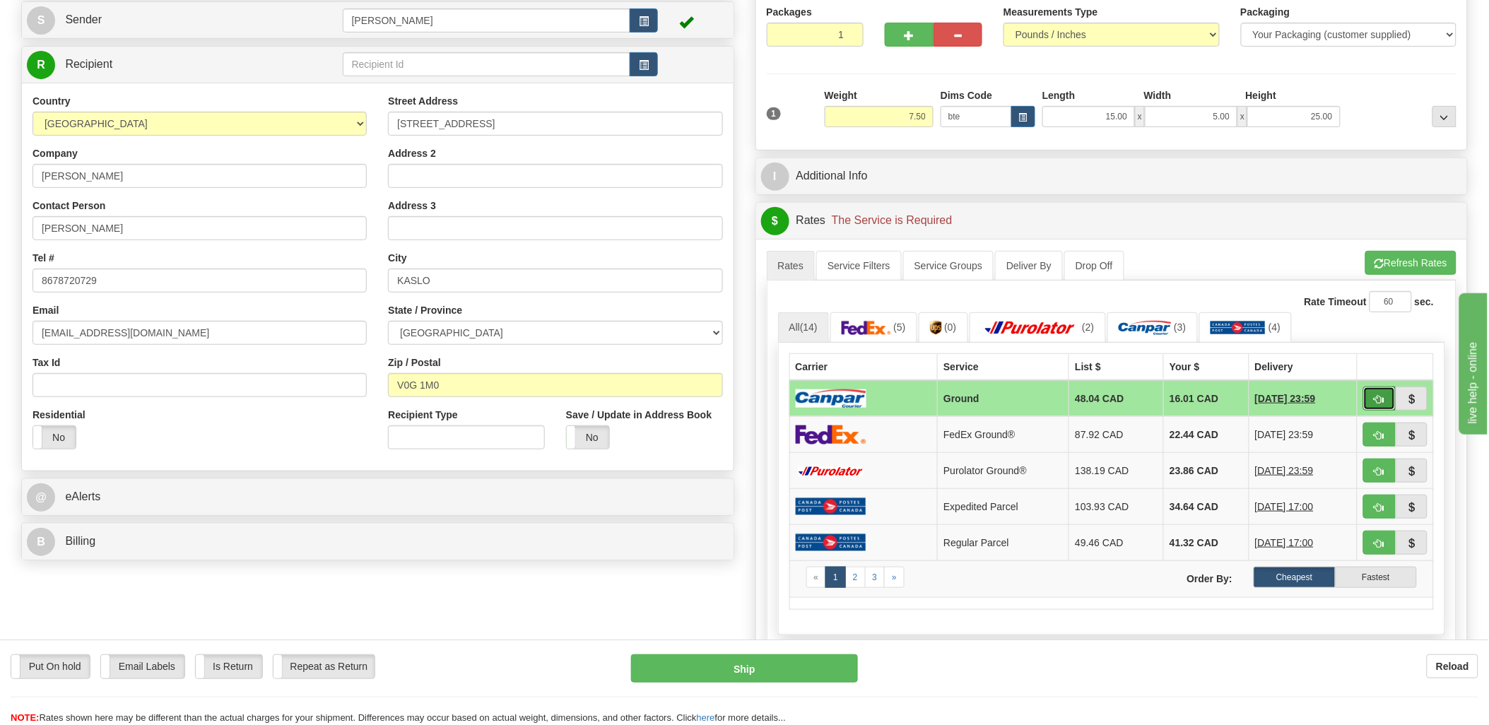
click at [1382, 395] on span "button" at bounding box center [1379, 399] width 10 height 9
type input "1"
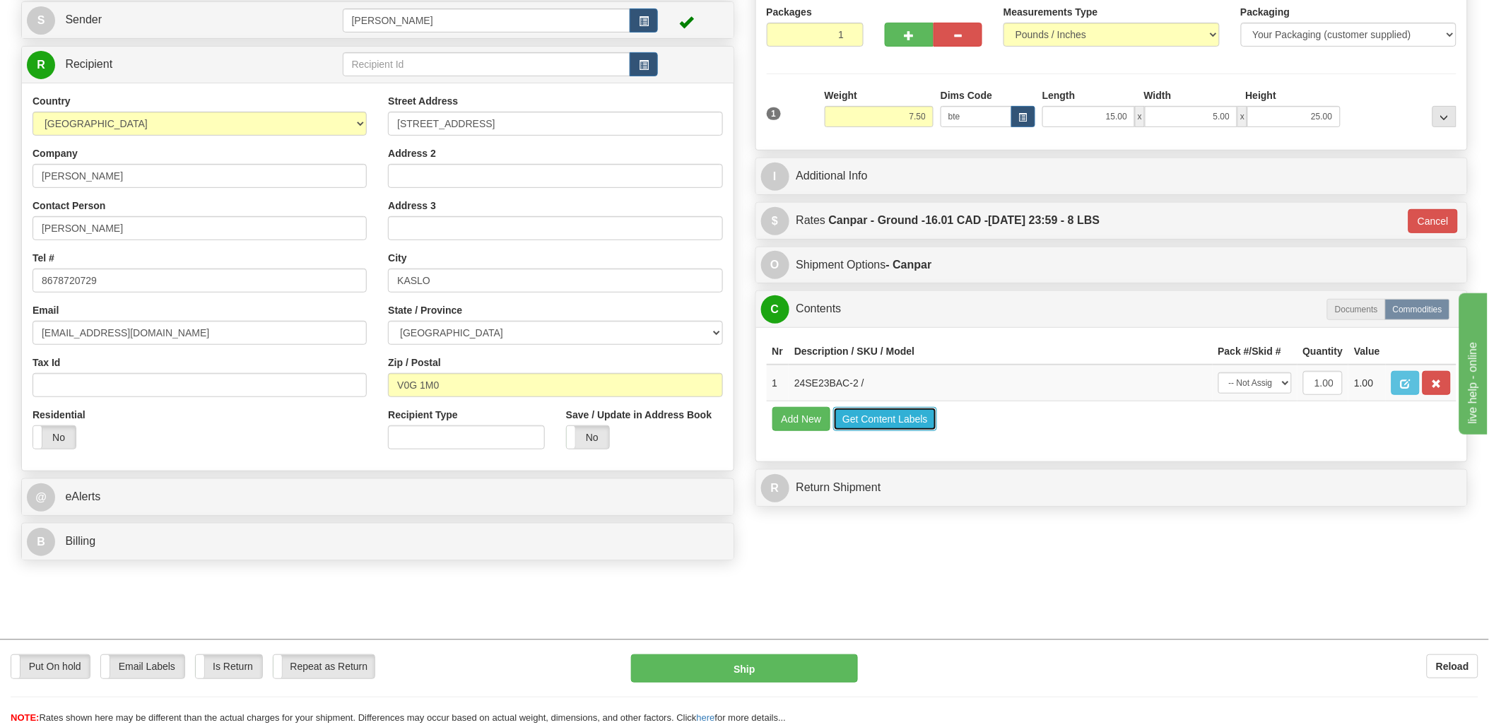
click at [884, 431] on button "Get Content Labels" at bounding box center [885, 419] width 104 height 24
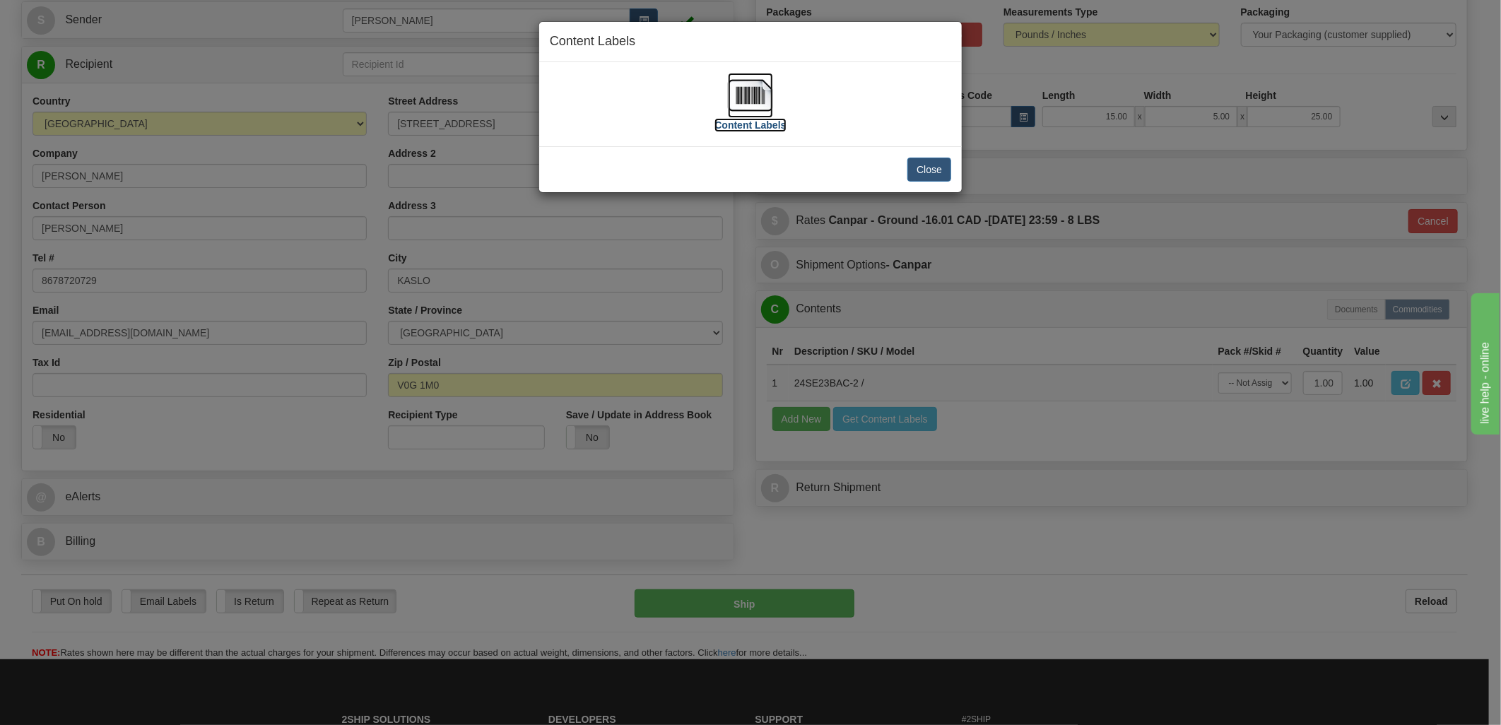
click at [755, 93] on img at bounding box center [750, 95] width 45 height 45
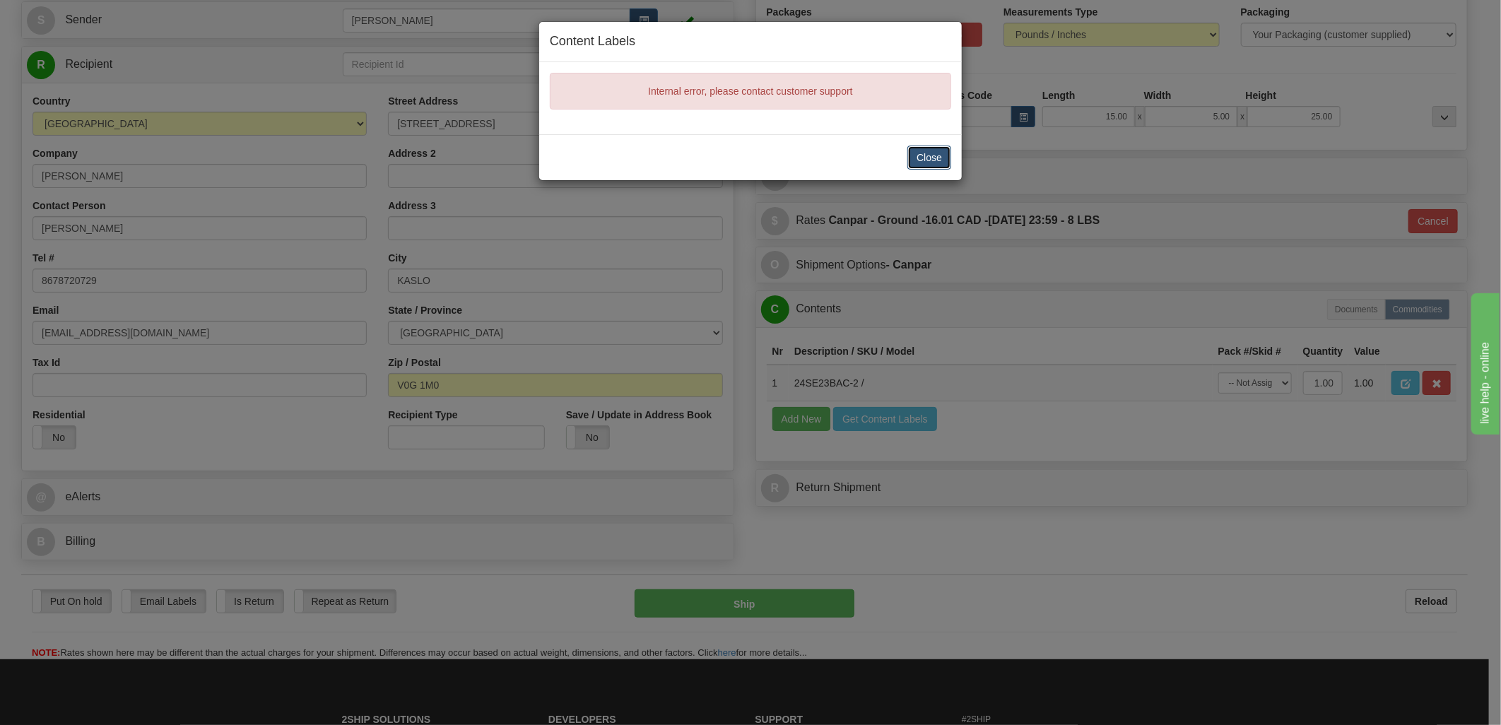
click at [926, 159] on button "Close" at bounding box center [929, 158] width 44 height 24
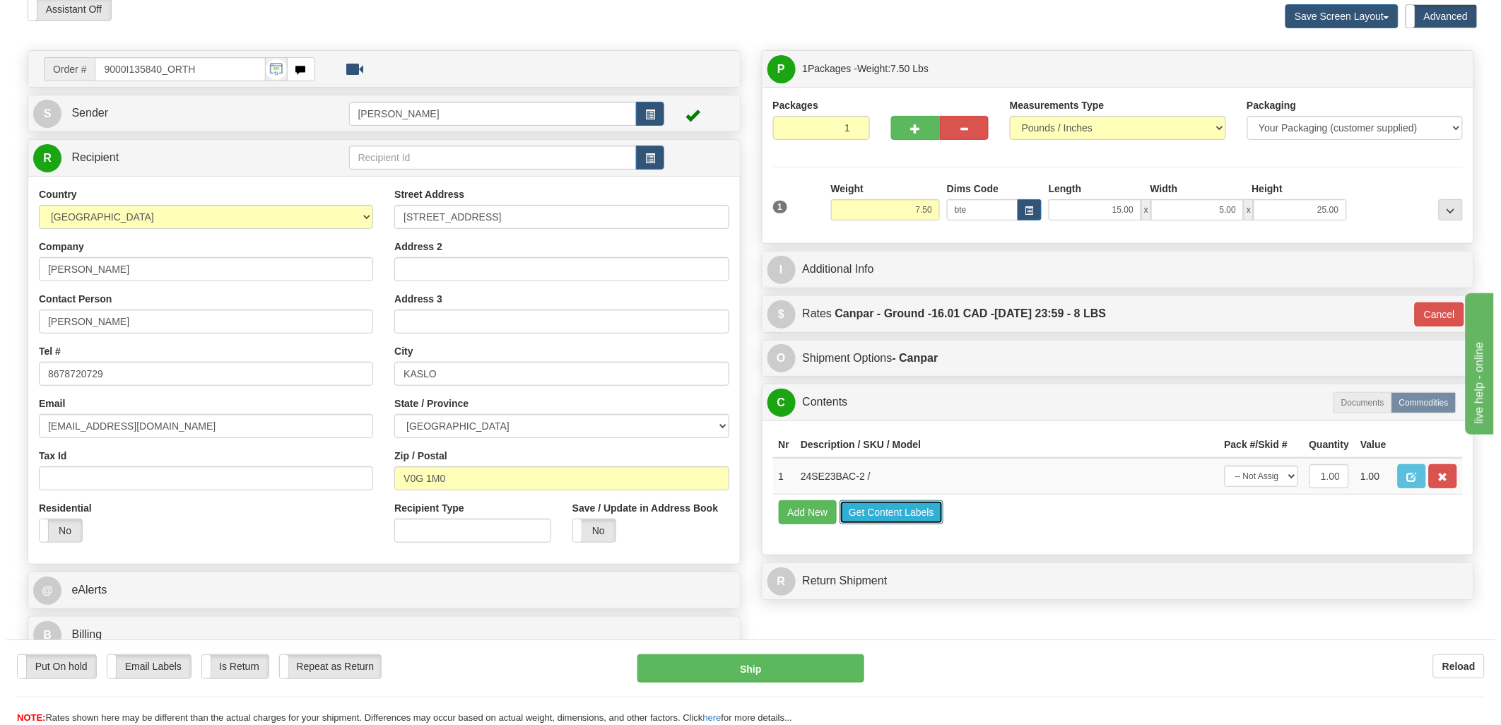
scroll to position [0, 0]
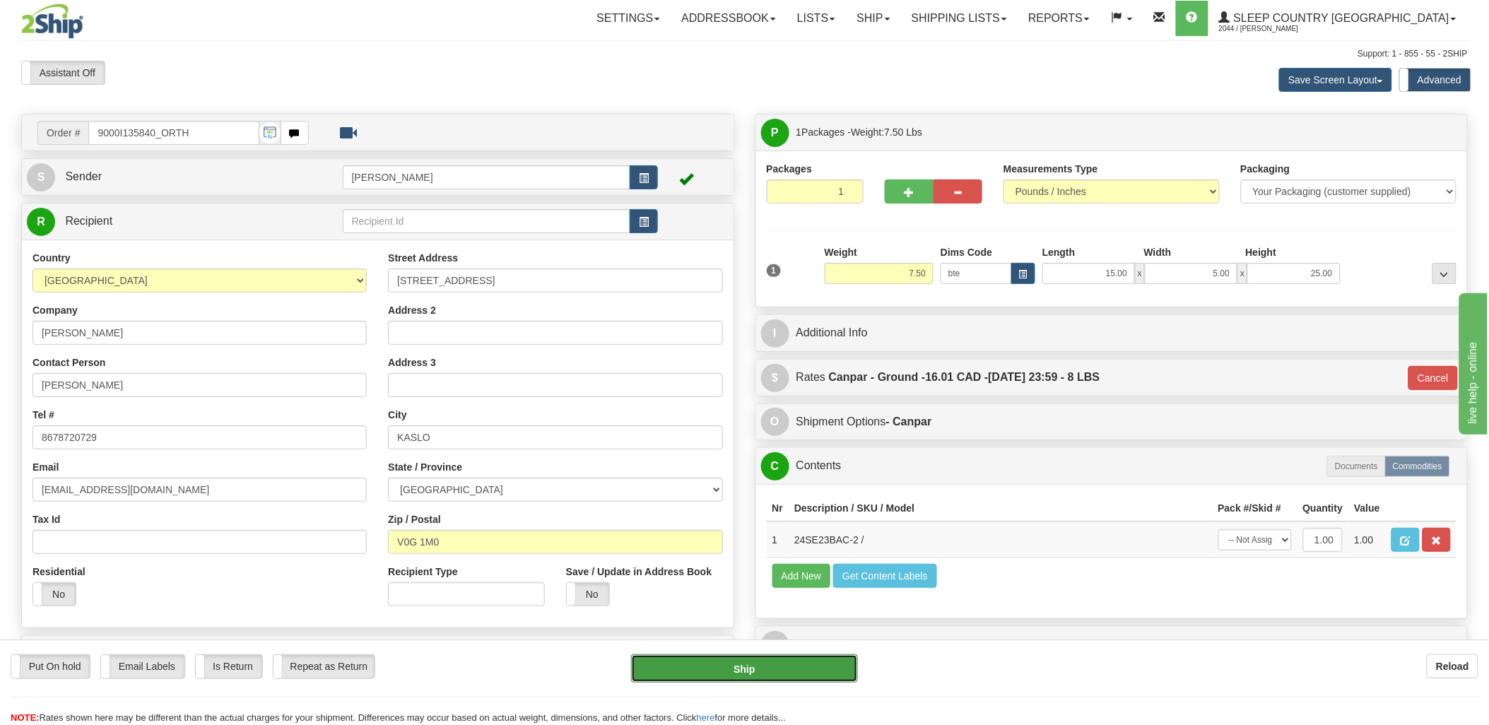
click at [774, 666] on button "Ship" at bounding box center [744, 668] width 227 height 28
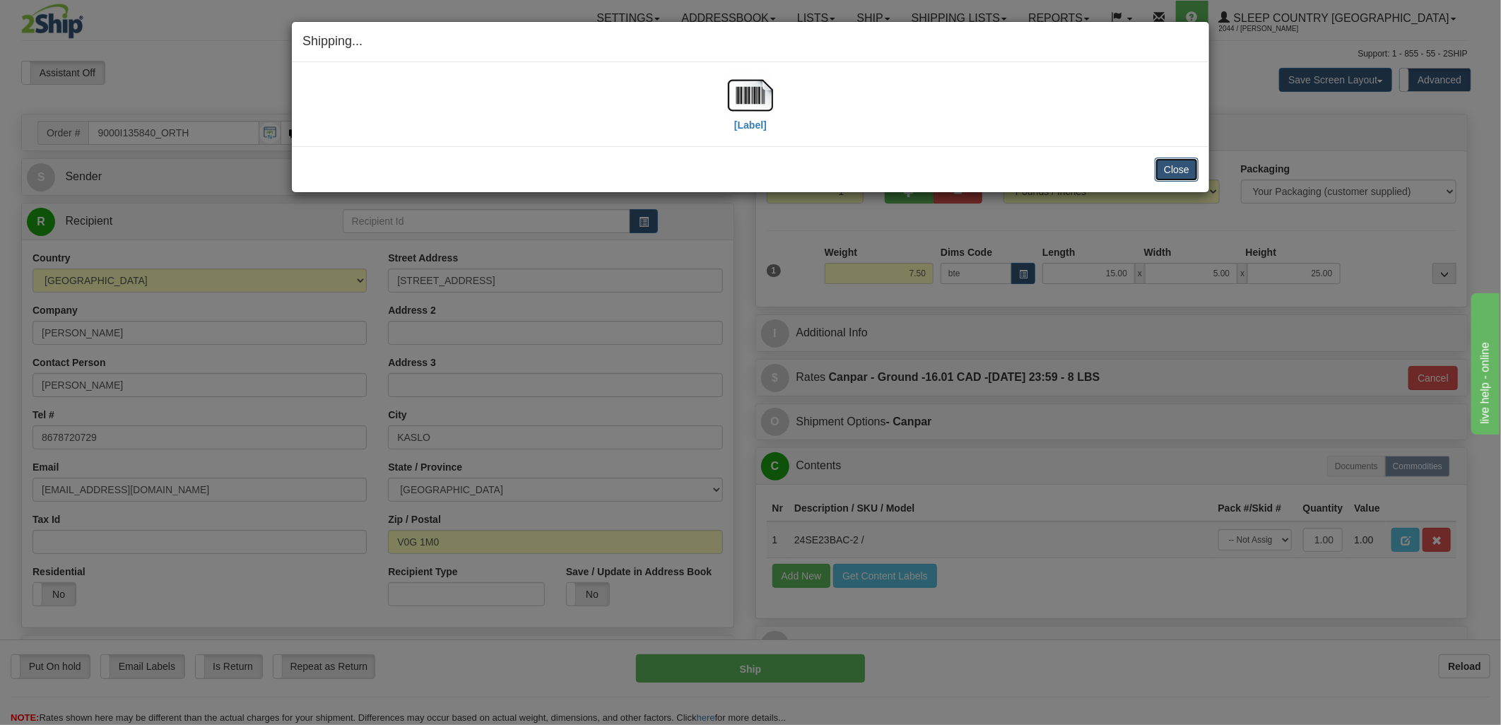
click at [1188, 173] on button "Close" at bounding box center [1176, 170] width 44 height 24
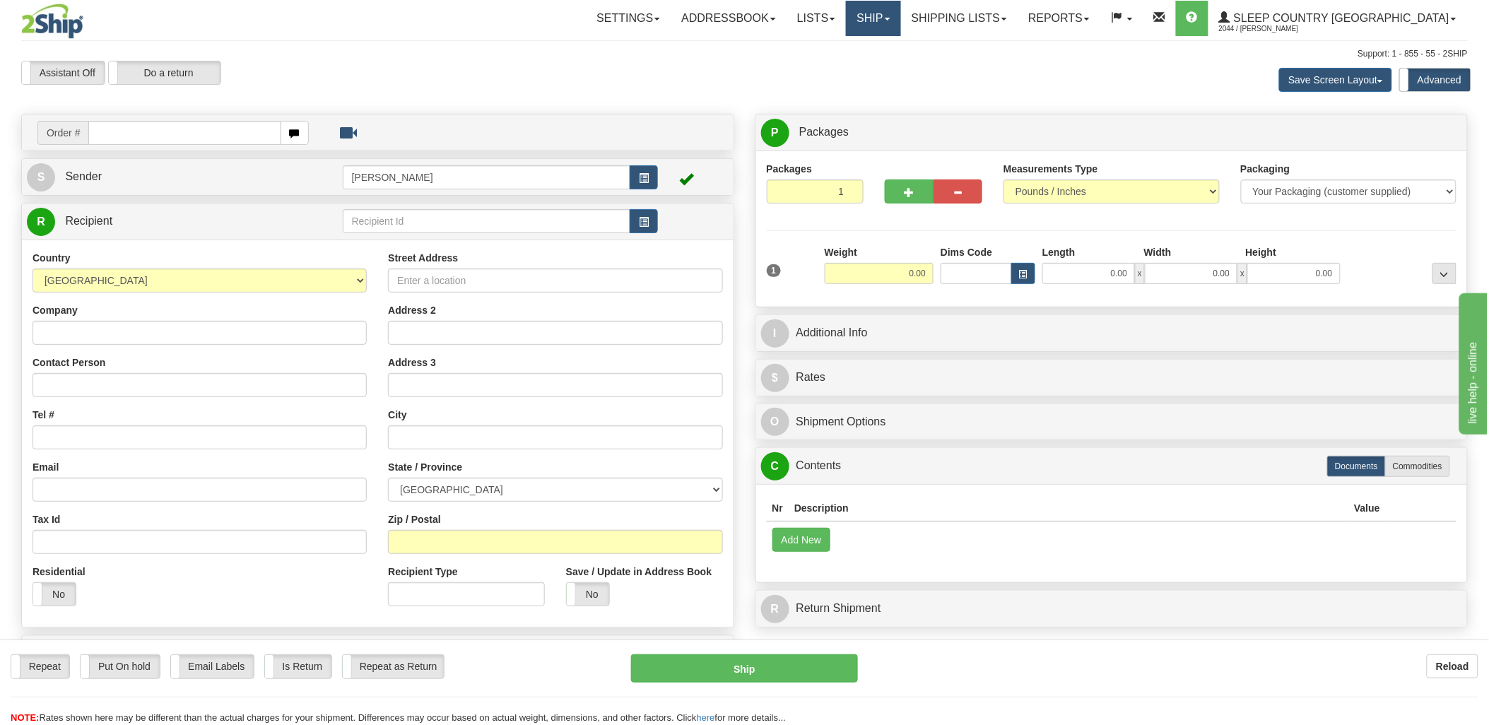
click at [900, 16] on link "Ship" at bounding box center [873, 18] width 54 height 35
click at [900, 45] on link "Ship Screen" at bounding box center [836, 49] width 128 height 18
click at [1009, 18] on div "Toggle navigation Settings Shipping Preferences Fields Preferences New" at bounding box center [744, 398] width 1489 height 796
click at [1017, 12] on link "Shipping lists" at bounding box center [959, 18] width 117 height 35
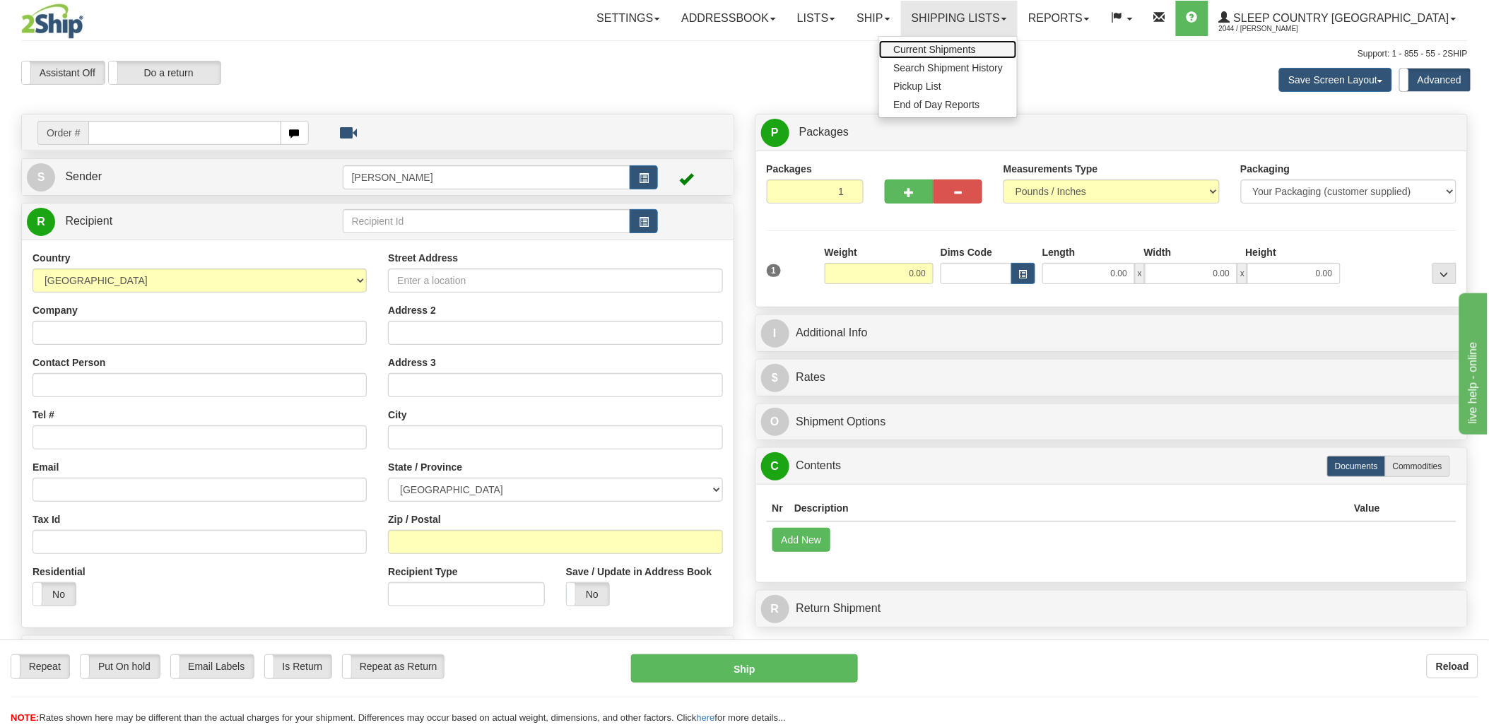
click at [976, 44] on span "Current Shipments" at bounding box center [934, 49] width 83 height 11
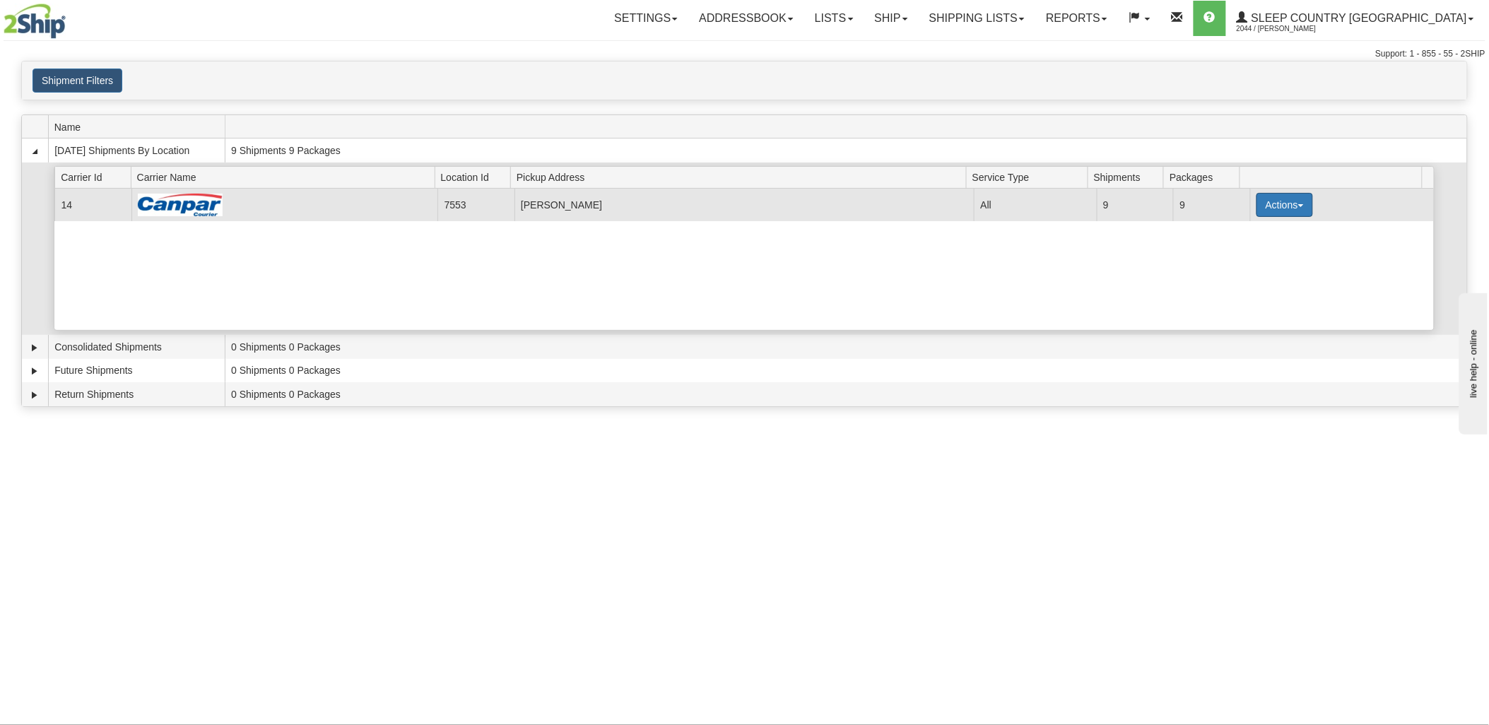
click at [1294, 208] on button "Actions" at bounding box center [1284, 205] width 57 height 24
click at [1241, 284] on span "Print" at bounding box center [1227, 286] width 29 height 10
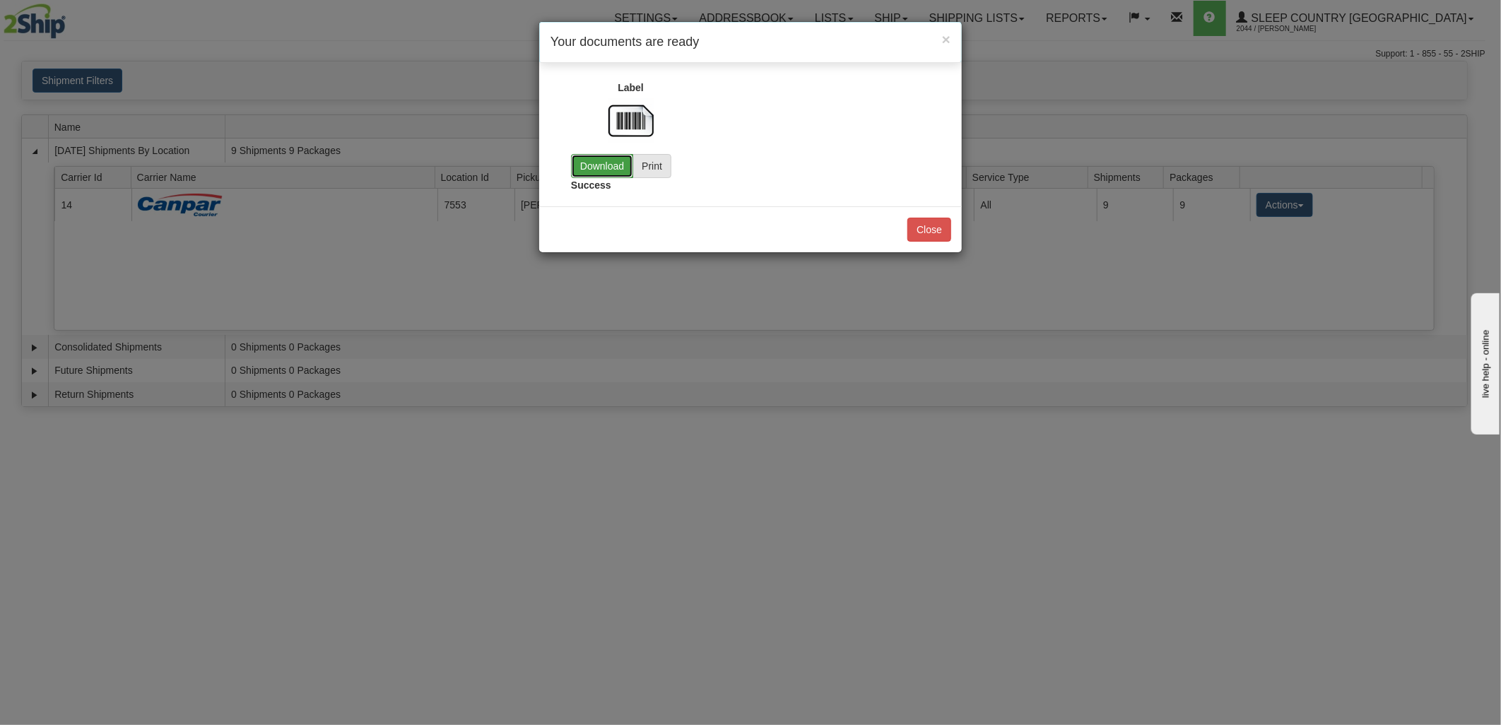
click at [620, 168] on link "Download" at bounding box center [602, 166] width 62 height 24
click at [947, 227] on button "Close" at bounding box center [929, 230] width 44 height 24
